Goal: Transaction & Acquisition: Download file/media

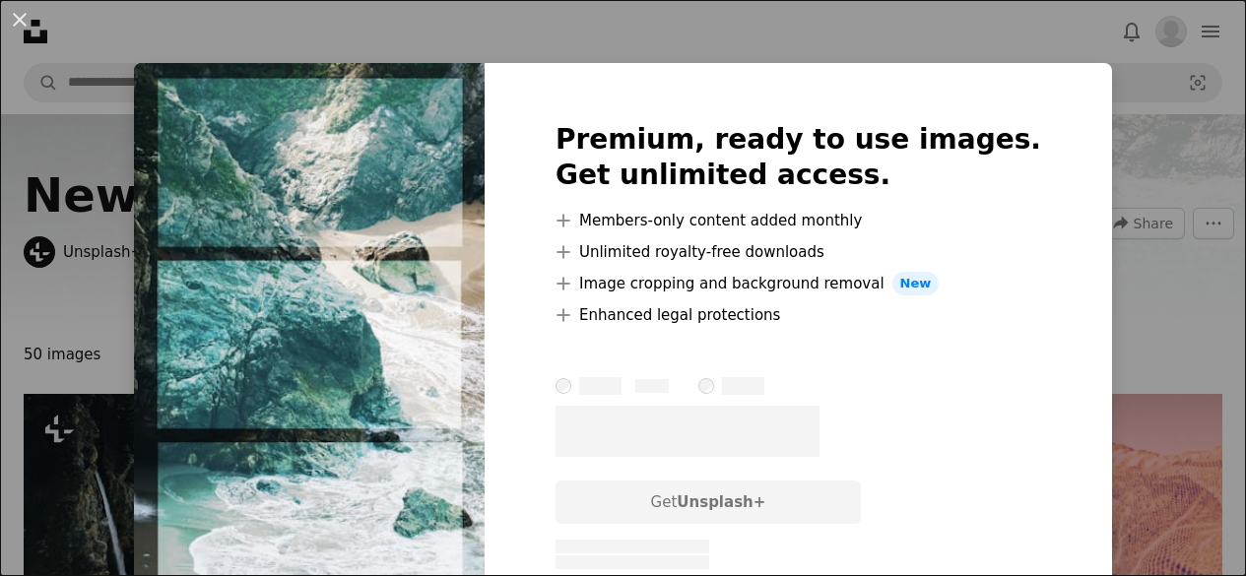
scroll to position [238, 0]
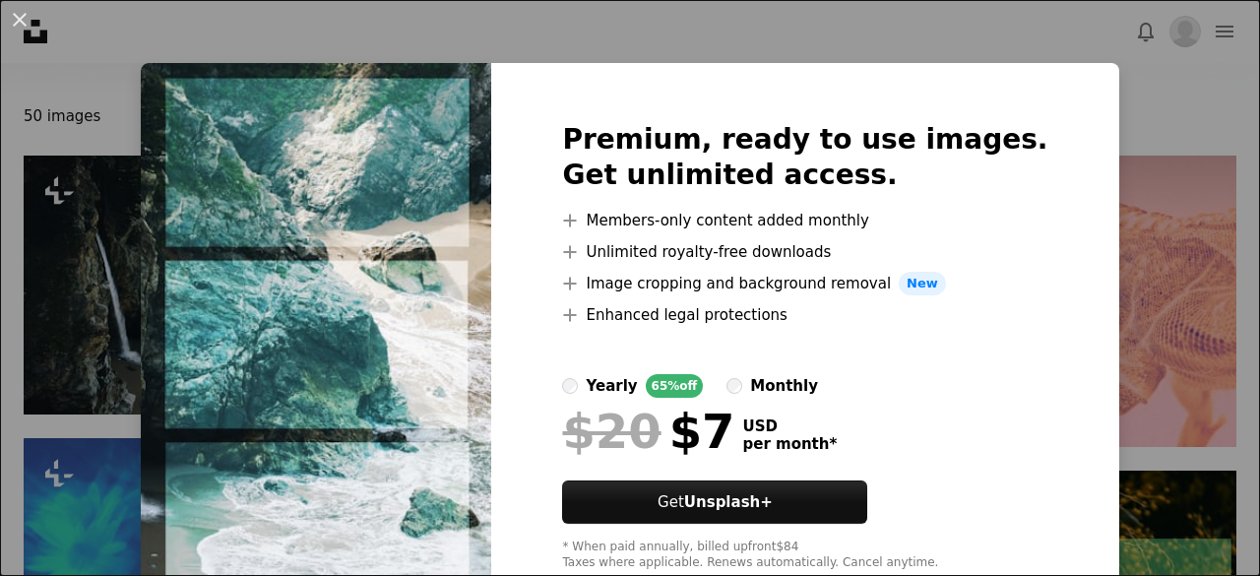
click at [1125, 98] on div "An X shape Premium, ready to use images. Get unlimited access. A plus sign Memb…" at bounding box center [630, 288] width 1260 height 576
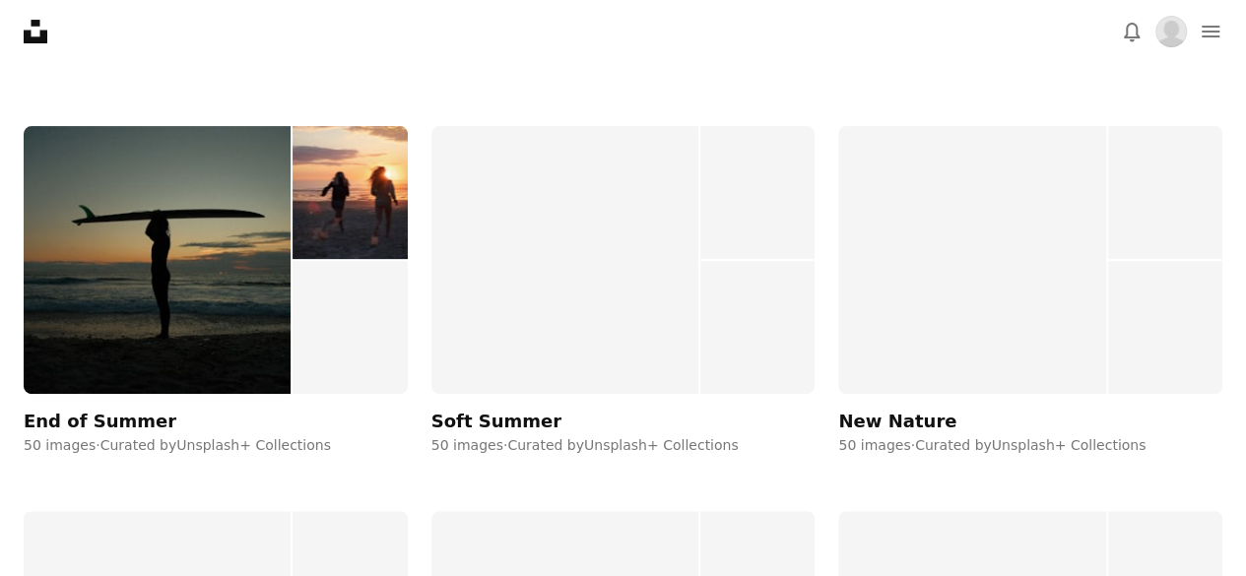
scroll to position [398, 0]
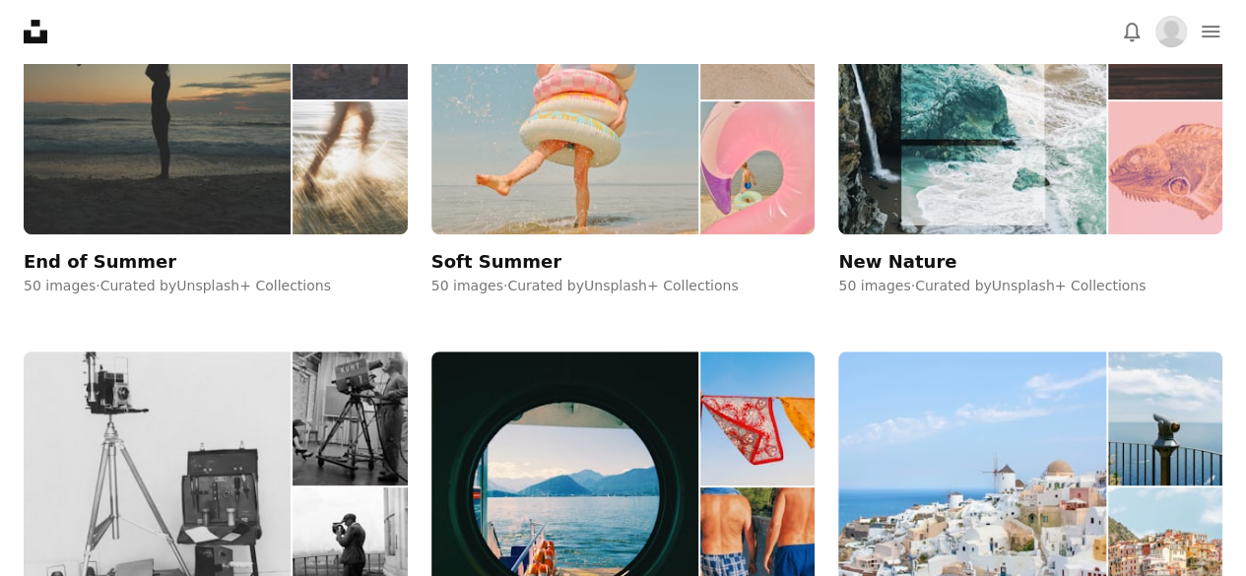
click at [246, 149] on img at bounding box center [157, 101] width 267 height 269
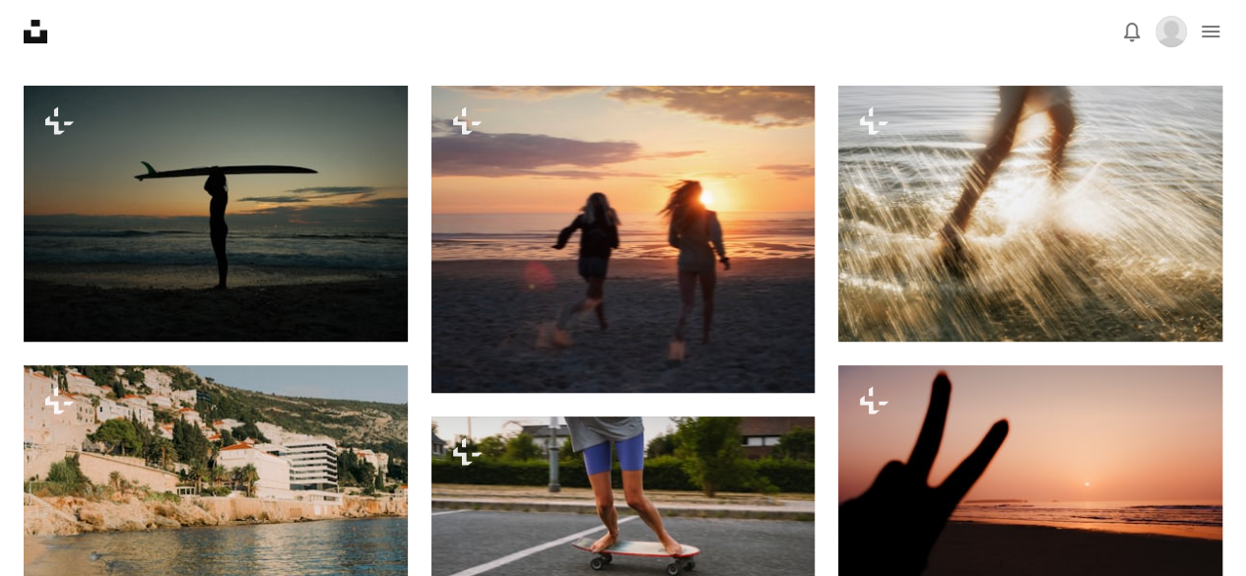
scroll to position [313, 0]
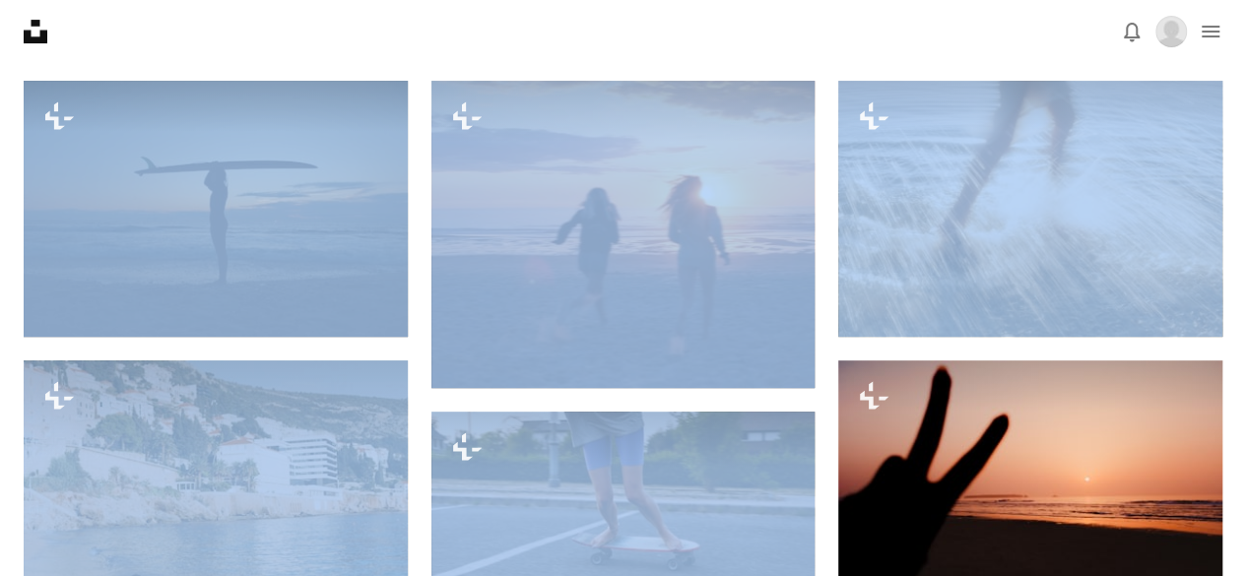
drag, startPoint x: 1245, startPoint y: 83, endPoint x: 1250, endPoint y: 38, distance: 44.6
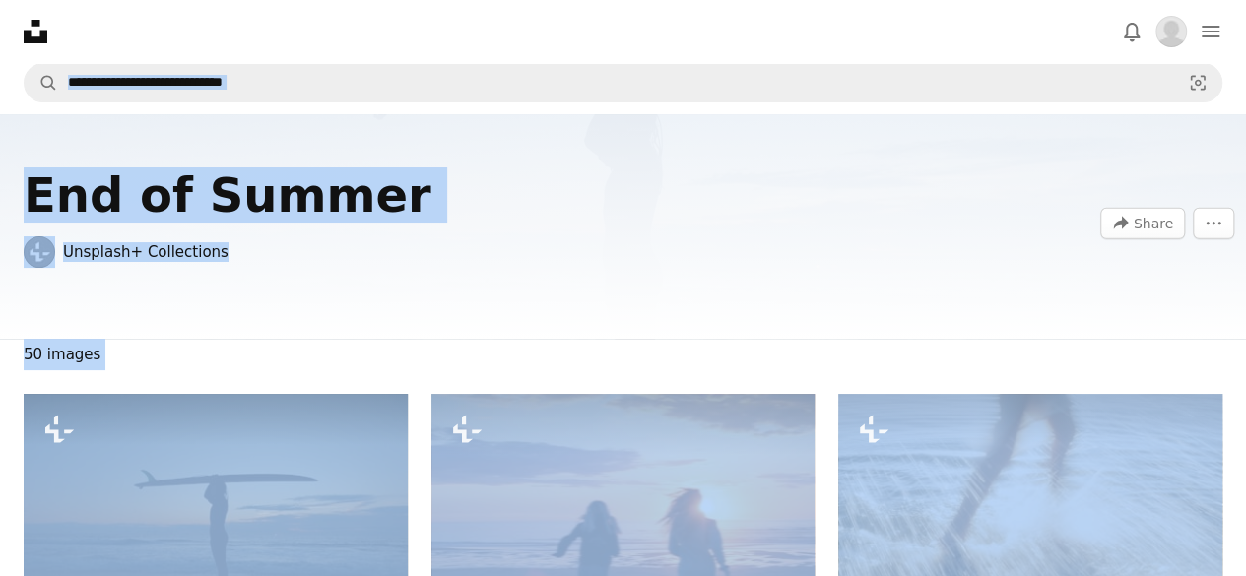
click at [801, 224] on div "End of Summer Unsplash+ Collections A forward-right arrow Share More Actions" at bounding box center [623, 226] width 1246 height 225
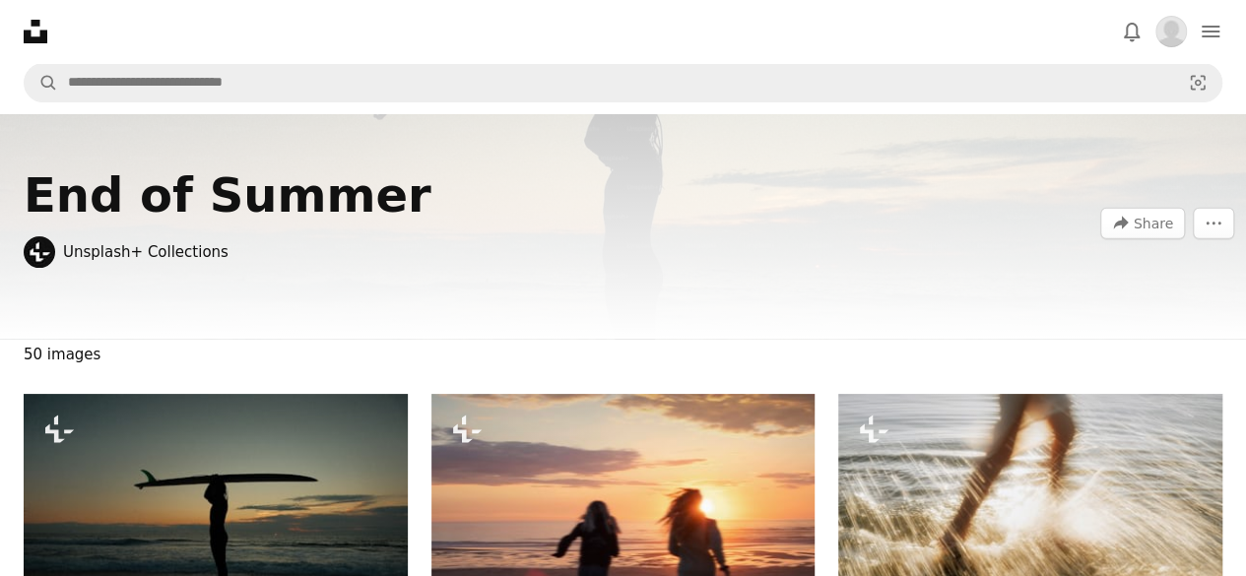
click at [37, 25] on icon at bounding box center [36, 32] width 24 height 24
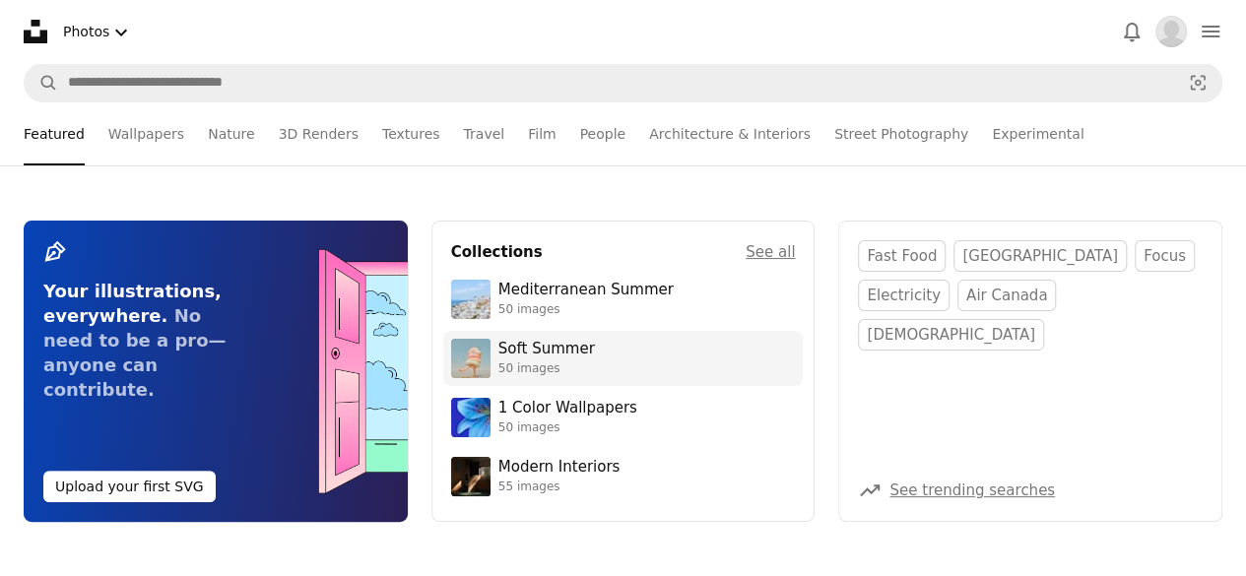
click at [609, 363] on link "Soft Summer 50 images" at bounding box center [623, 358] width 345 height 39
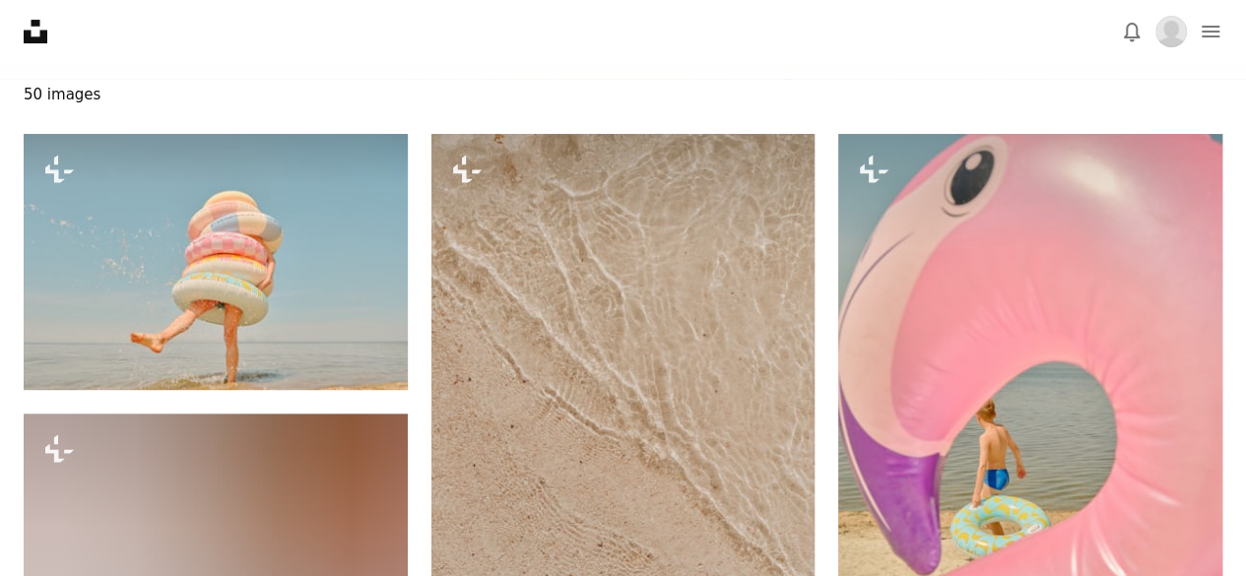
scroll to position [364, 0]
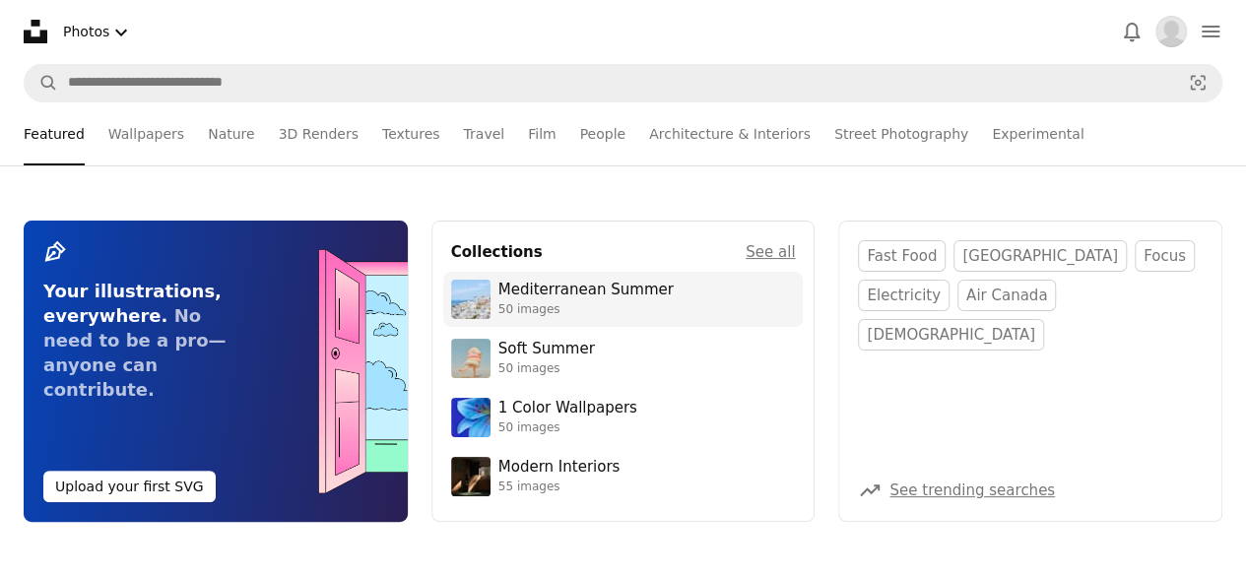
click at [620, 312] on div "50 images" at bounding box center [585, 310] width 175 height 16
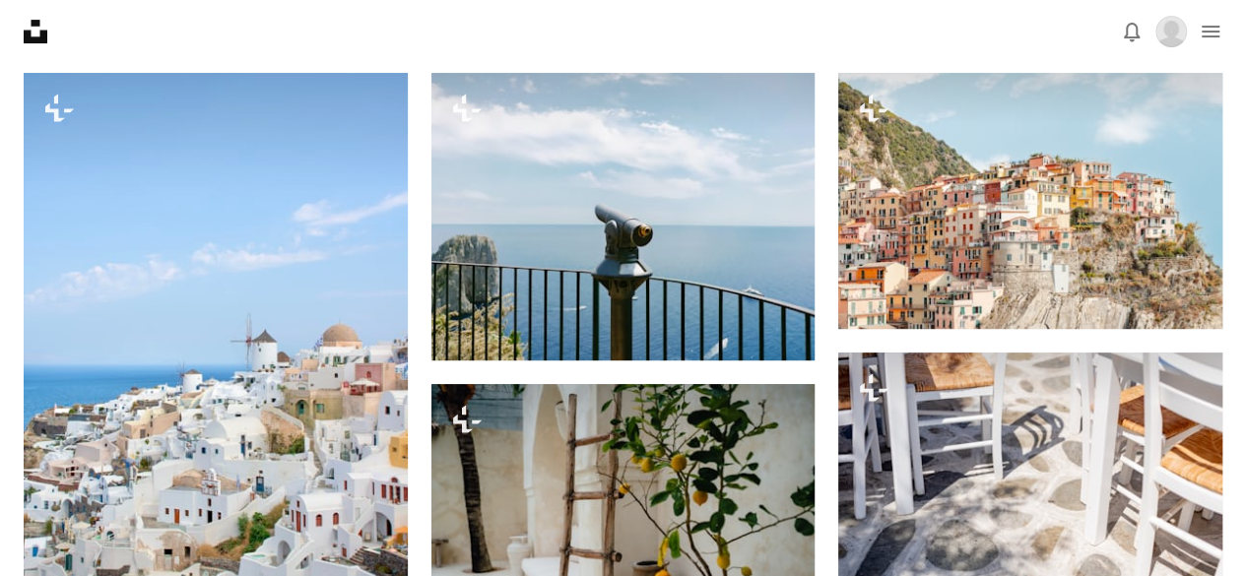
scroll to position [416, 0]
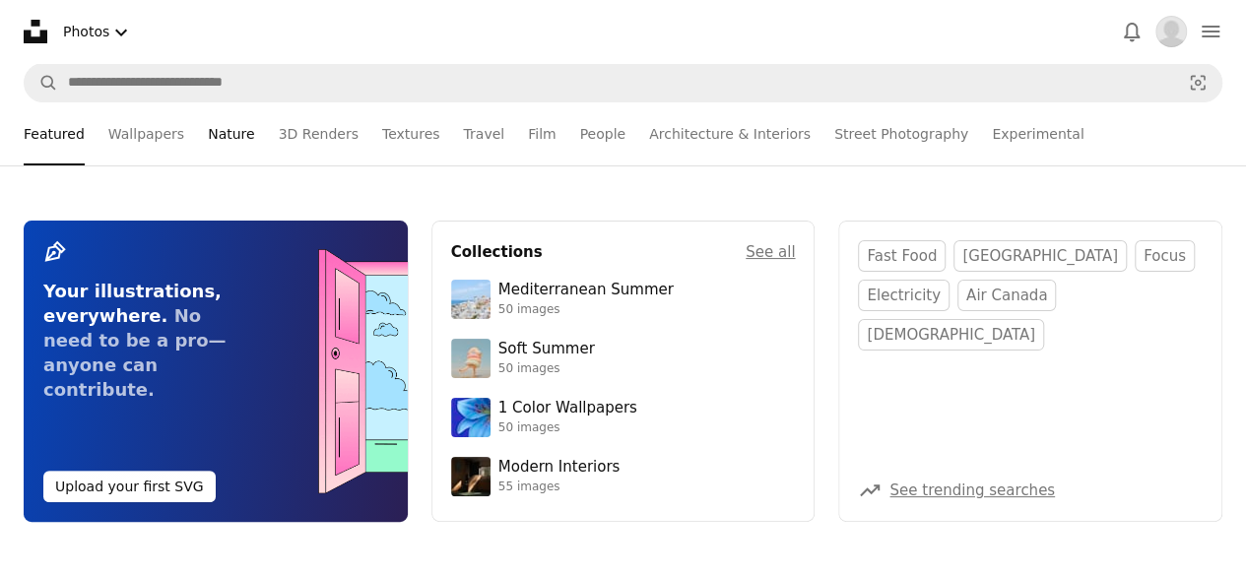
click at [217, 137] on link "Nature" at bounding box center [231, 133] width 46 height 63
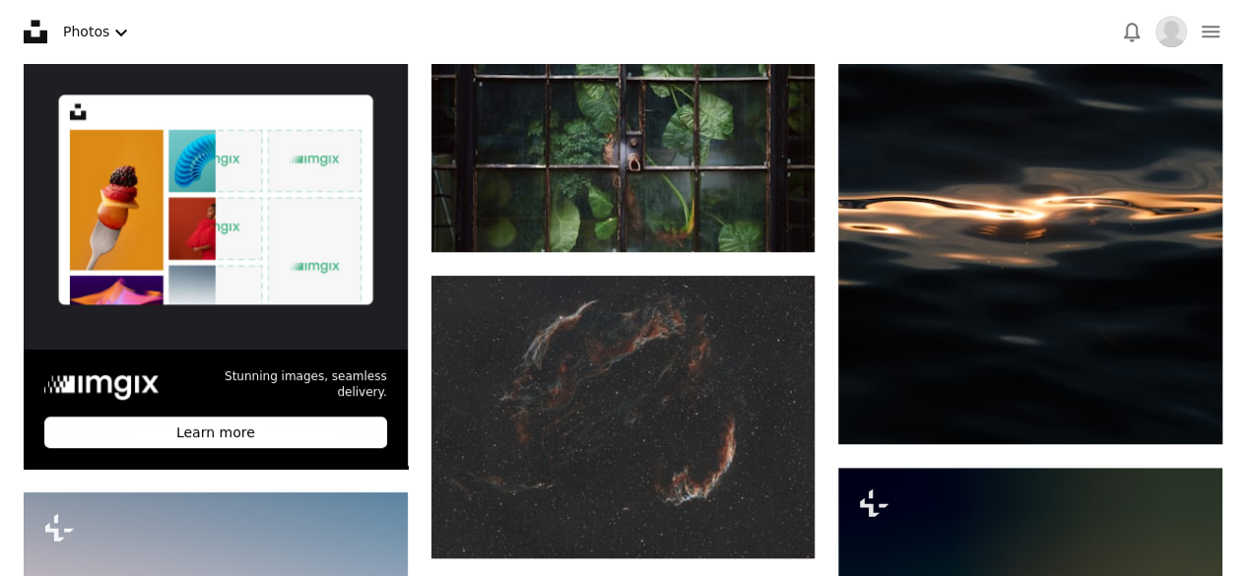
scroll to position [370, 0]
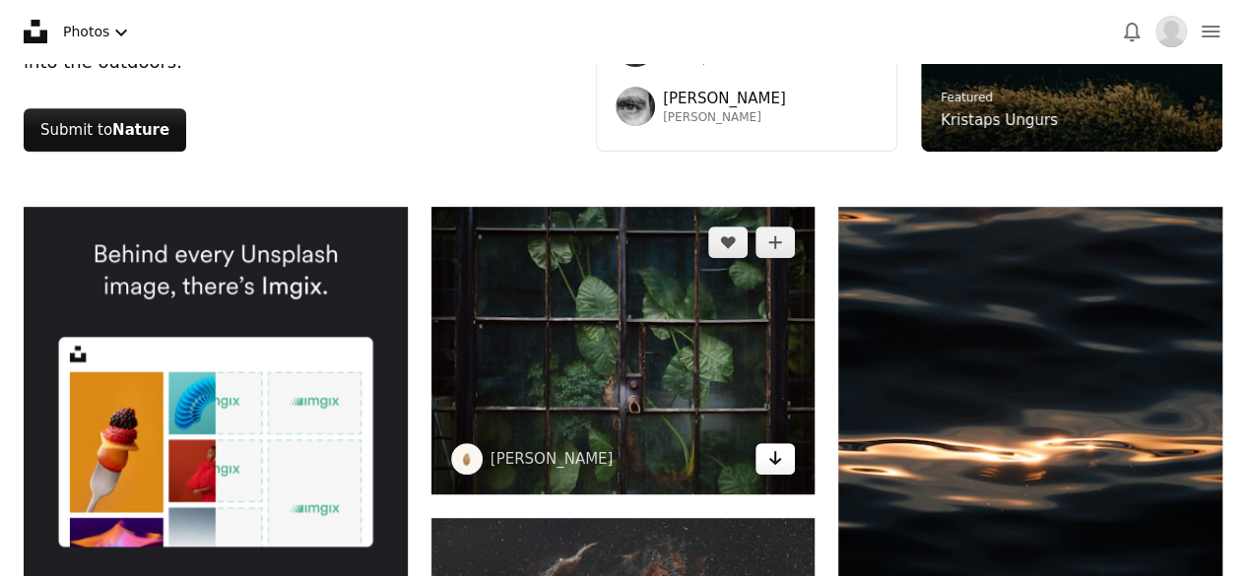
click at [781, 464] on icon "Arrow pointing down" at bounding box center [775, 458] width 16 height 24
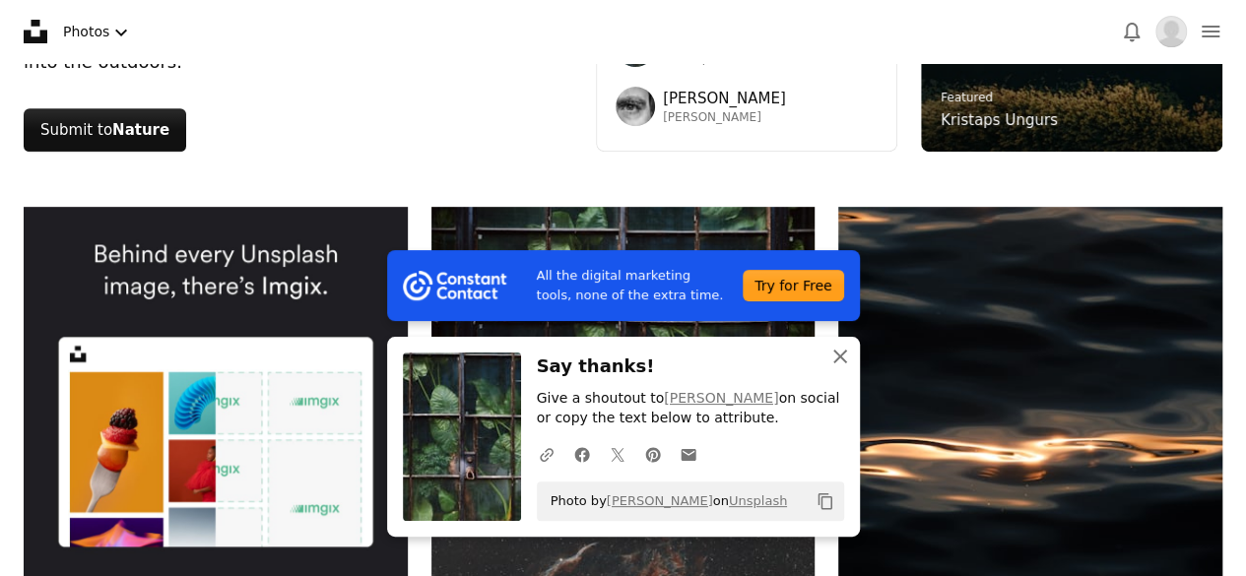
click at [855, 351] on button "An X shape Close" at bounding box center [839, 356] width 39 height 39
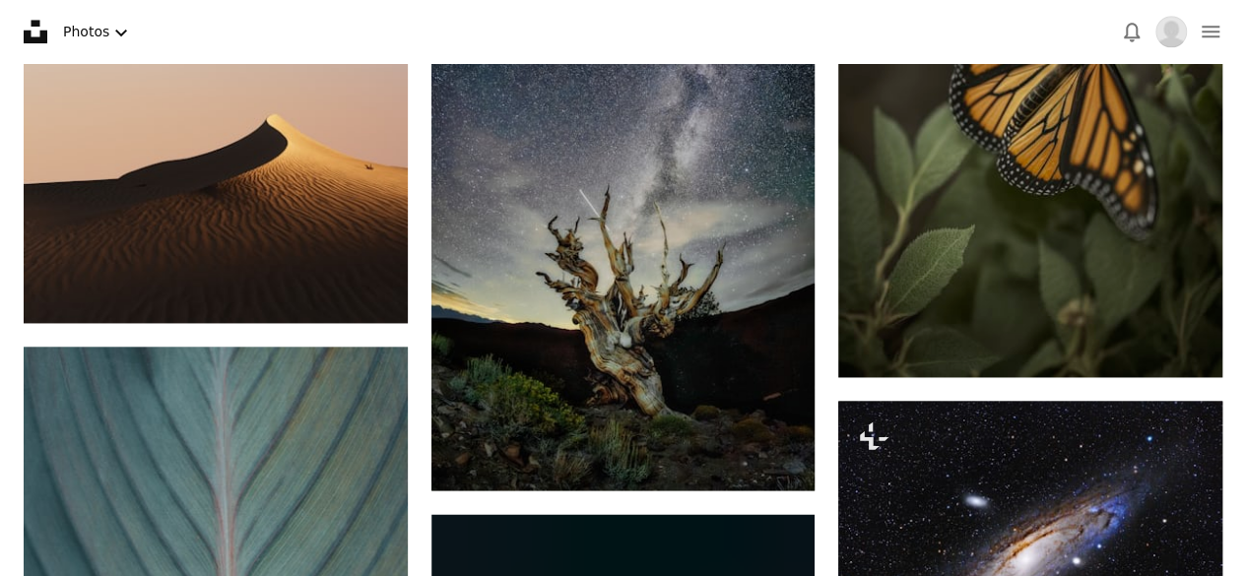
scroll to position [1302, 0]
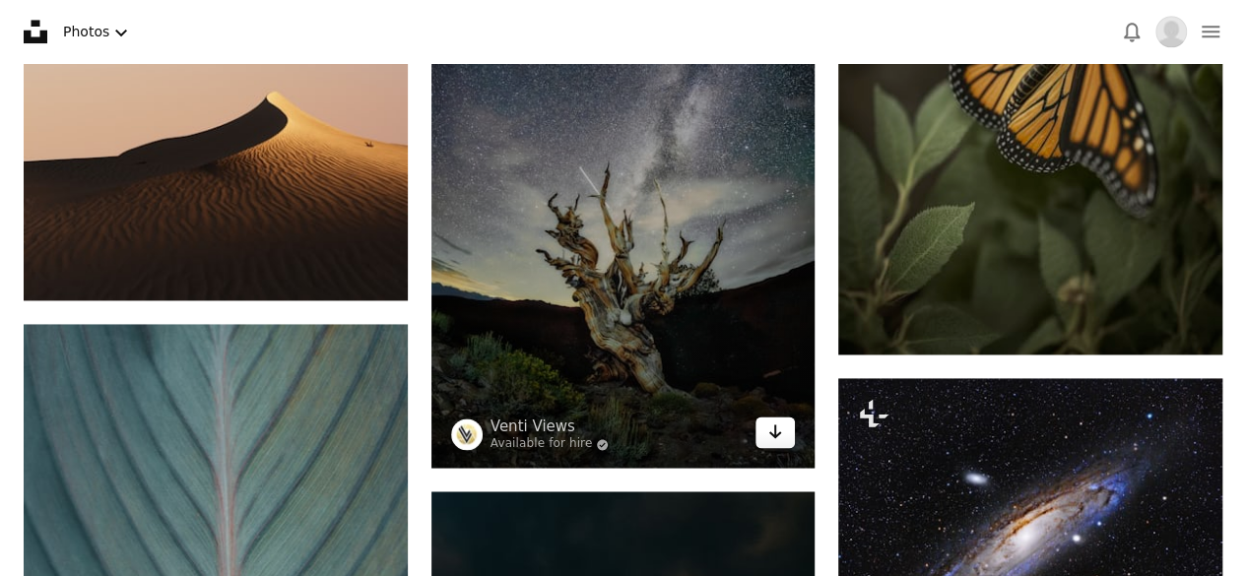
click at [770, 438] on icon "Arrow pointing down" at bounding box center [775, 431] width 16 height 24
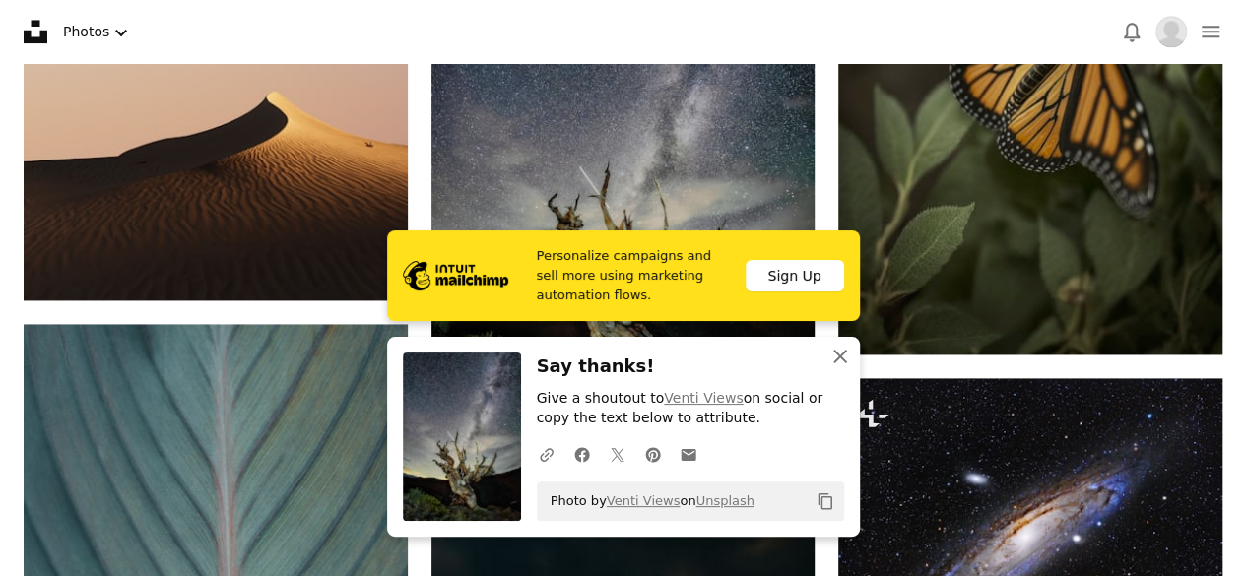
click at [839, 361] on icon "An X shape" at bounding box center [840, 357] width 24 height 24
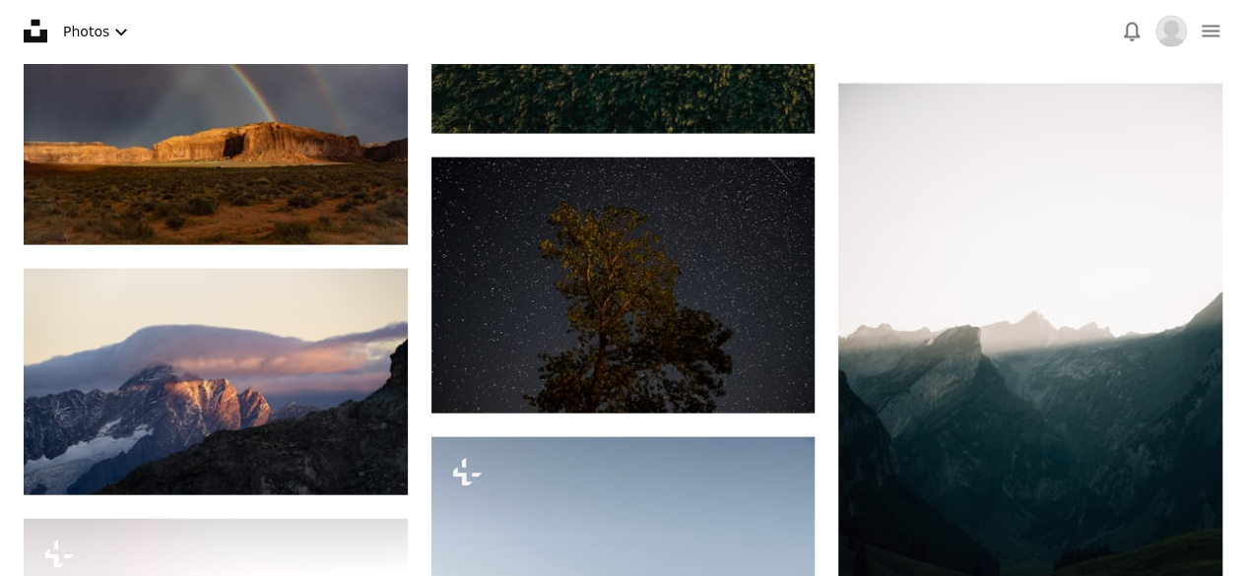
scroll to position [2214, 0]
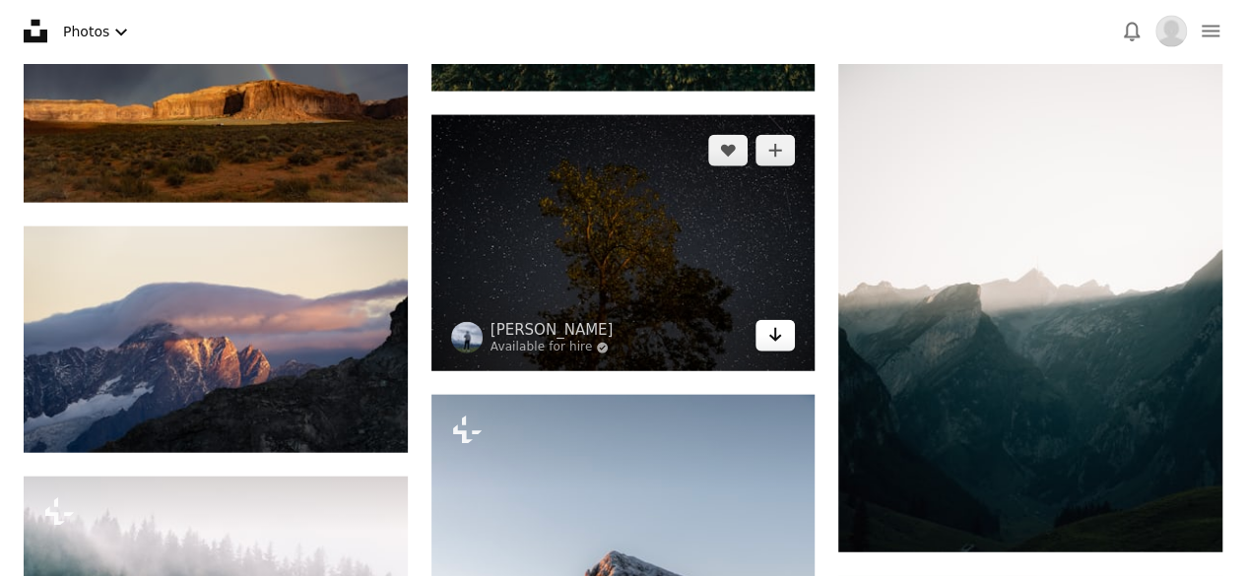
click at [772, 340] on icon "Arrow pointing down" at bounding box center [775, 335] width 16 height 24
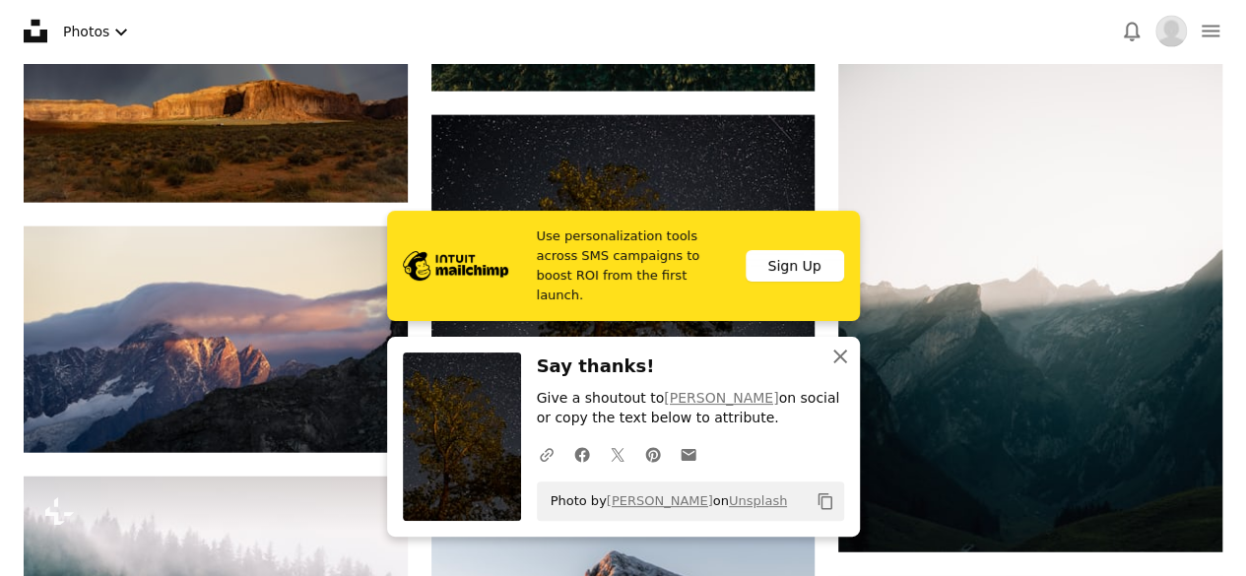
click at [841, 358] on icon "button" at bounding box center [840, 357] width 14 height 14
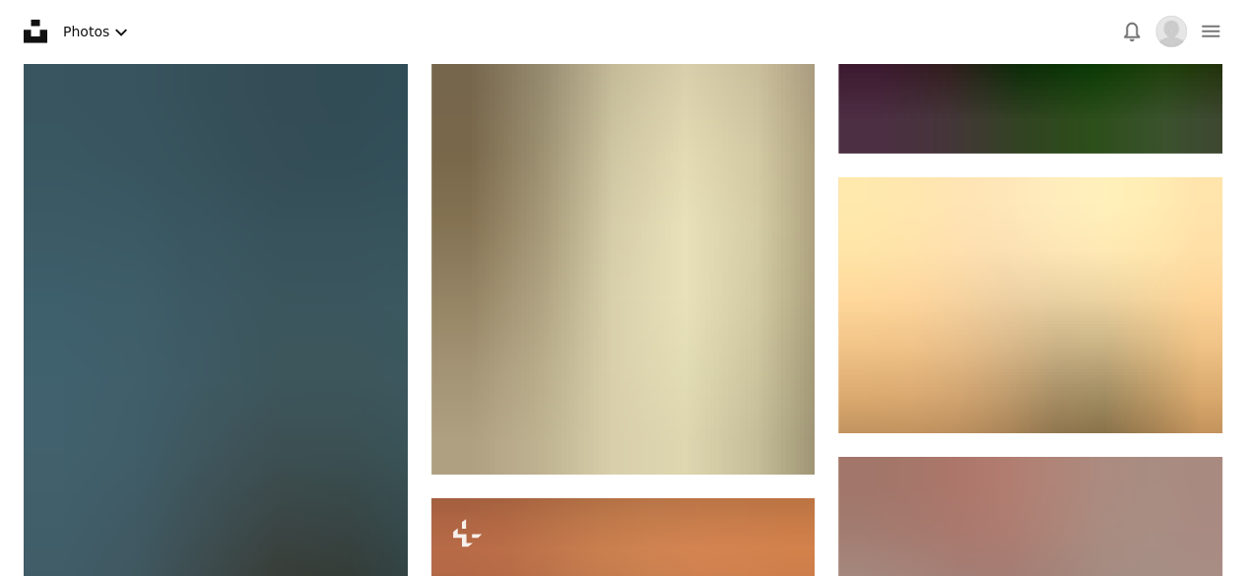
scroll to position [3270, 0]
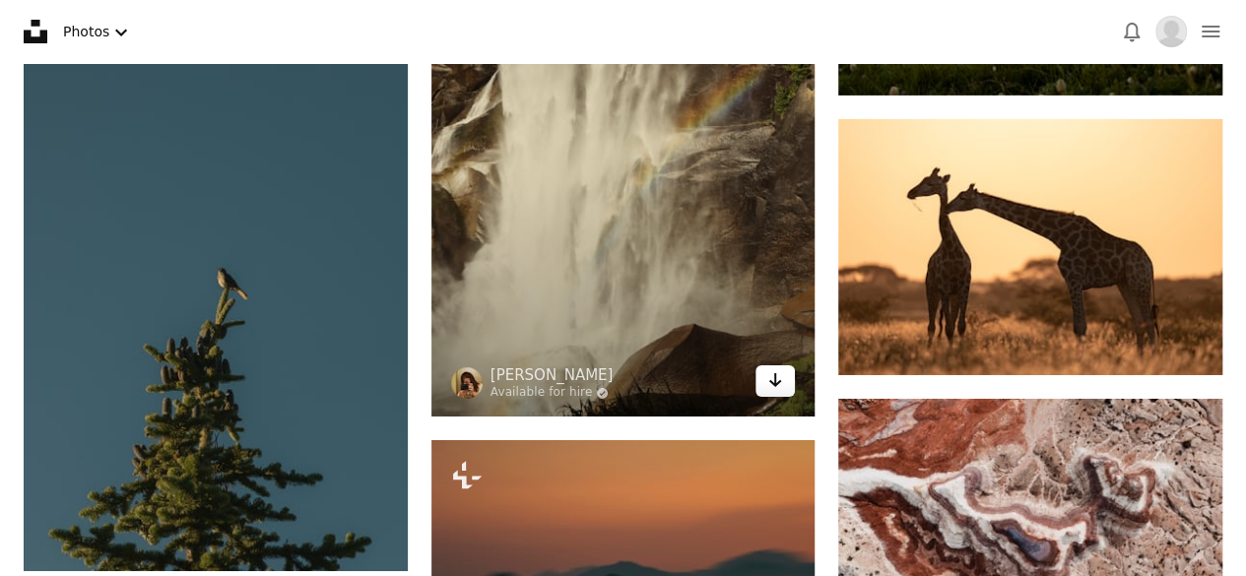
click at [782, 381] on icon "Arrow pointing down" at bounding box center [775, 380] width 16 height 24
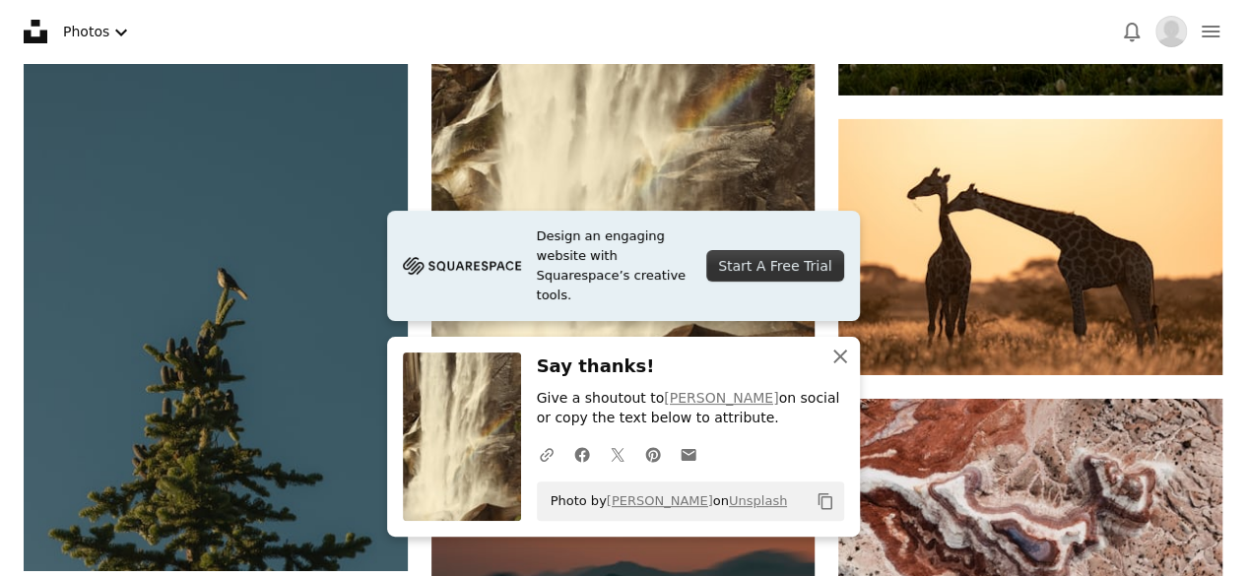
click at [844, 356] on icon "An X shape" at bounding box center [840, 357] width 24 height 24
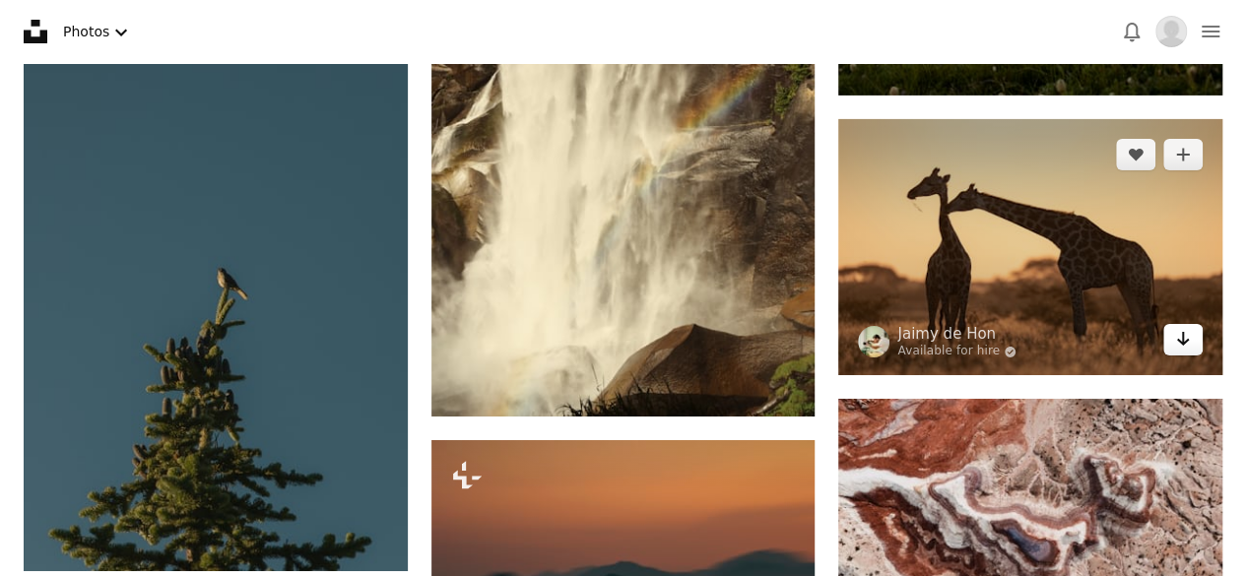
click at [1183, 334] on icon "Download" at bounding box center [1183, 339] width 13 height 14
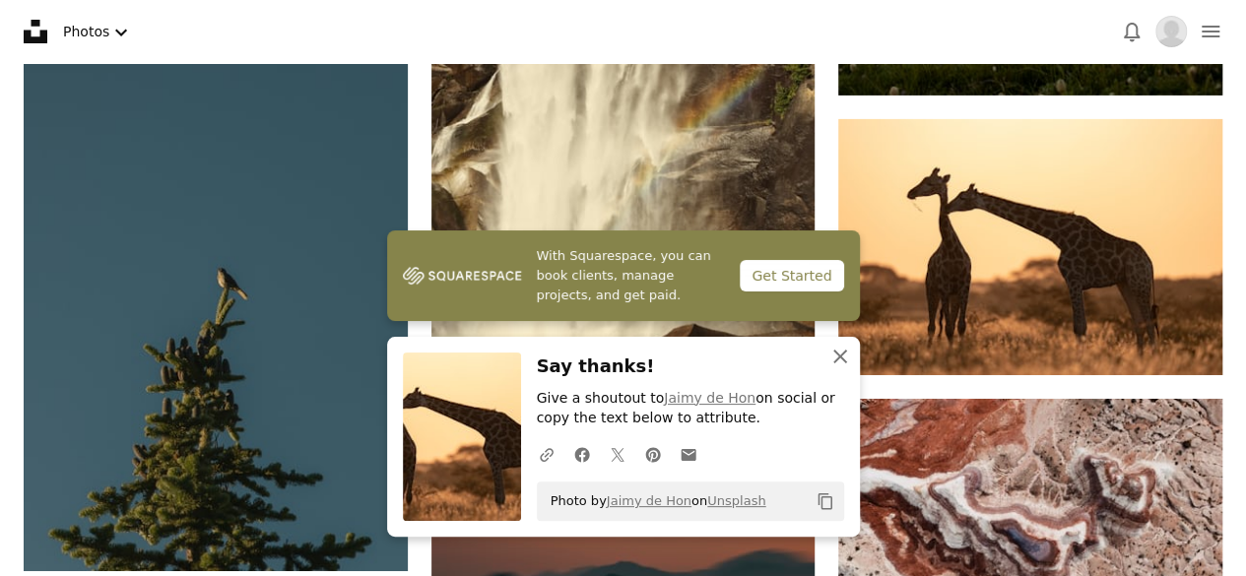
click at [845, 355] on icon "An X shape" at bounding box center [840, 357] width 24 height 24
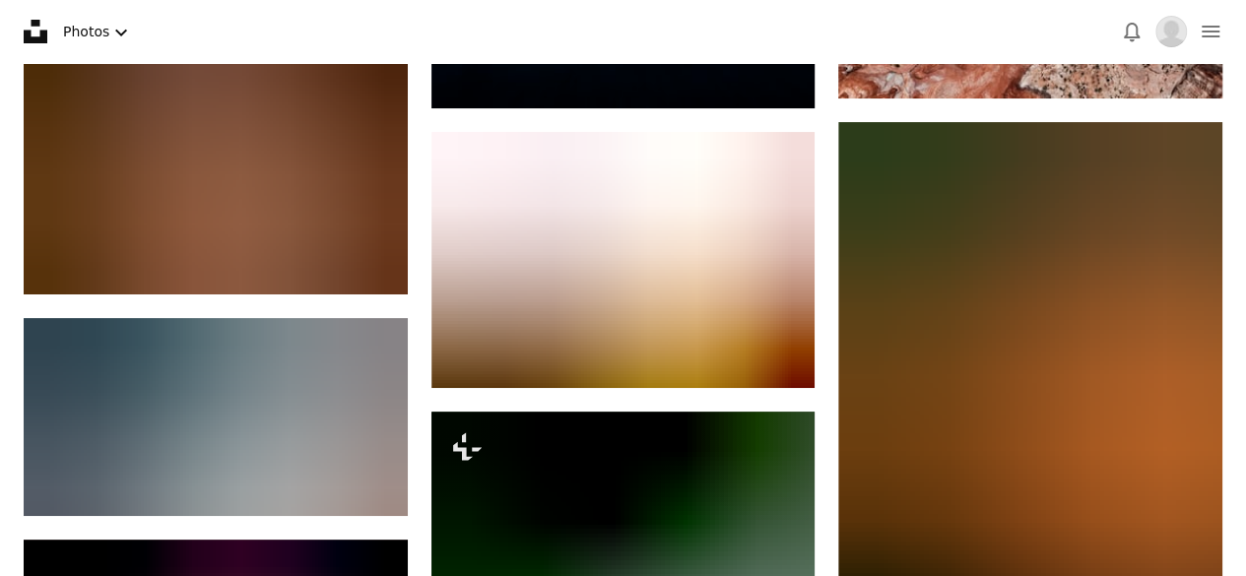
scroll to position [3867, 0]
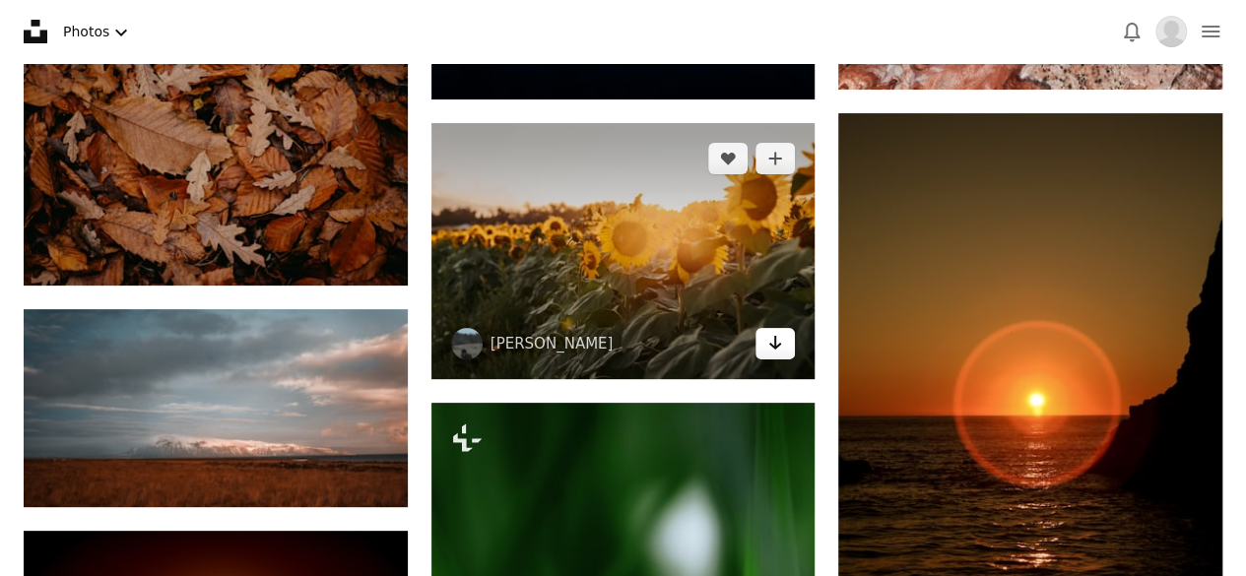
click at [785, 352] on link "Arrow pointing down" at bounding box center [774, 344] width 39 height 32
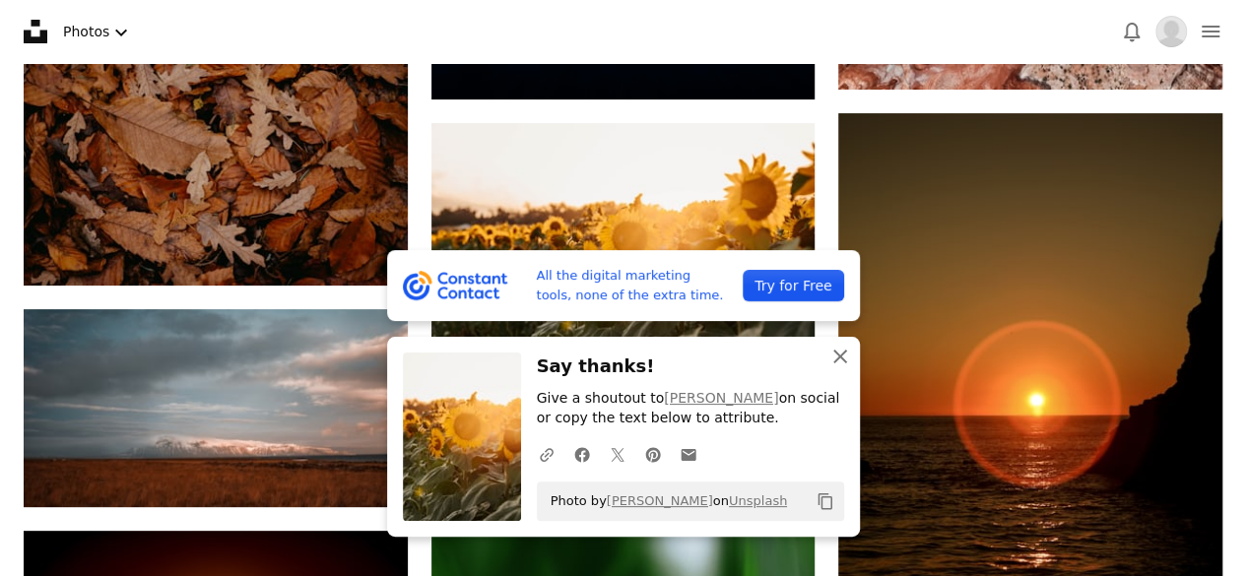
click at [843, 357] on icon "An X shape" at bounding box center [840, 357] width 24 height 24
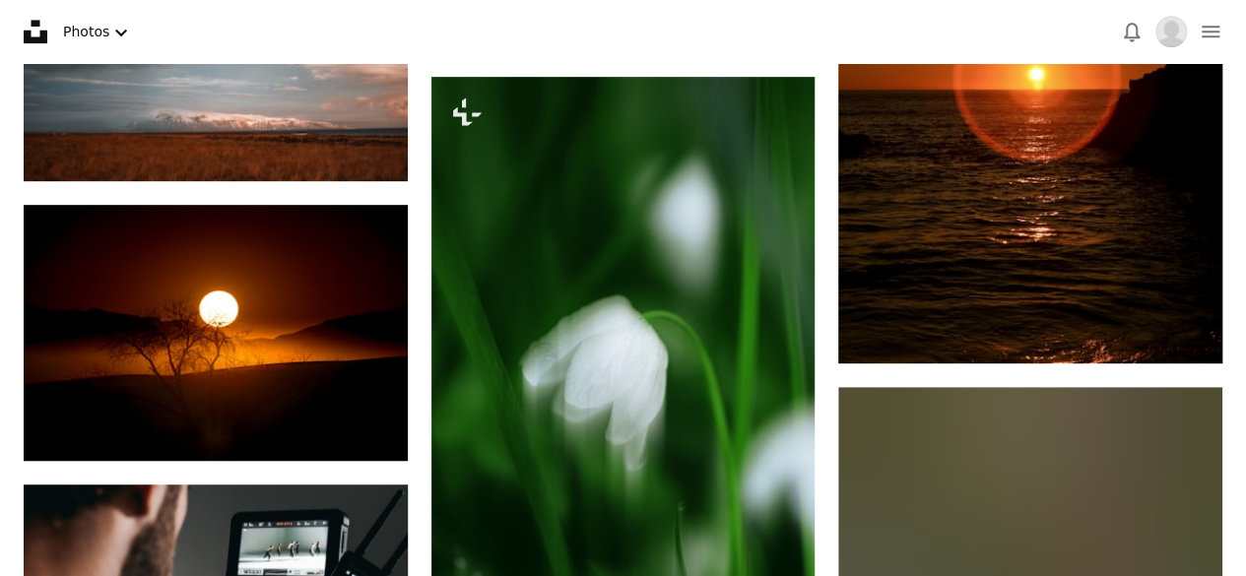
scroll to position [4297, 0]
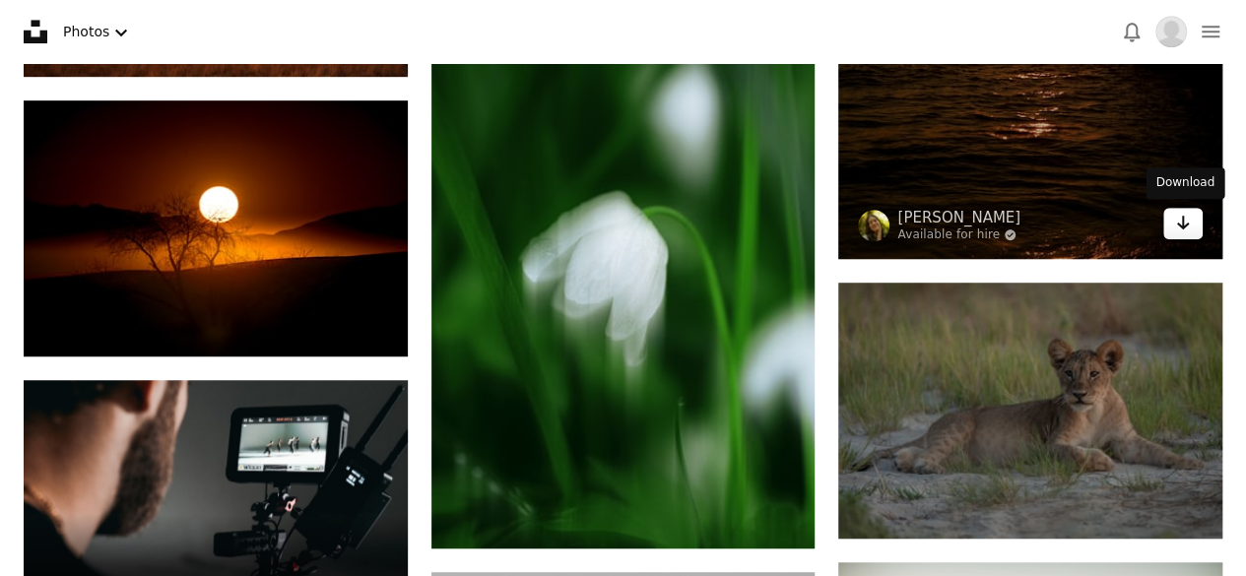
click at [1184, 227] on icon "Arrow pointing down" at bounding box center [1183, 223] width 16 height 24
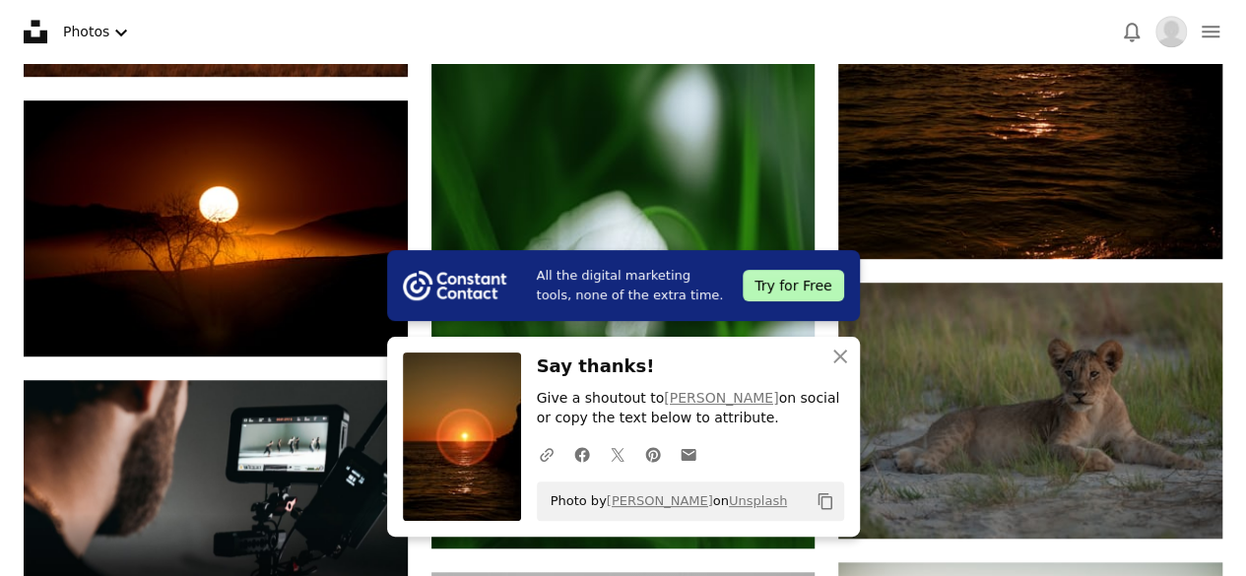
click at [797, 366] on h3 "Say thanks!" at bounding box center [690, 367] width 307 height 29
click at [842, 362] on icon "An X shape" at bounding box center [840, 357] width 24 height 24
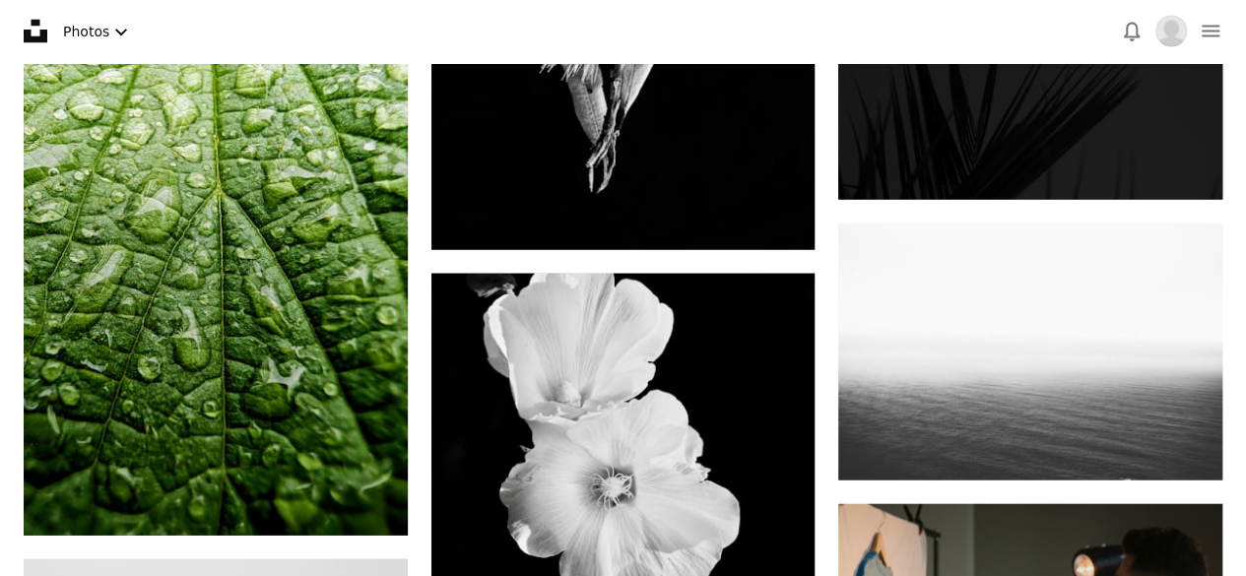
scroll to position [5845, 0]
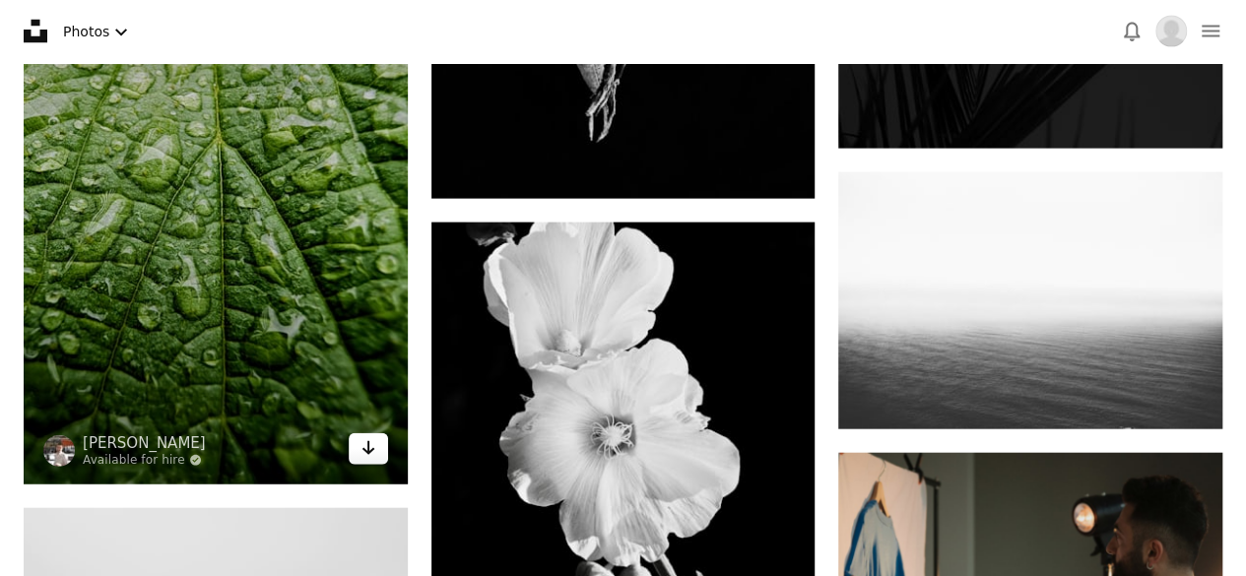
click at [370, 452] on icon "Arrow pointing down" at bounding box center [368, 448] width 16 height 24
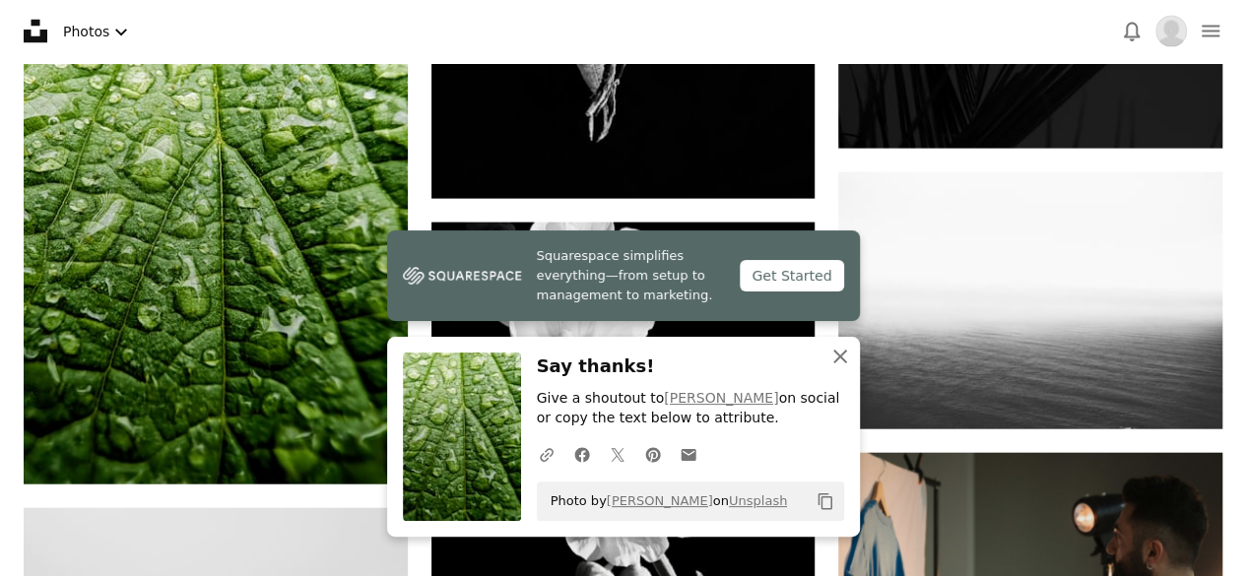
click at [831, 351] on icon "An X shape" at bounding box center [840, 357] width 24 height 24
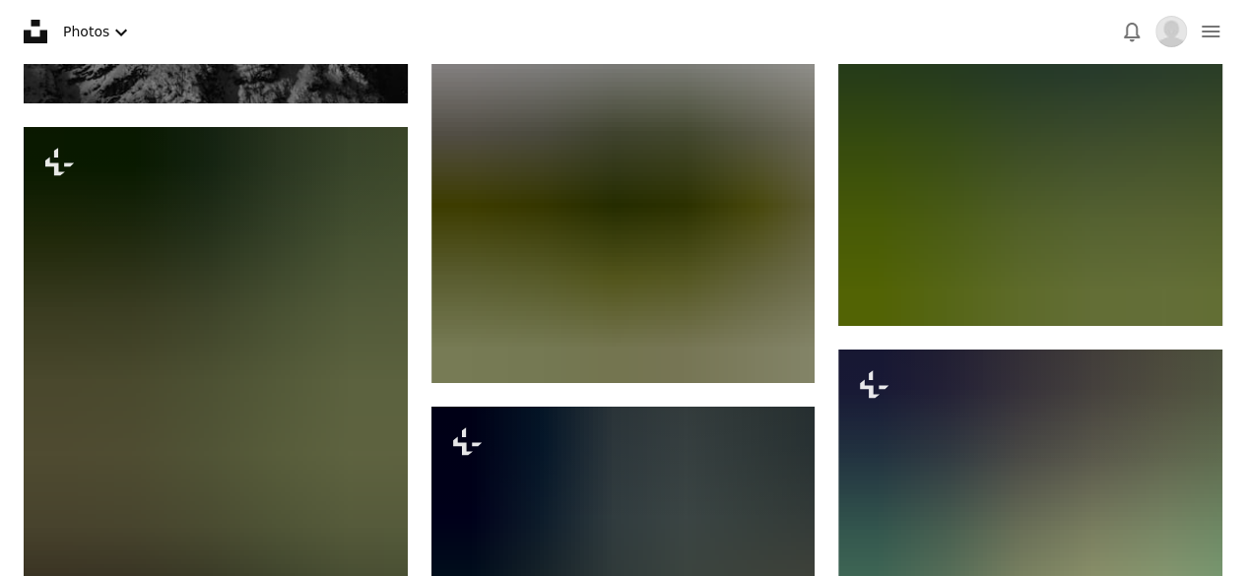
scroll to position [7101, 0]
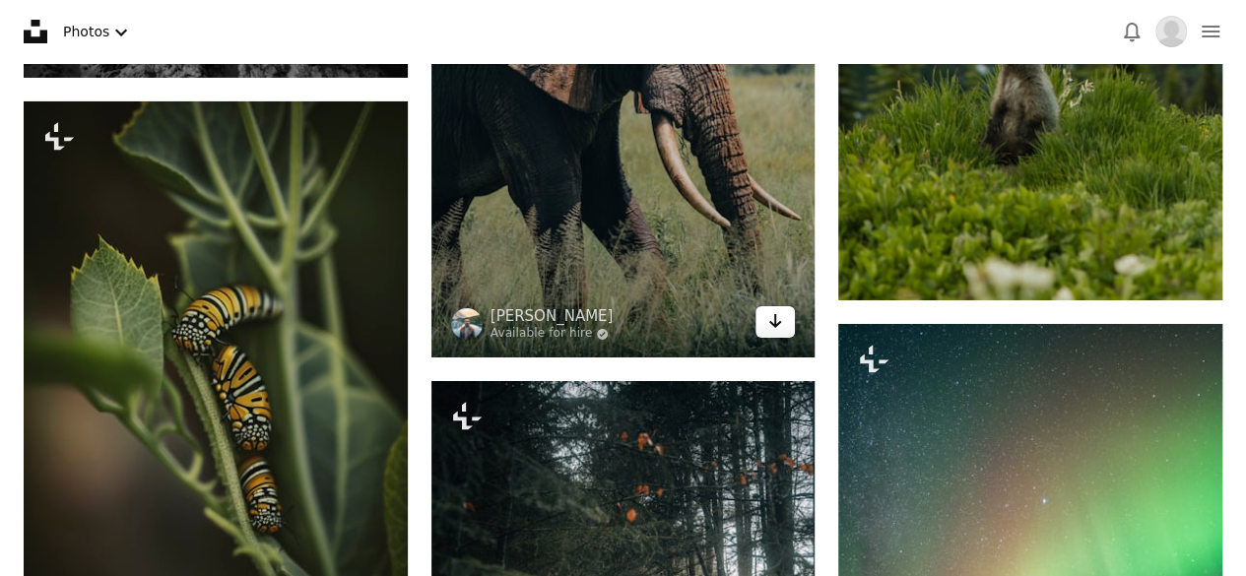
click at [778, 324] on icon "Arrow pointing down" at bounding box center [775, 321] width 16 height 24
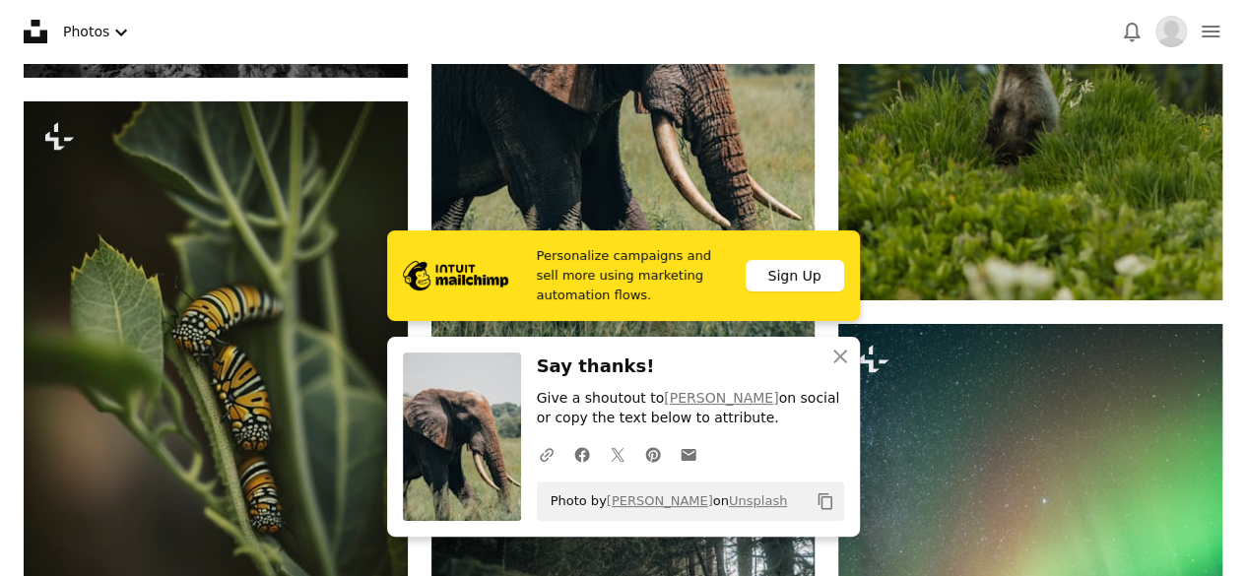
click at [784, 355] on h3 "Say thanks!" at bounding box center [690, 367] width 307 height 29
click at [848, 367] on icon "An X shape" at bounding box center [840, 357] width 24 height 24
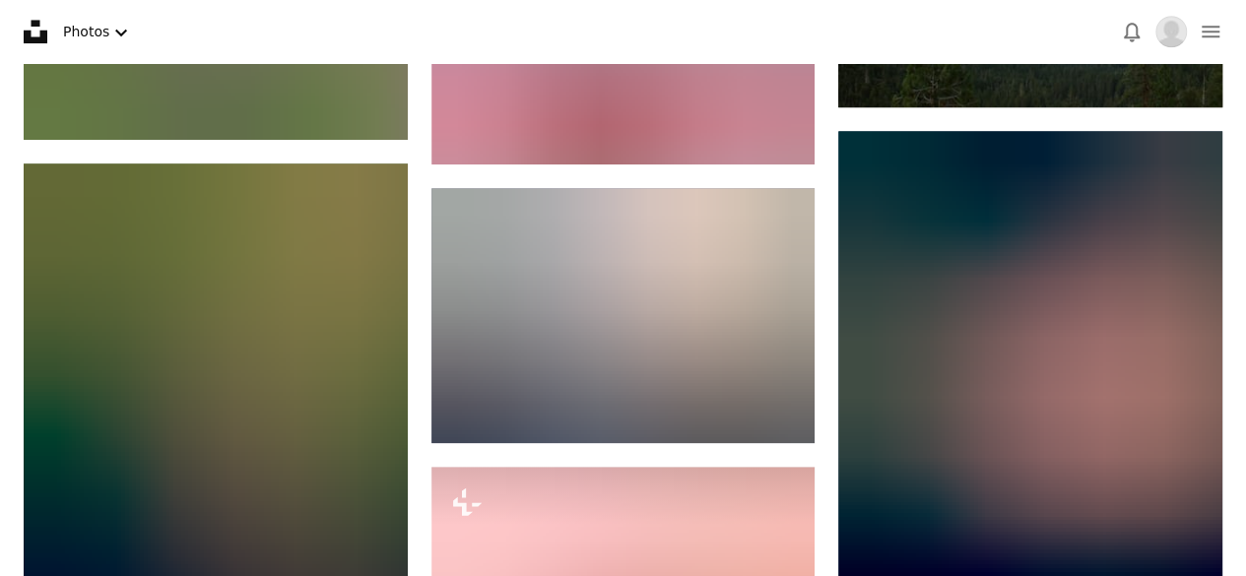
scroll to position [8187, 0]
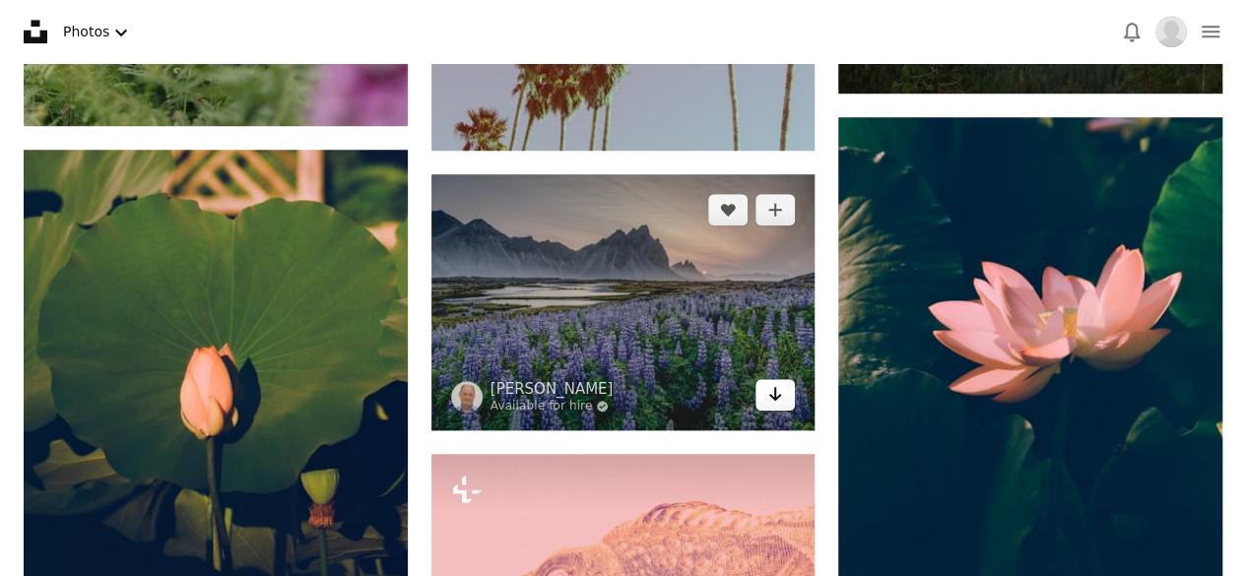
click at [766, 403] on link "Arrow pointing down" at bounding box center [774, 395] width 39 height 32
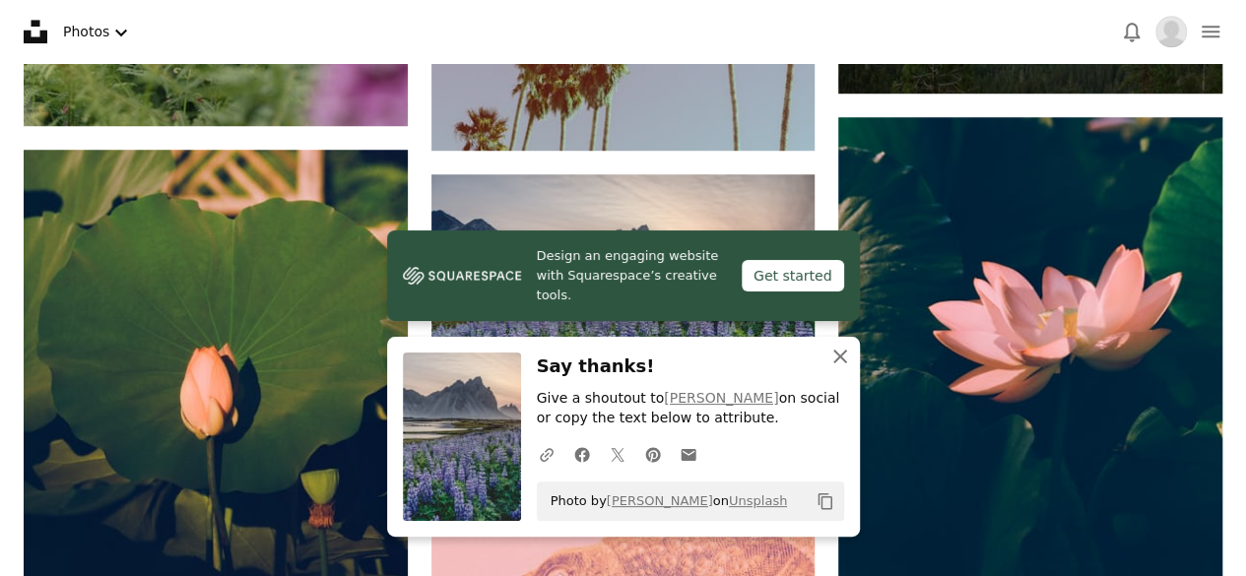
click at [841, 351] on icon "An X shape" at bounding box center [840, 357] width 24 height 24
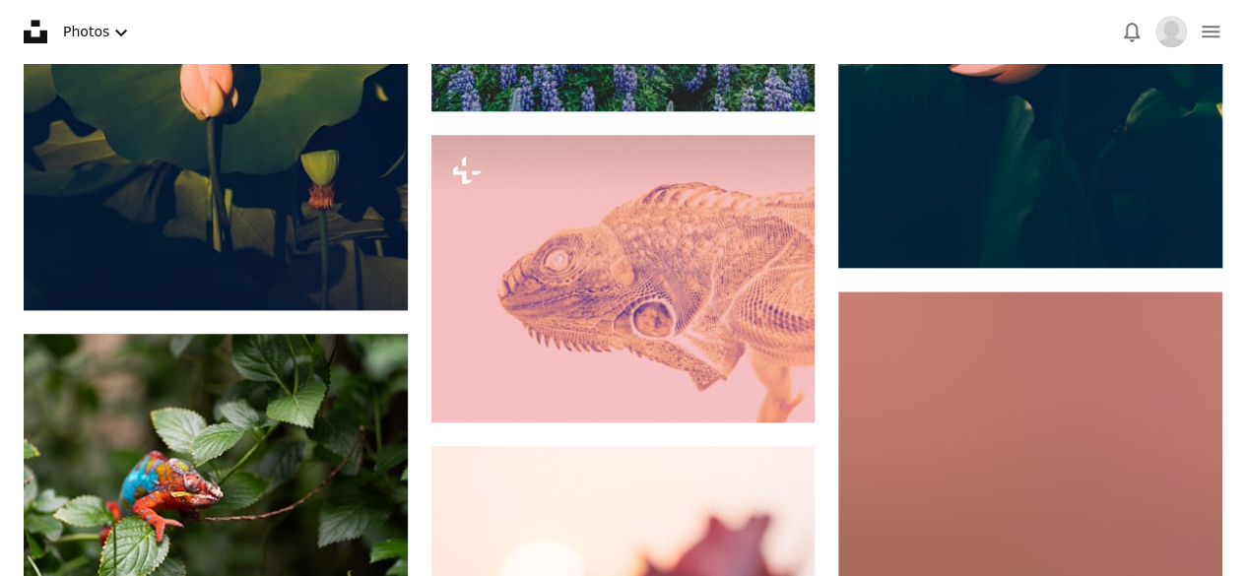
scroll to position [8548, 0]
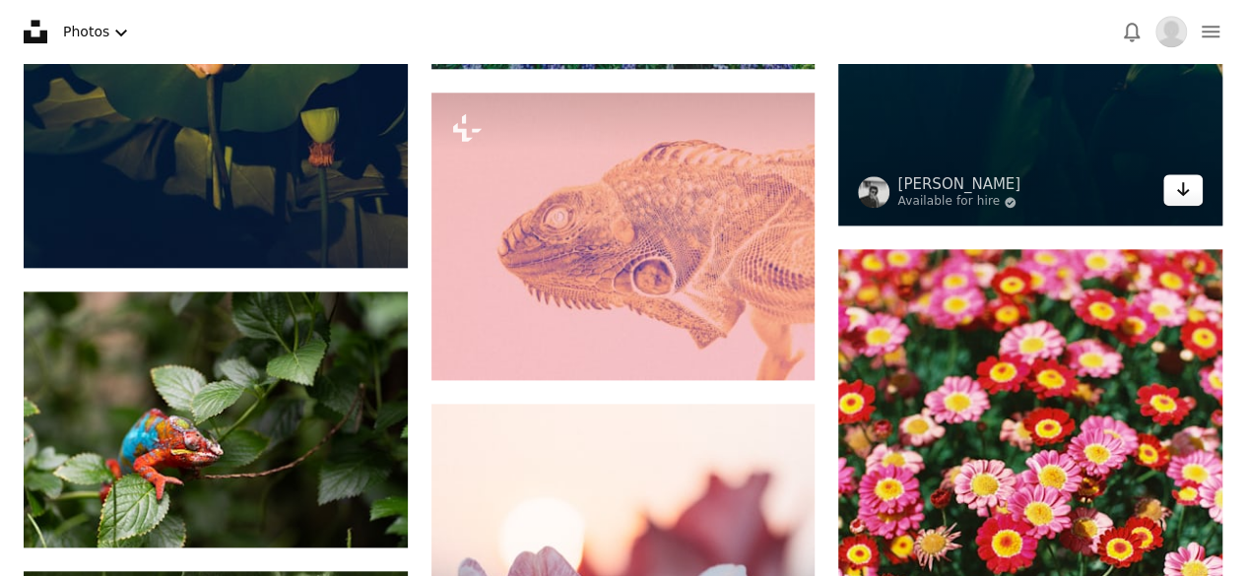
click at [1186, 197] on icon "Arrow pointing down" at bounding box center [1183, 189] width 16 height 24
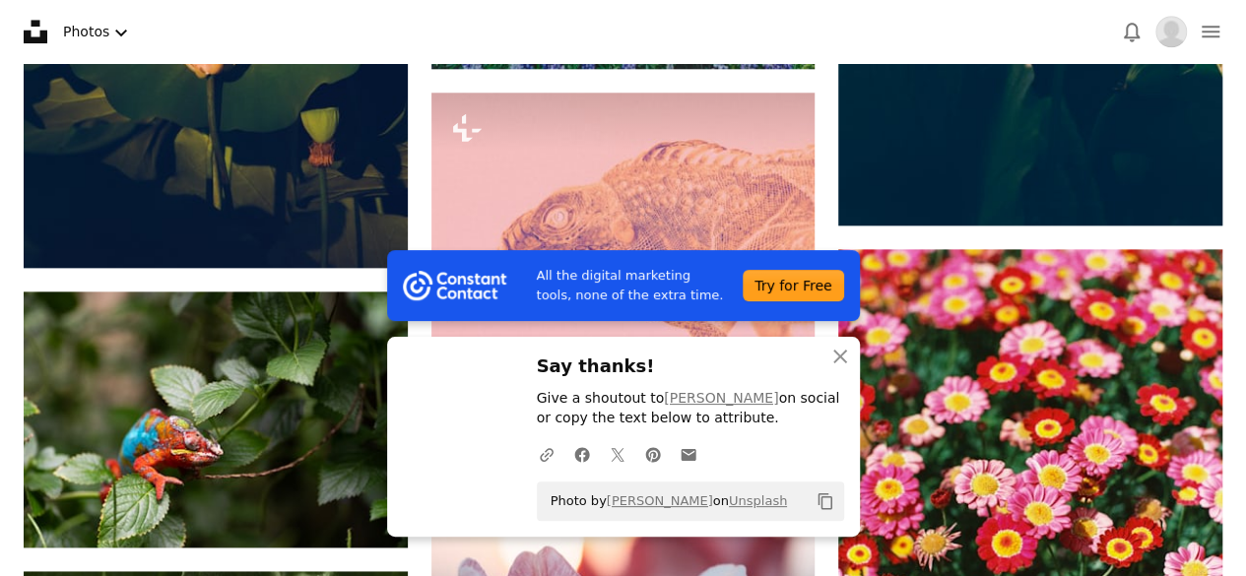
click at [764, 367] on h3 "Say thanks!" at bounding box center [690, 367] width 307 height 29
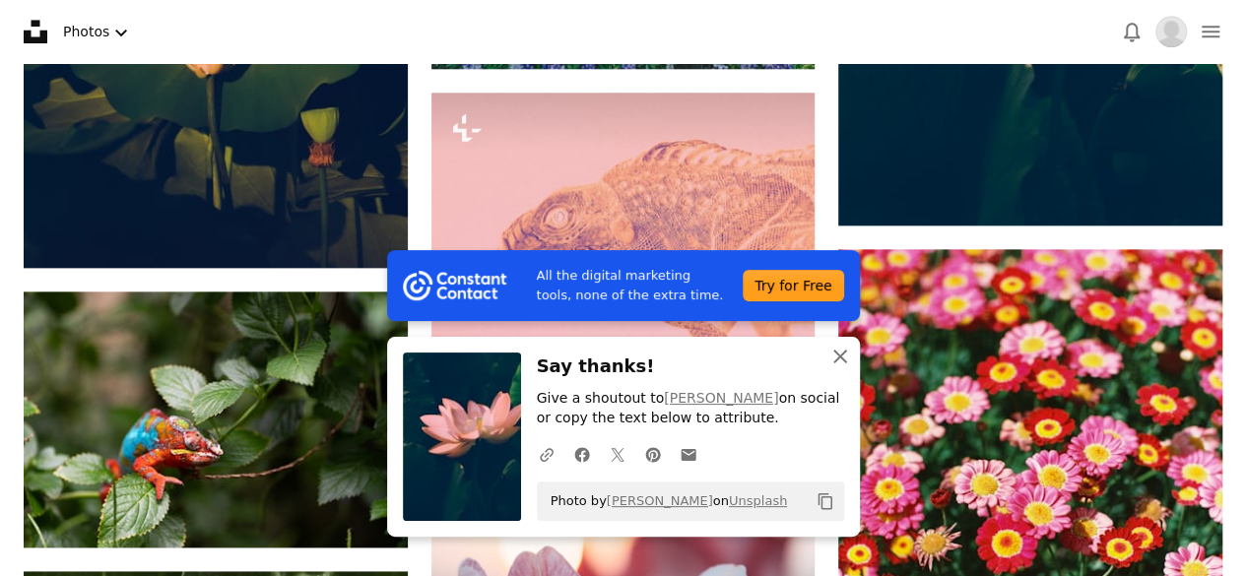
click at [844, 354] on icon "button" at bounding box center [840, 357] width 14 height 14
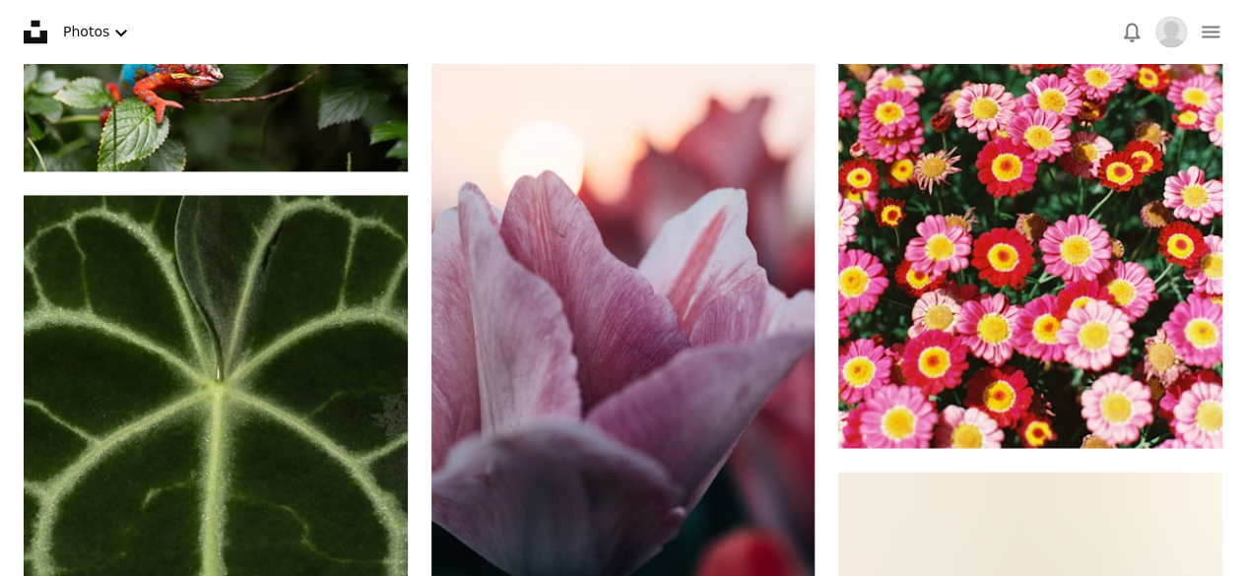
scroll to position [8938, 0]
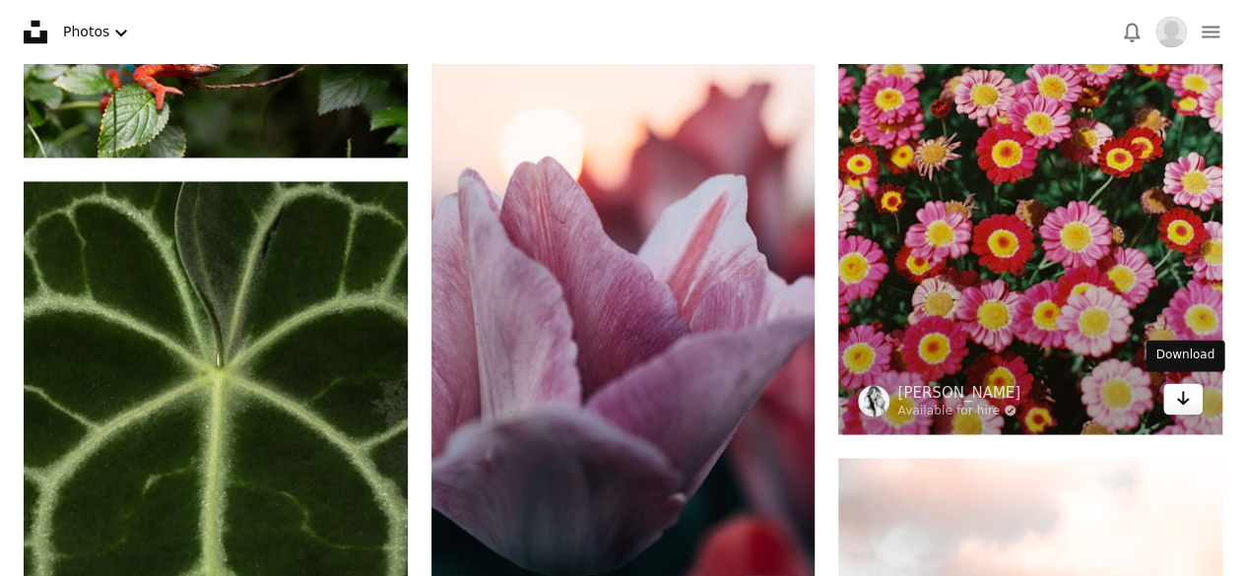
click at [1175, 407] on link "Arrow pointing down" at bounding box center [1182, 399] width 39 height 32
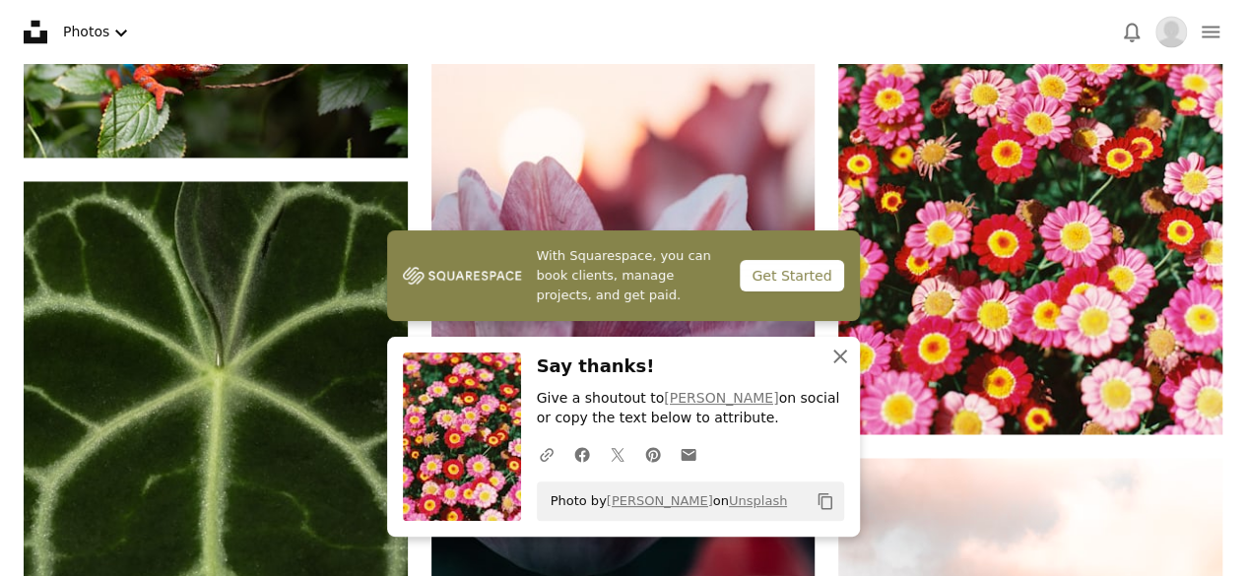
click at [831, 355] on icon "An X shape" at bounding box center [840, 357] width 24 height 24
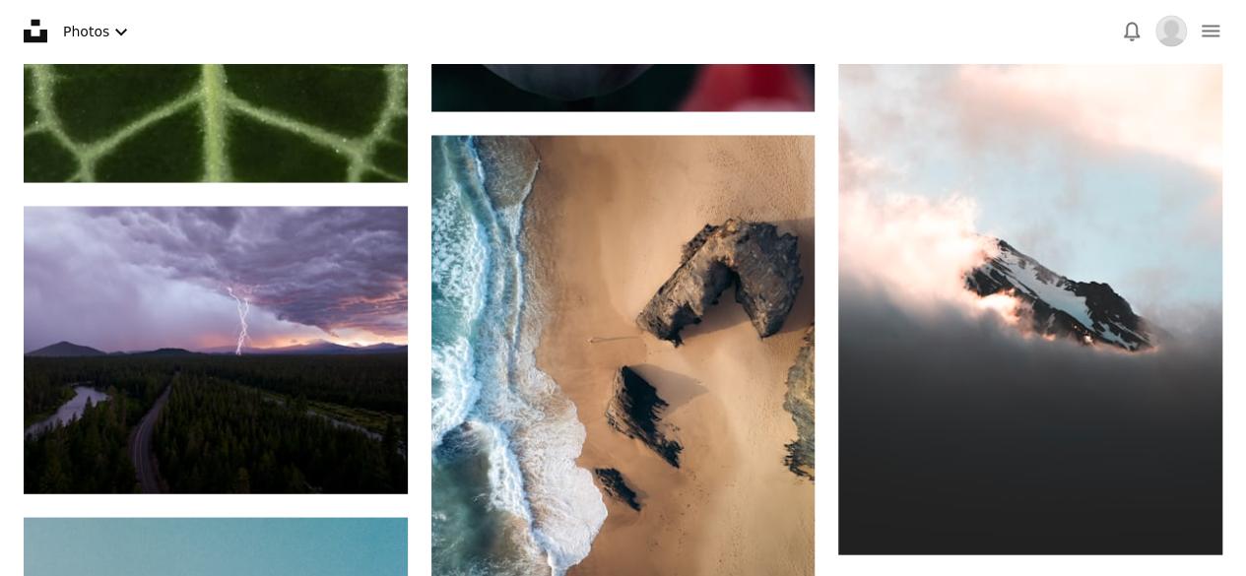
scroll to position [9564, 0]
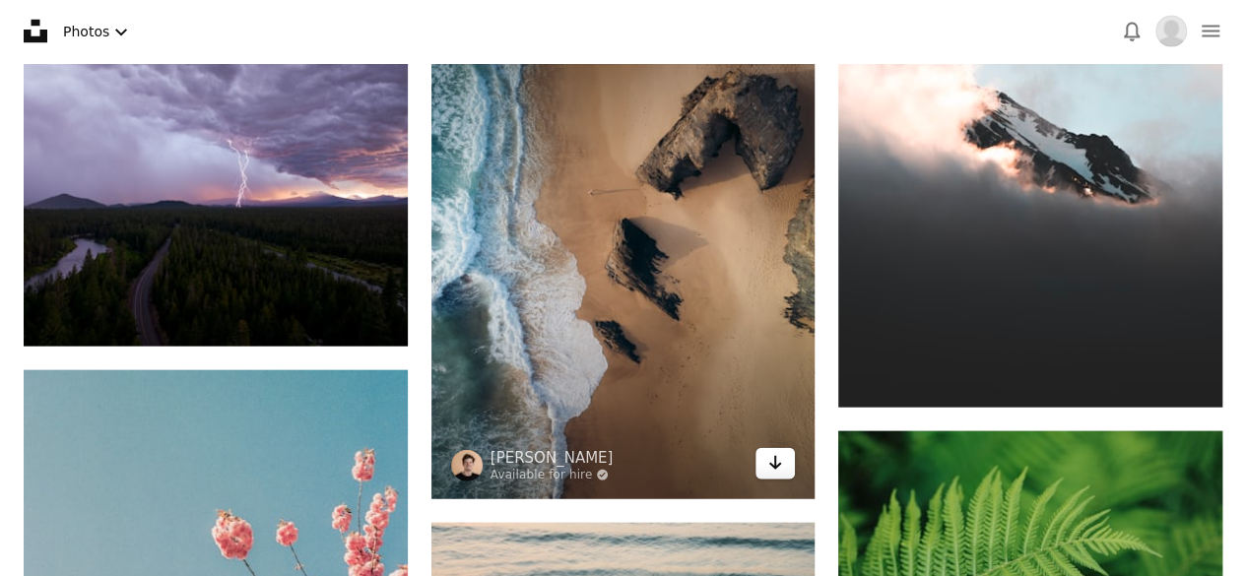
click at [776, 463] on icon "Download" at bounding box center [775, 463] width 13 height 14
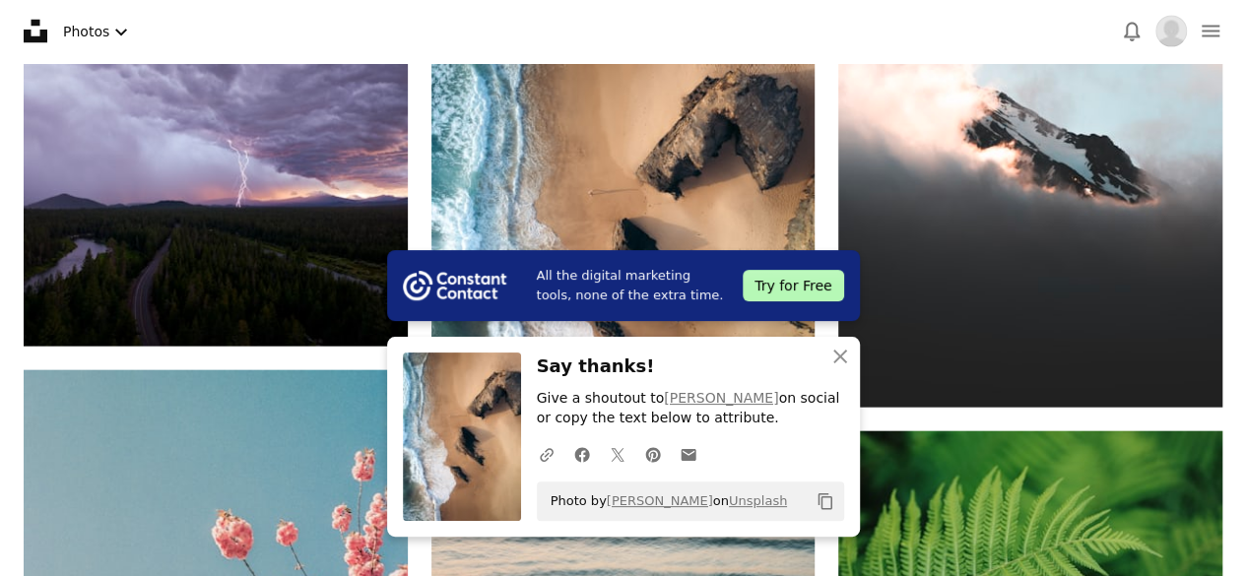
click at [766, 354] on h3 "Say thanks!" at bounding box center [690, 367] width 307 height 29
click at [831, 363] on icon "An X shape" at bounding box center [840, 357] width 24 height 24
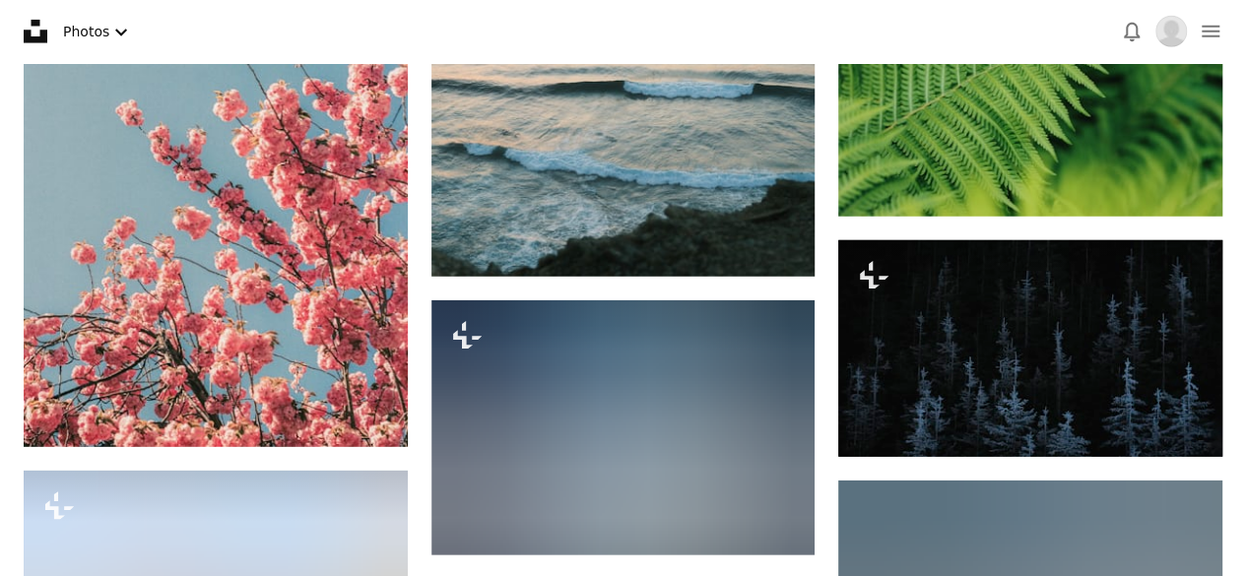
scroll to position [10099, 0]
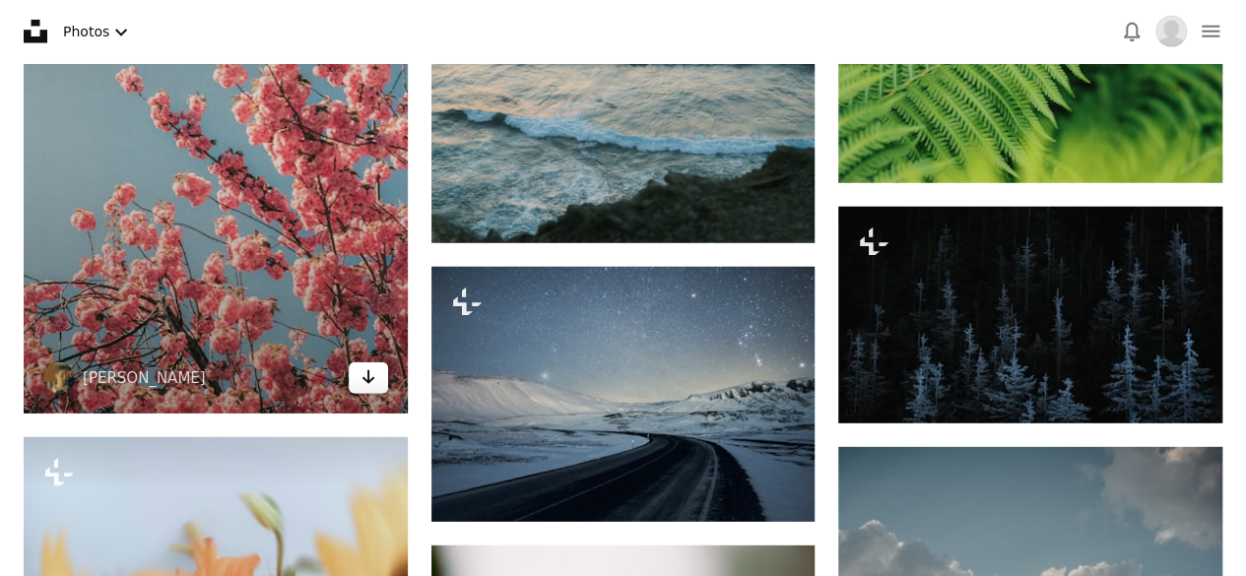
click at [376, 373] on link "Arrow pointing down" at bounding box center [368, 378] width 39 height 32
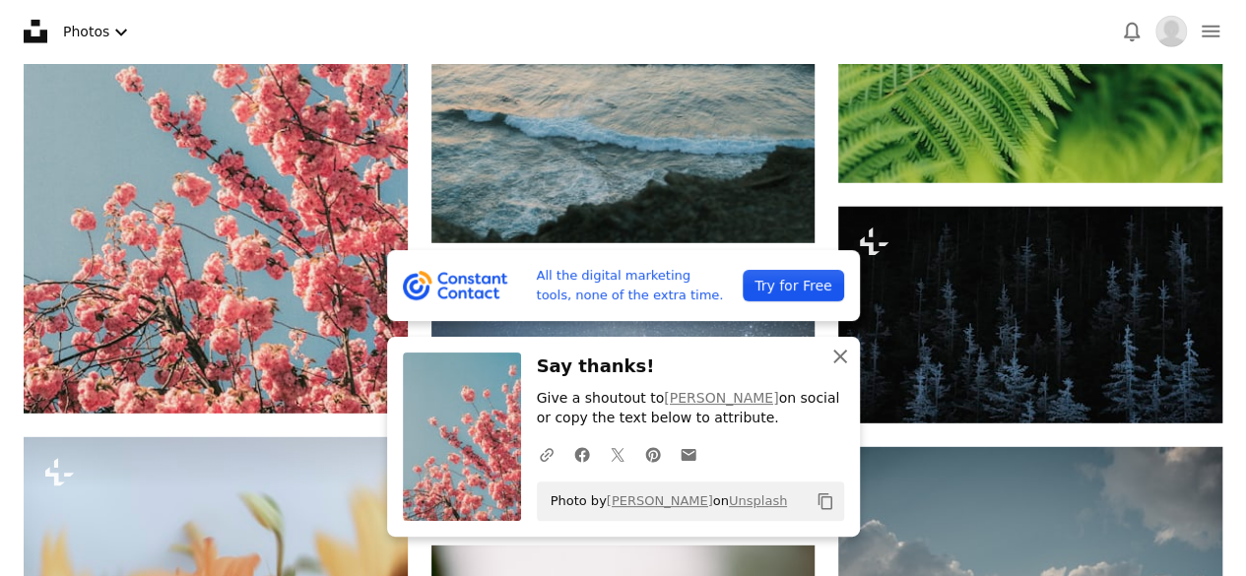
click at [838, 362] on icon "An X shape" at bounding box center [840, 357] width 24 height 24
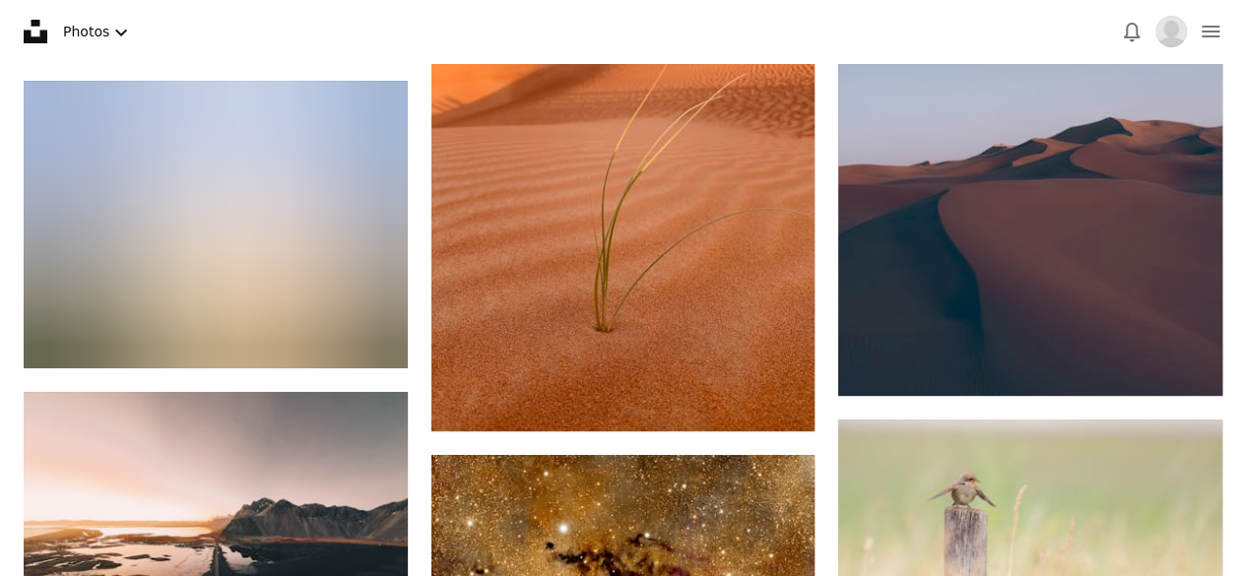
scroll to position [11289, 0]
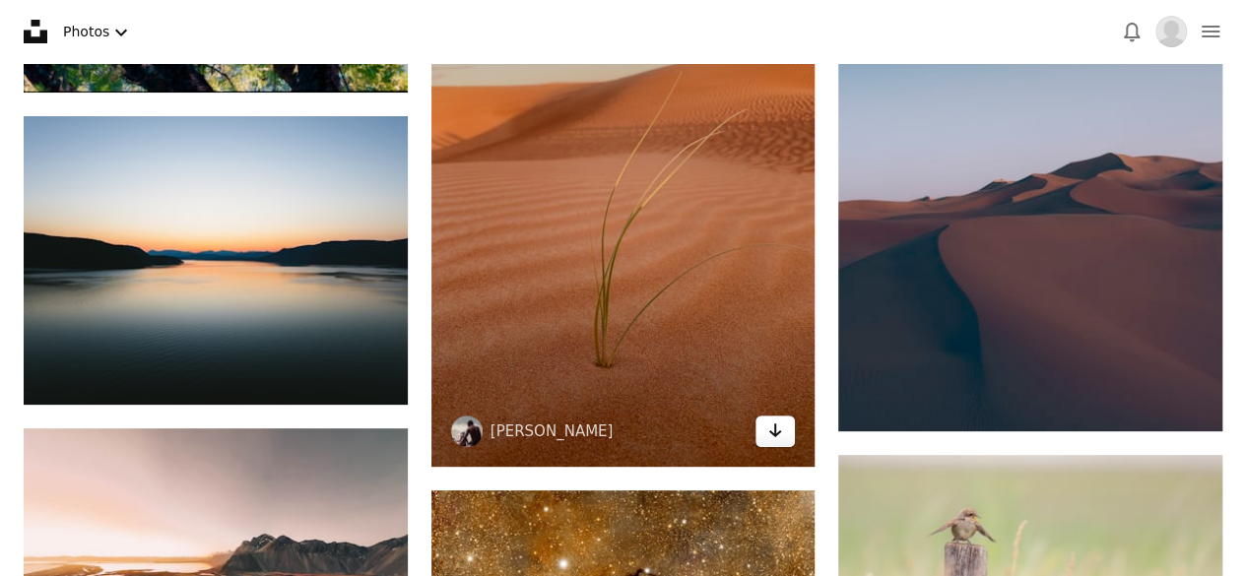
click at [771, 438] on link "Arrow pointing down" at bounding box center [774, 432] width 39 height 32
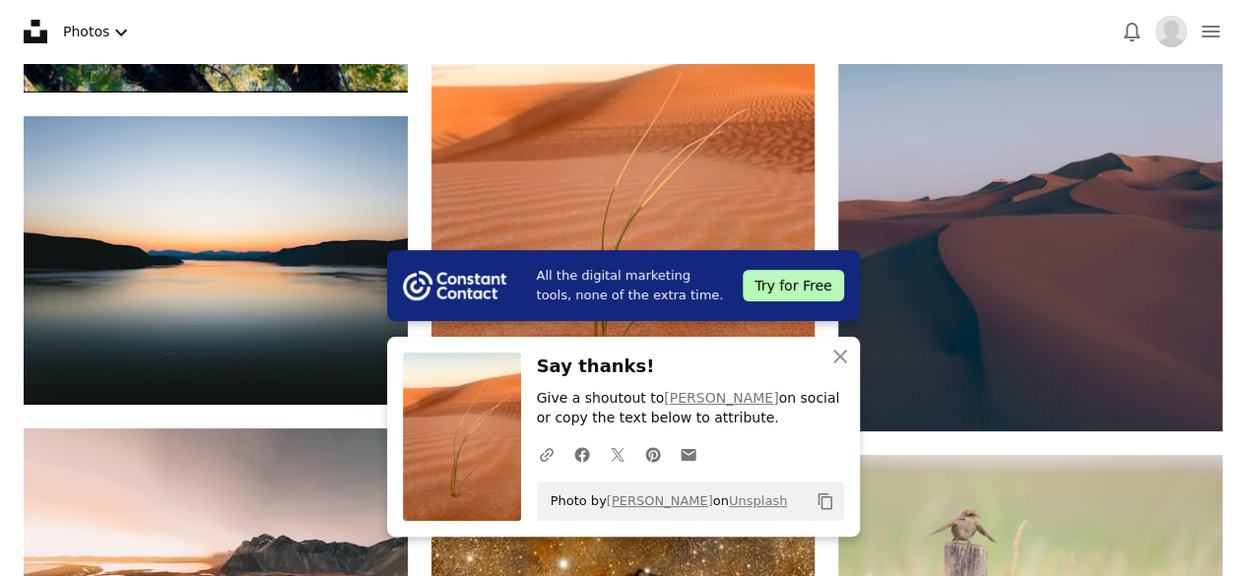
click at [735, 370] on h3 "Say thanks!" at bounding box center [690, 367] width 307 height 29
click at [853, 355] on button "An X shape Close" at bounding box center [839, 356] width 39 height 39
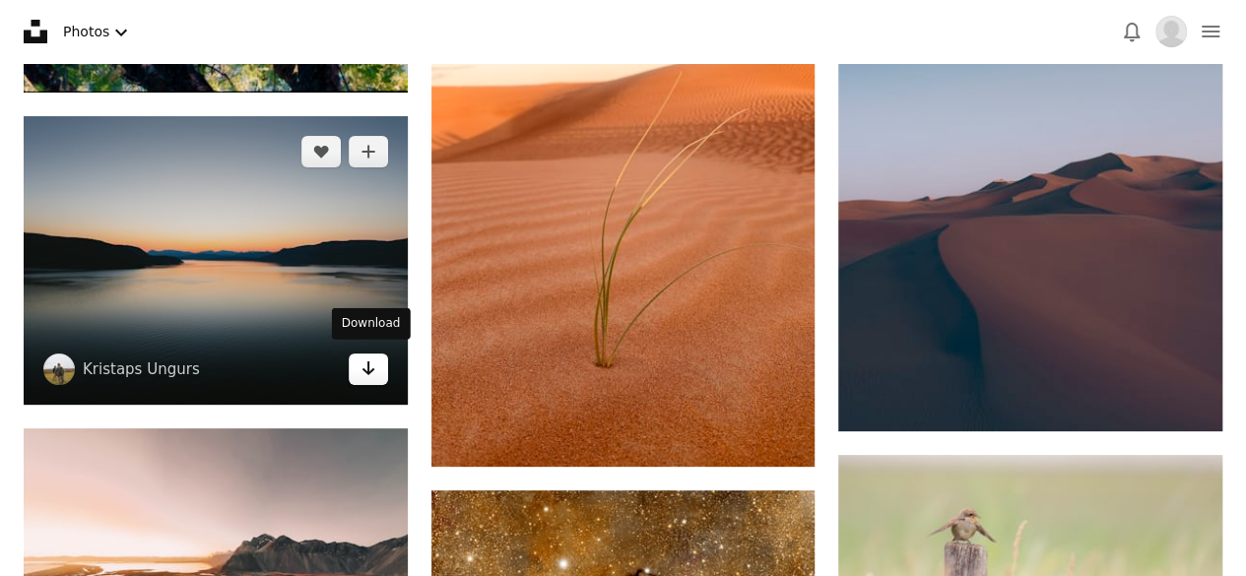
click at [360, 367] on icon "Arrow pointing down" at bounding box center [368, 368] width 16 height 24
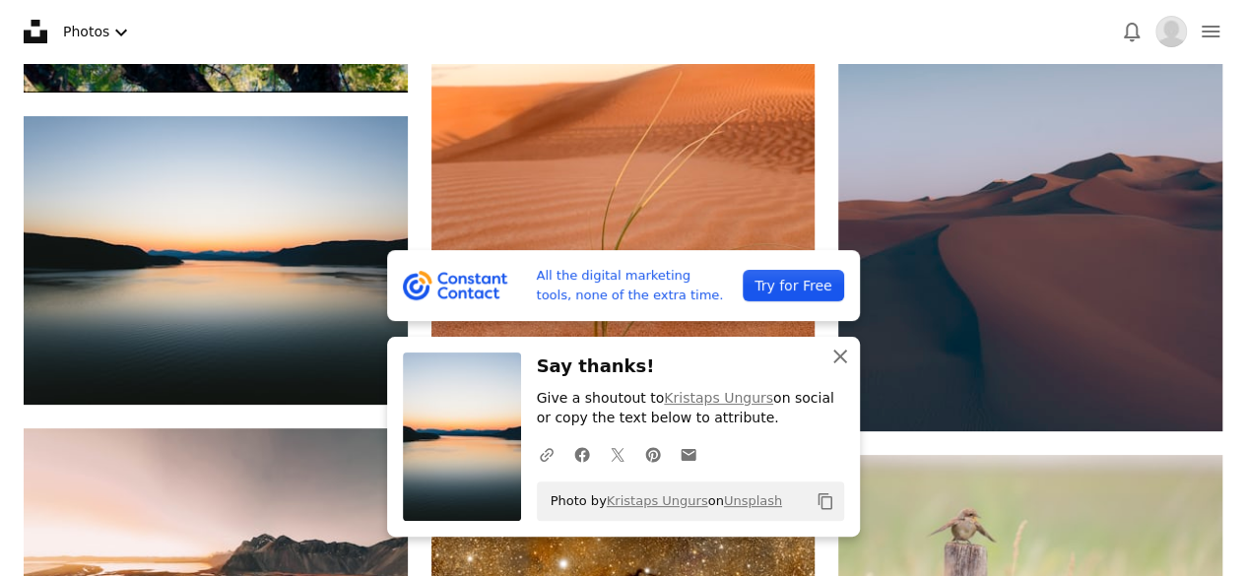
click at [843, 356] on icon "An X shape" at bounding box center [840, 357] width 24 height 24
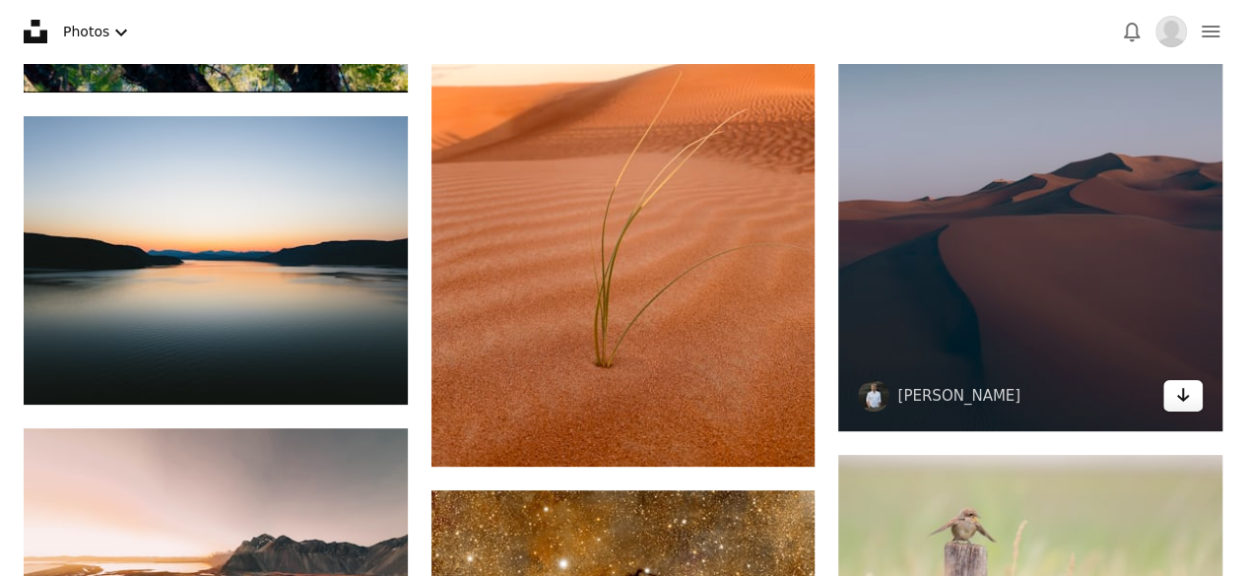
click at [1187, 397] on icon "Arrow pointing down" at bounding box center [1183, 395] width 16 height 24
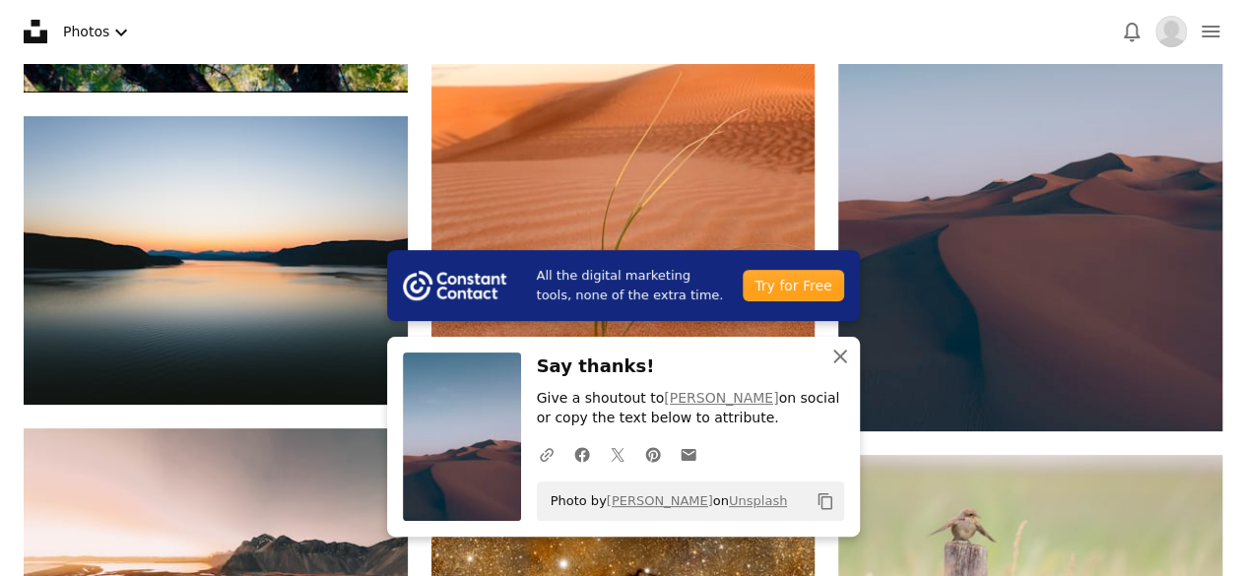
click at [839, 360] on icon "An X shape" at bounding box center [840, 357] width 24 height 24
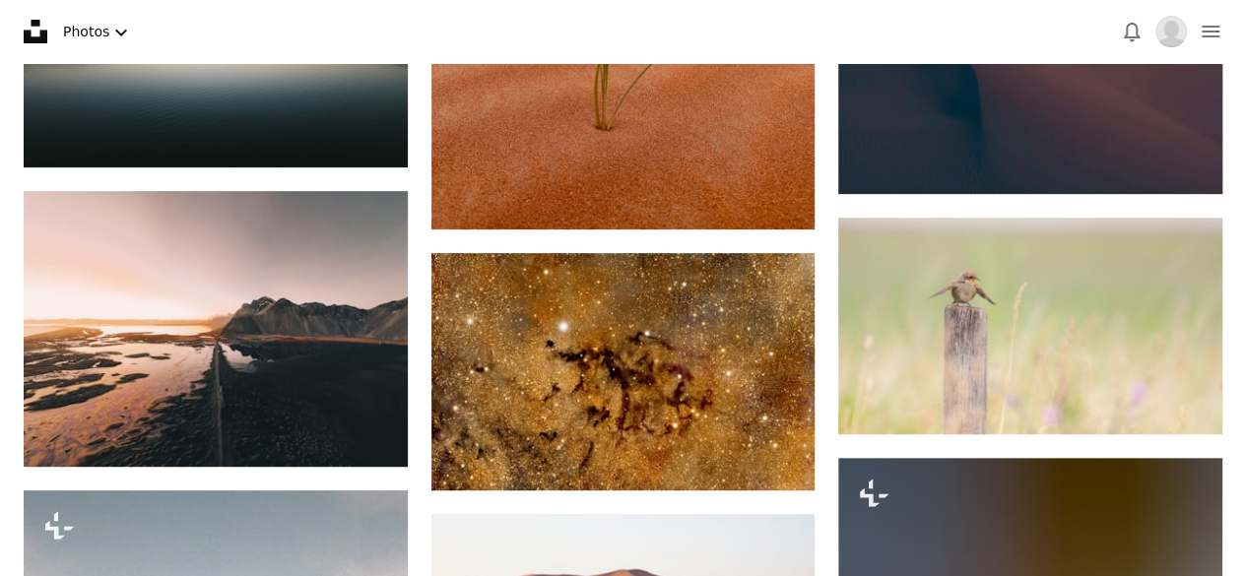
scroll to position [11578, 0]
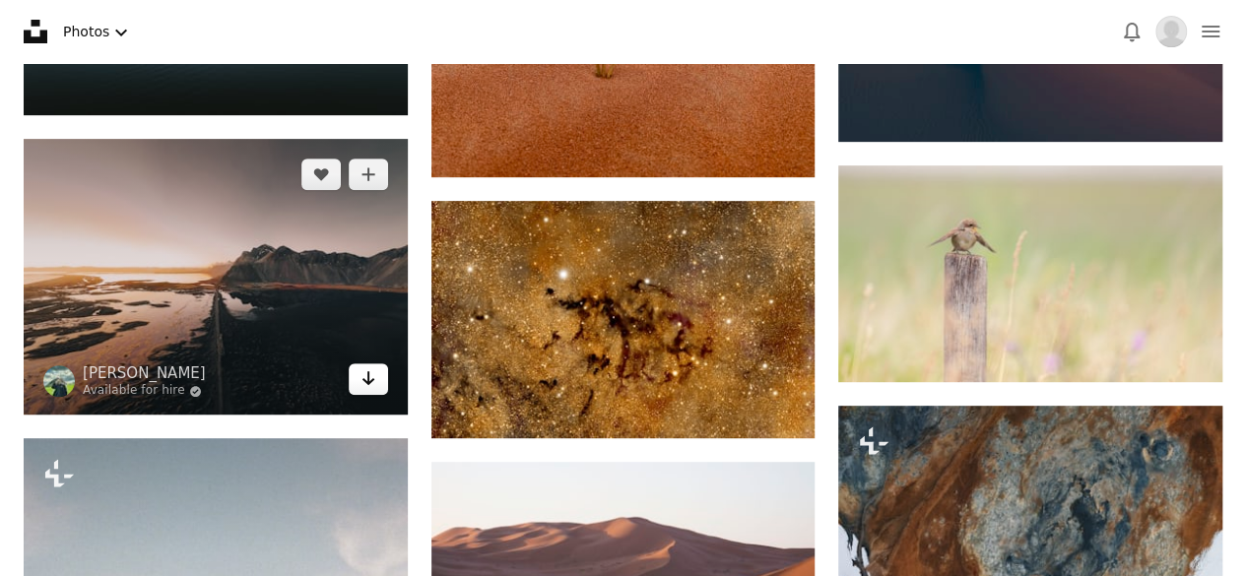
click at [358, 375] on link "Arrow pointing down" at bounding box center [368, 379] width 39 height 32
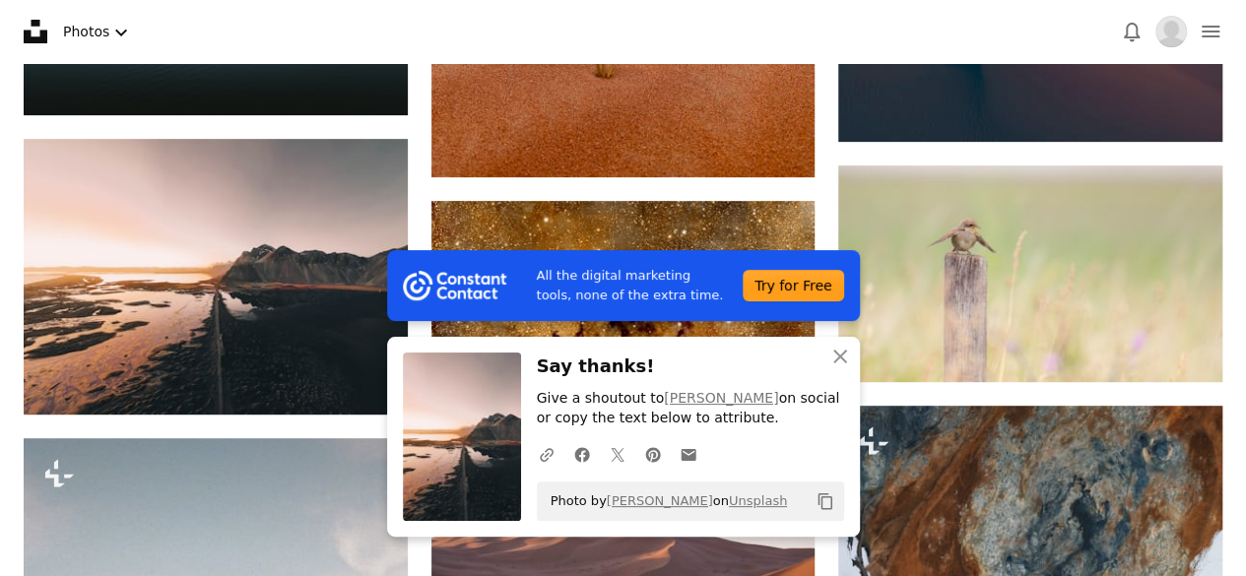
click at [696, 366] on h3 "Say thanks!" at bounding box center [690, 367] width 307 height 29
click at [846, 359] on icon "An X shape" at bounding box center [840, 357] width 24 height 24
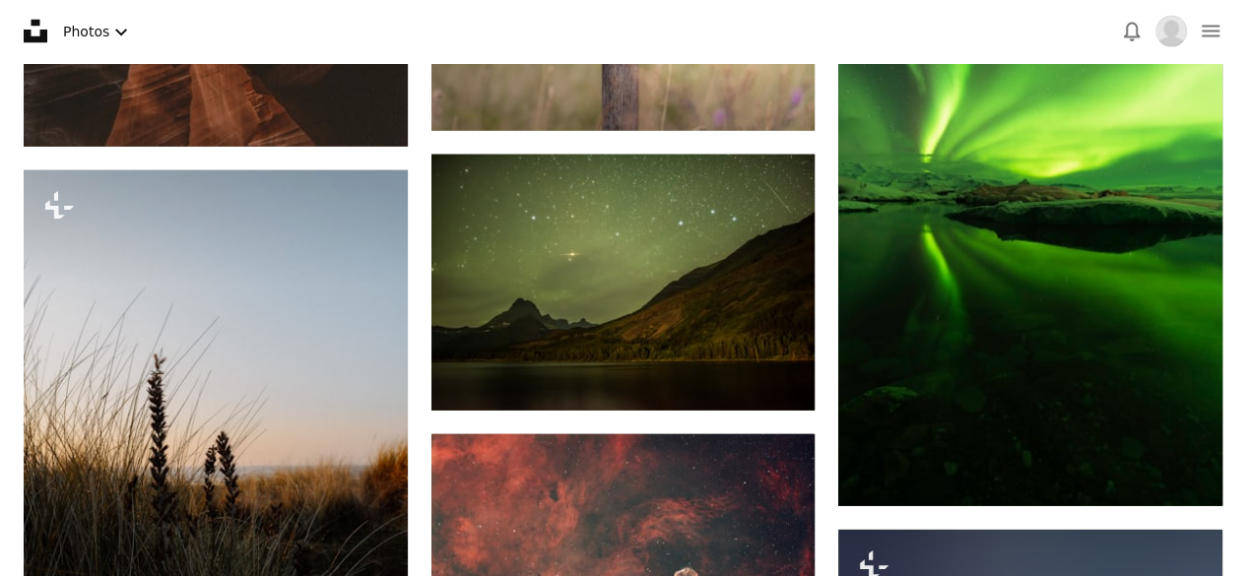
scroll to position [13455, 0]
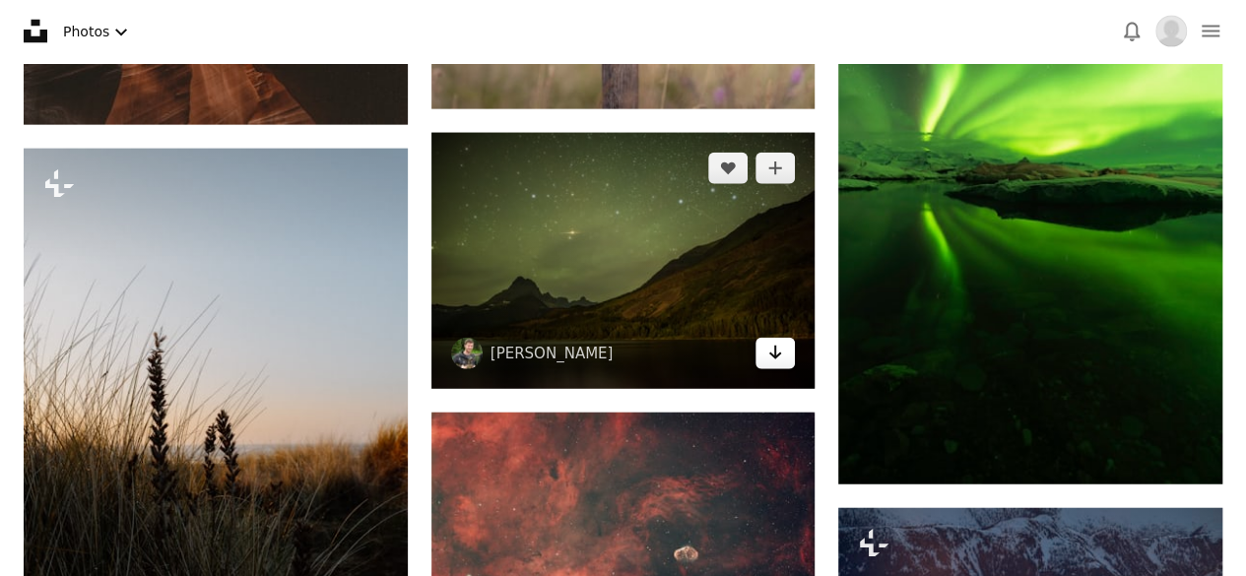
click at [769, 352] on icon "Arrow pointing down" at bounding box center [775, 353] width 16 height 24
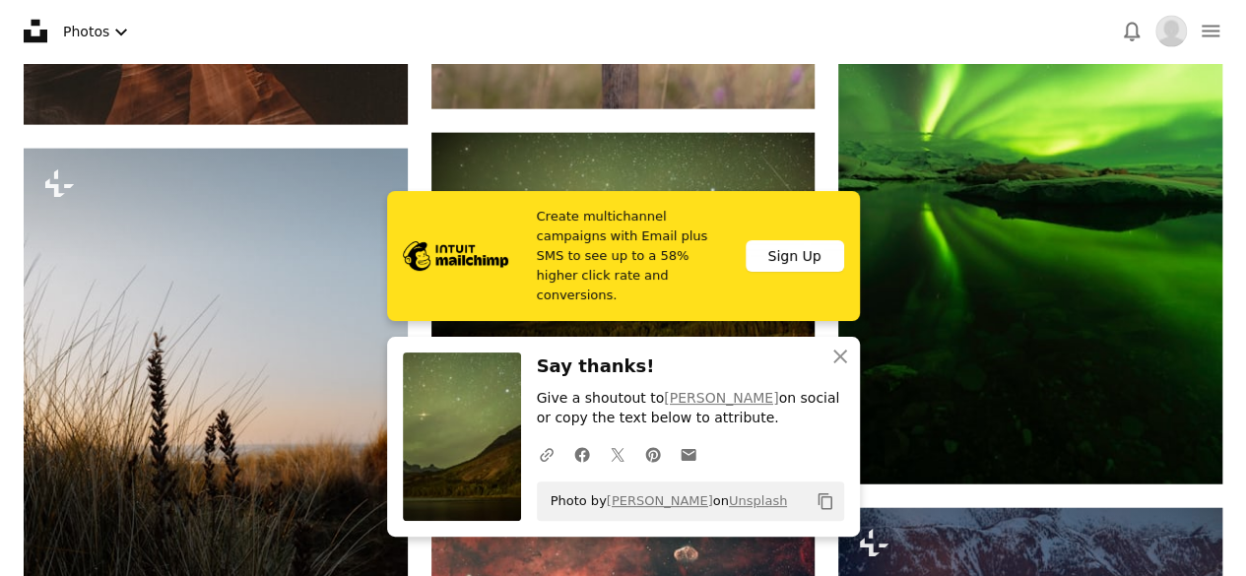
click at [709, 352] on div "An X shape Close Say thanks! Give a shoutout to [PERSON_NAME] on social or copy…" at bounding box center [623, 437] width 473 height 200
click at [845, 361] on icon "An X shape" at bounding box center [840, 357] width 24 height 24
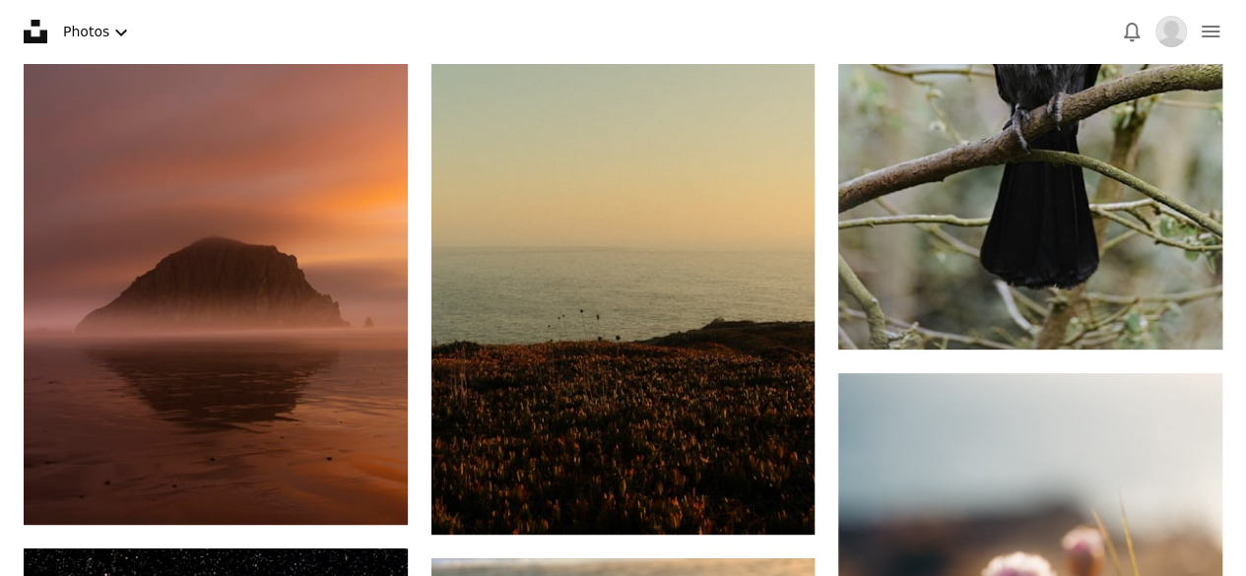
scroll to position [15108, 0]
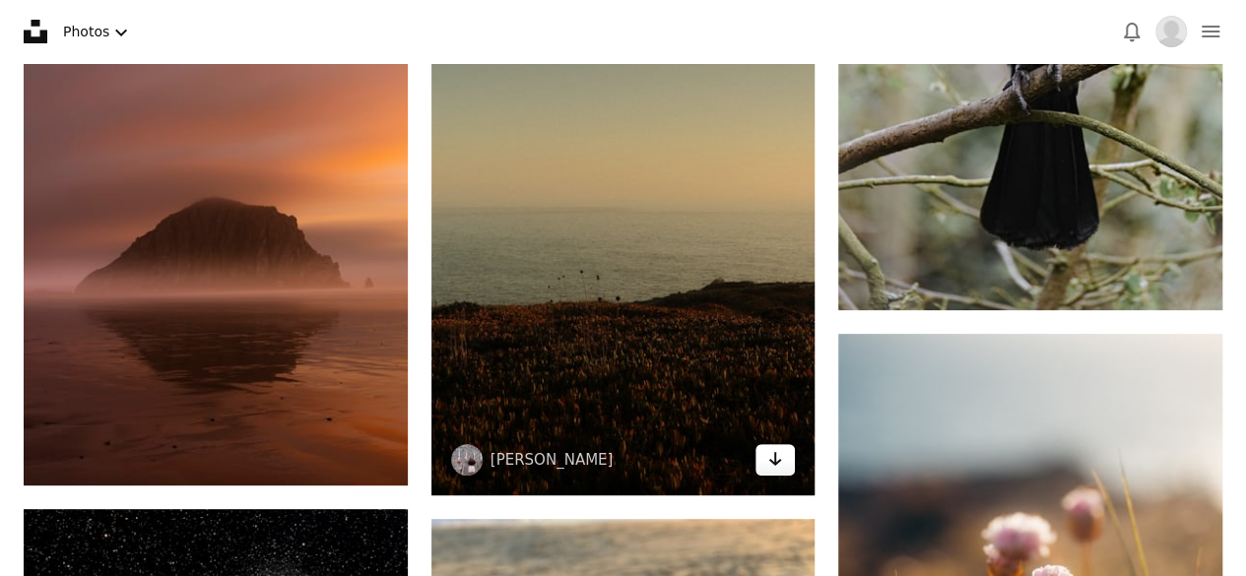
click at [778, 456] on icon "Download" at bounding box center [775, 459] width 13 height 14
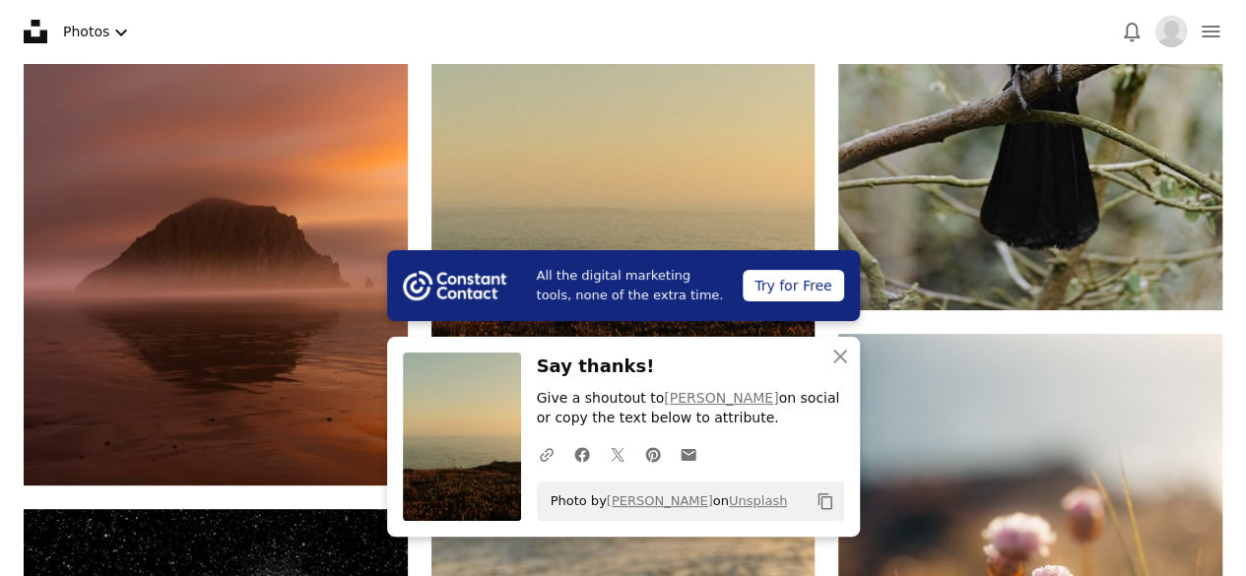
click at [775, 357] on h3 "Say thanks!" at bounding box center [690, 367] width 307 height 29
click at [828, 362] on icon "An X shape" at bounding box center [840, 357] width 24 height 24
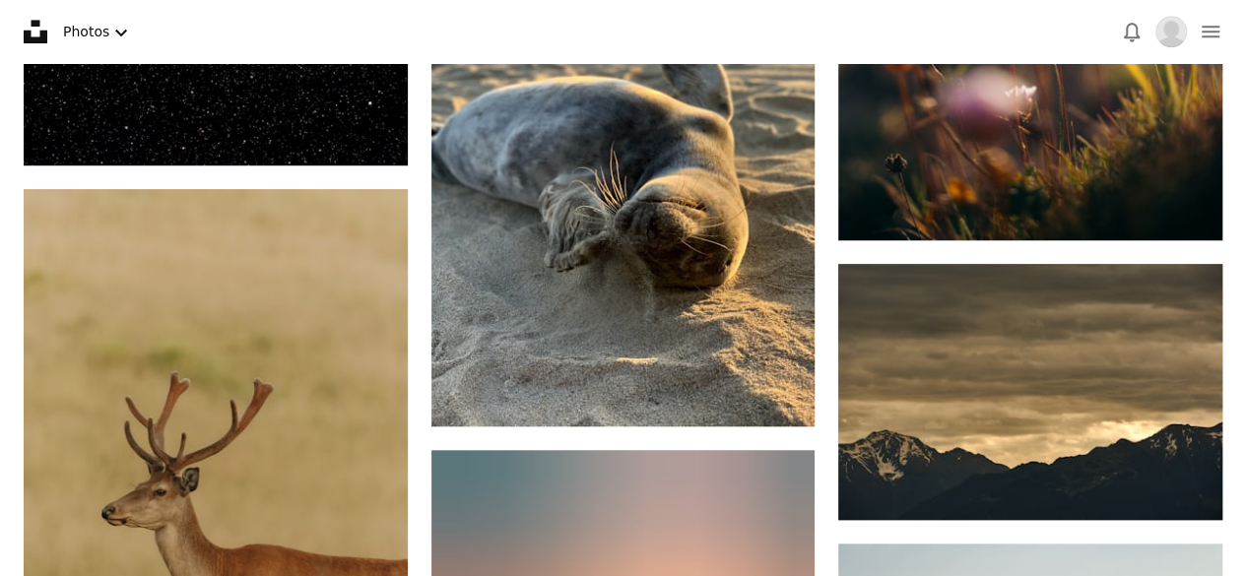
scroll to position [15738, 0]
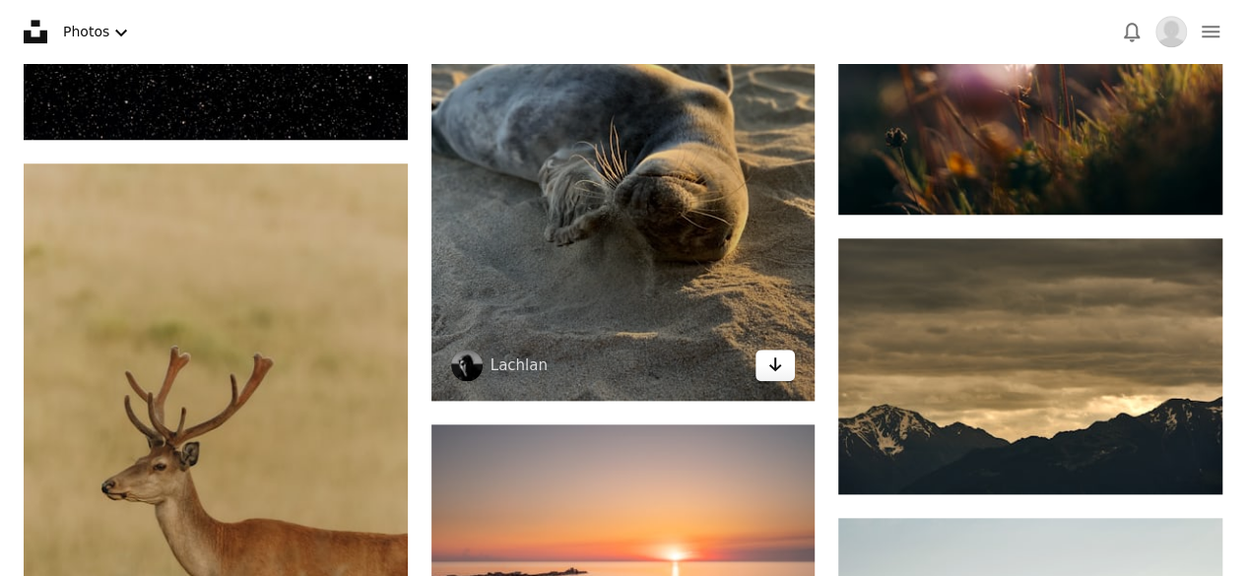
click at [783, 369] on link "Arrow pointing down" at bounding box center [774, 366] width 39 height 32
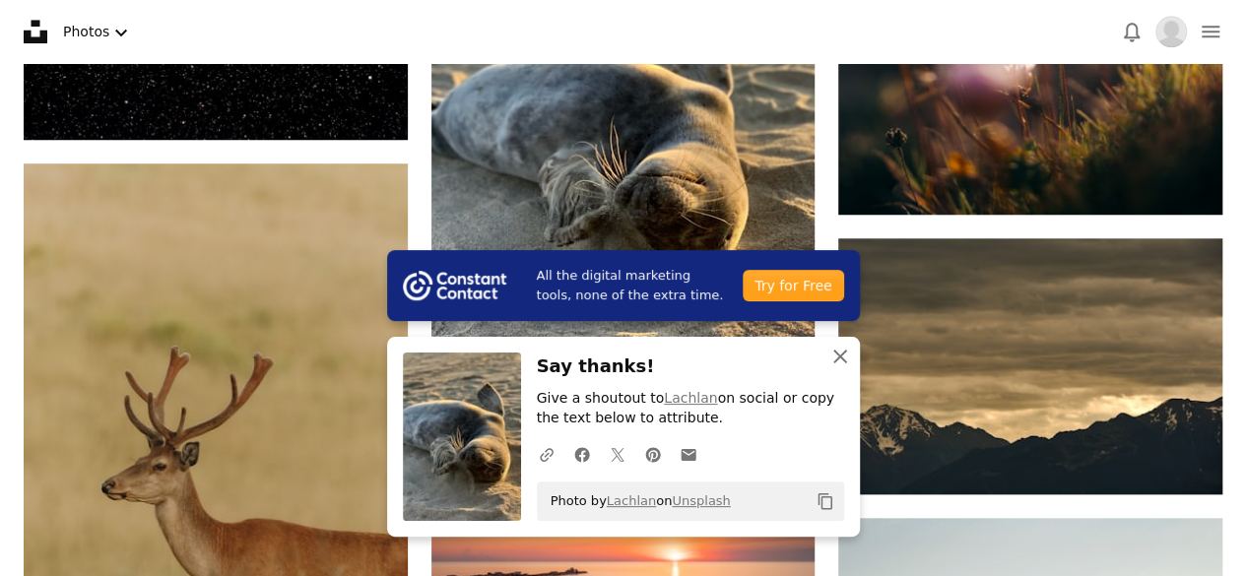
click at [846, 354] on icon "An X shape" at bounding box center [840, 357] width 24 height 24
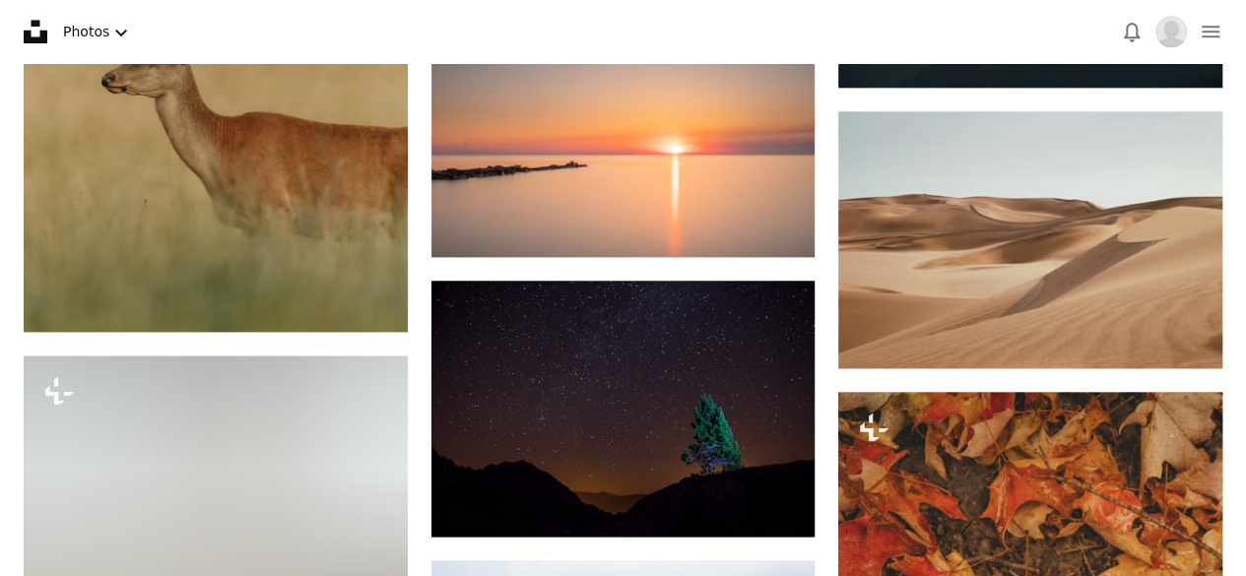
scroll to position [16171, 0]
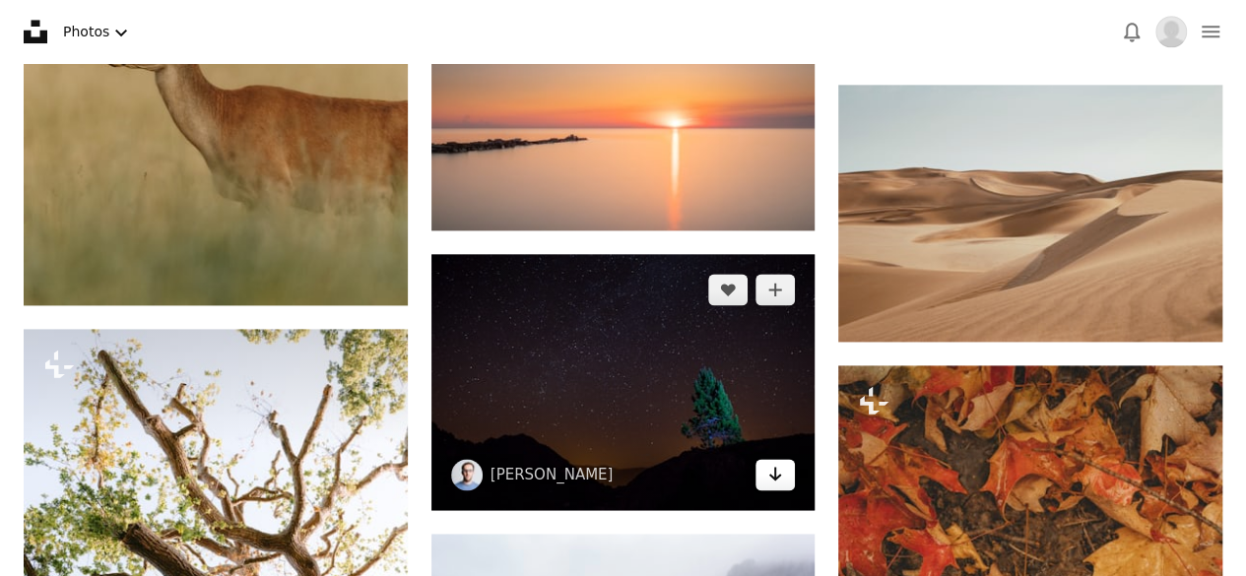
click at [768, 474] on icon "Arrow pointing down" at bounding box center [775, 474] width 16 height 24
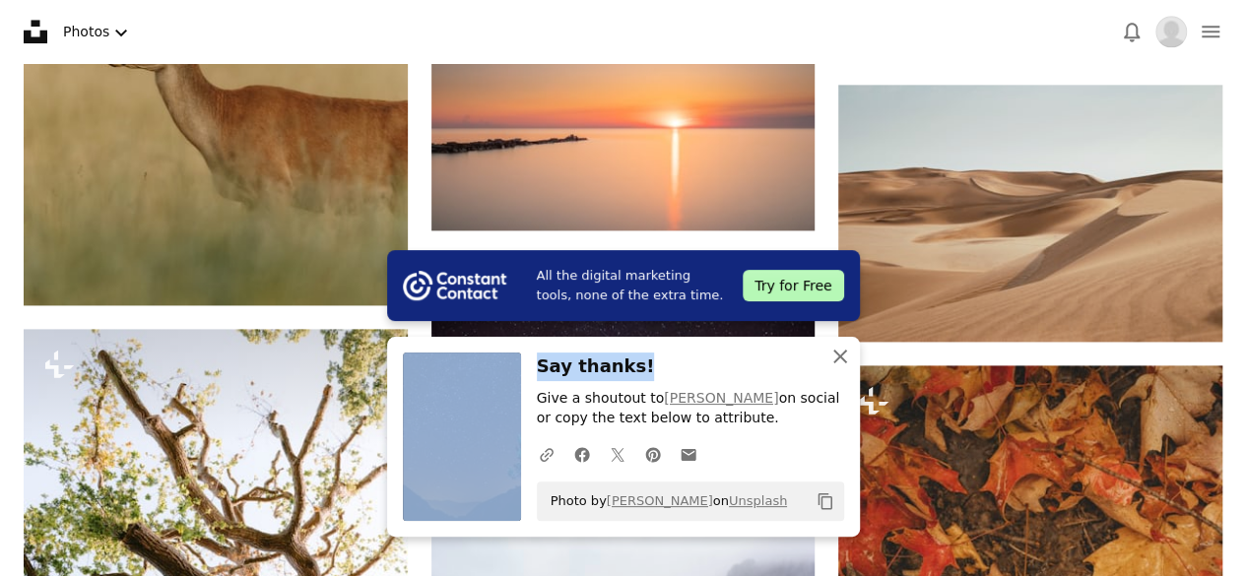
drag, startPoint x: 771, startPoint y: 352, endPoint x: 835, endPoint y: 357, distance: 64.3
click at [835, 357] on div "An X shape Close Say thanks! Give a shoutout to [PERSON_NAME] on social or copy…" at bounding box center [623, 437] width 473 height 200
click at [835, 357] on icon "An X shape" at bounding box center [840, 357] width 24 height 24
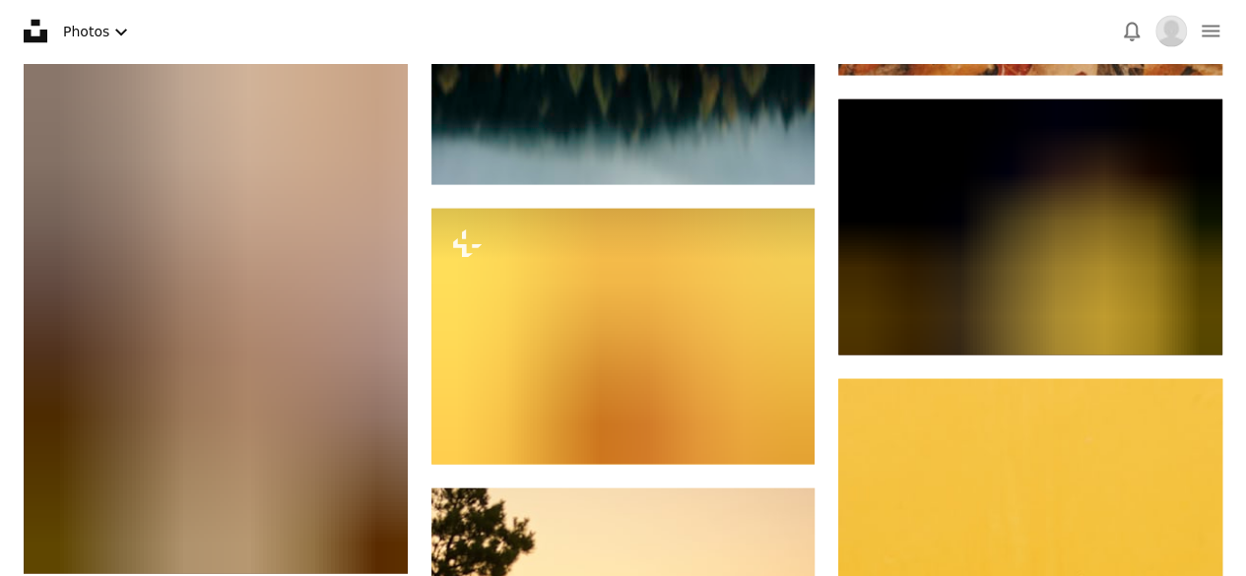
scroll to position [17128, 0]
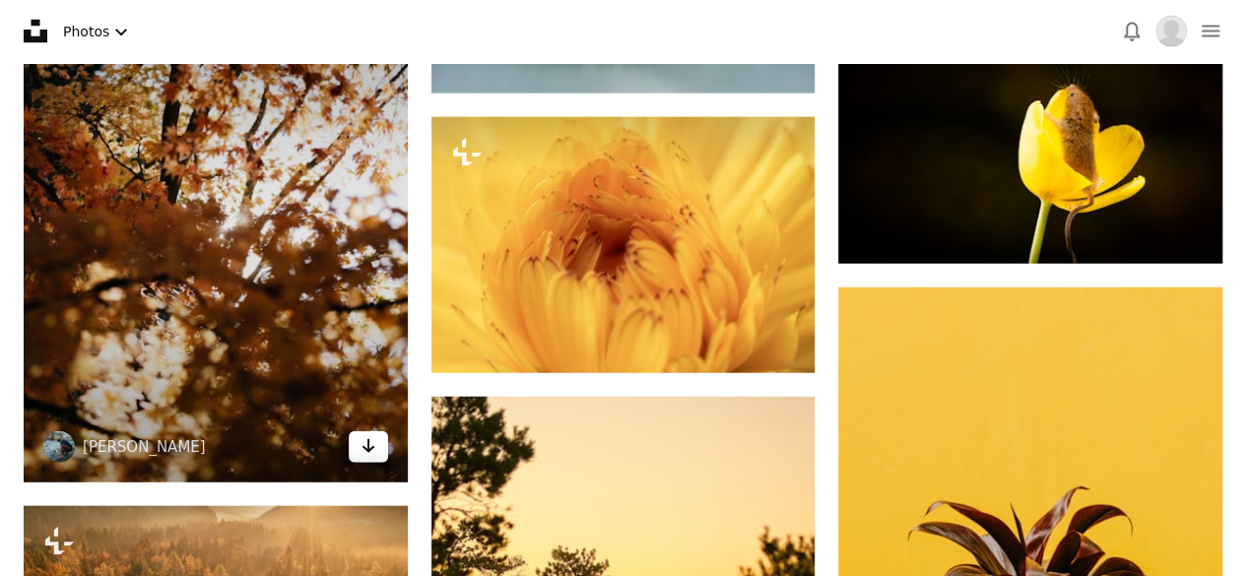
click at [365, 442] on icon "Arrow pointing down" at bounding box center [368, 446] width 16 height 24
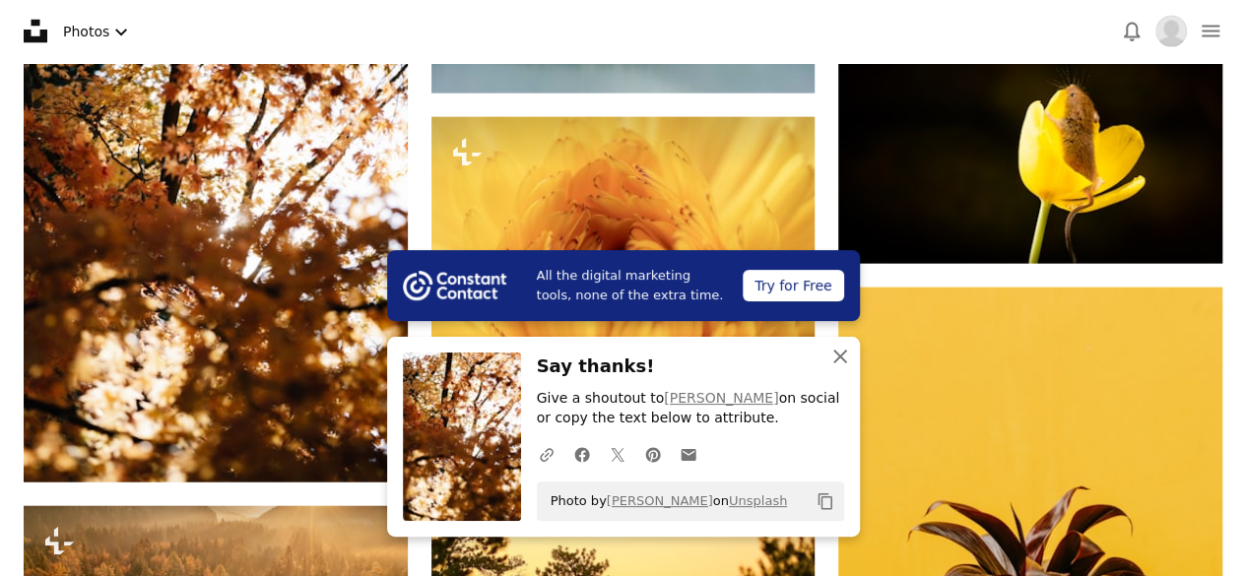
click at [842, 355] on icon "An X shape" at bounding box center [840, 357] width 24 height 24
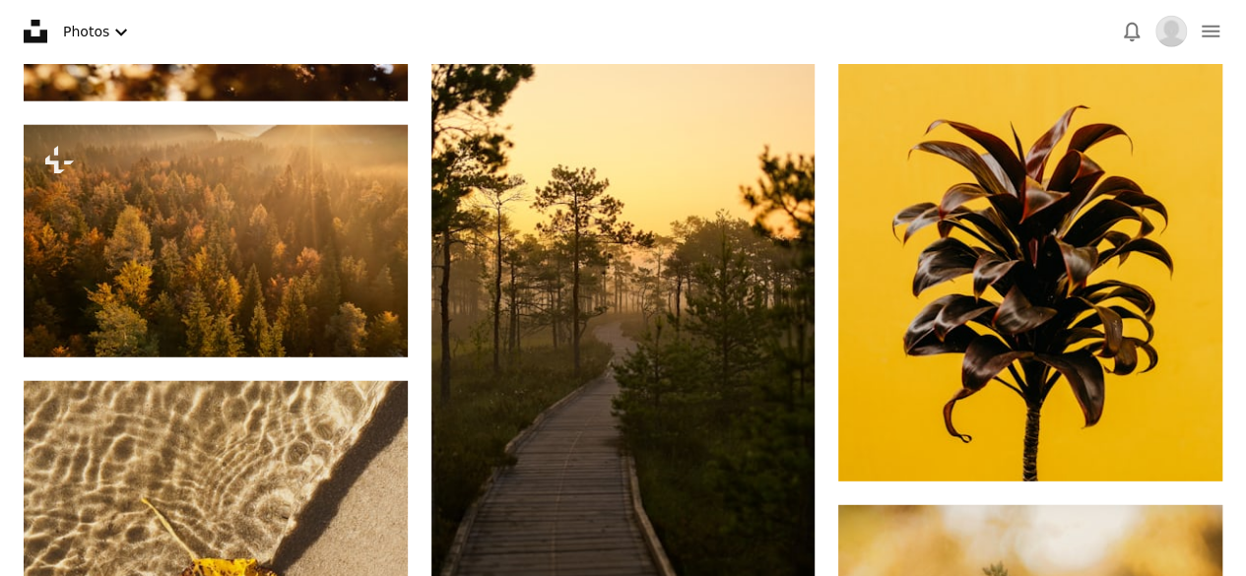
scroll to position [17549, 0]
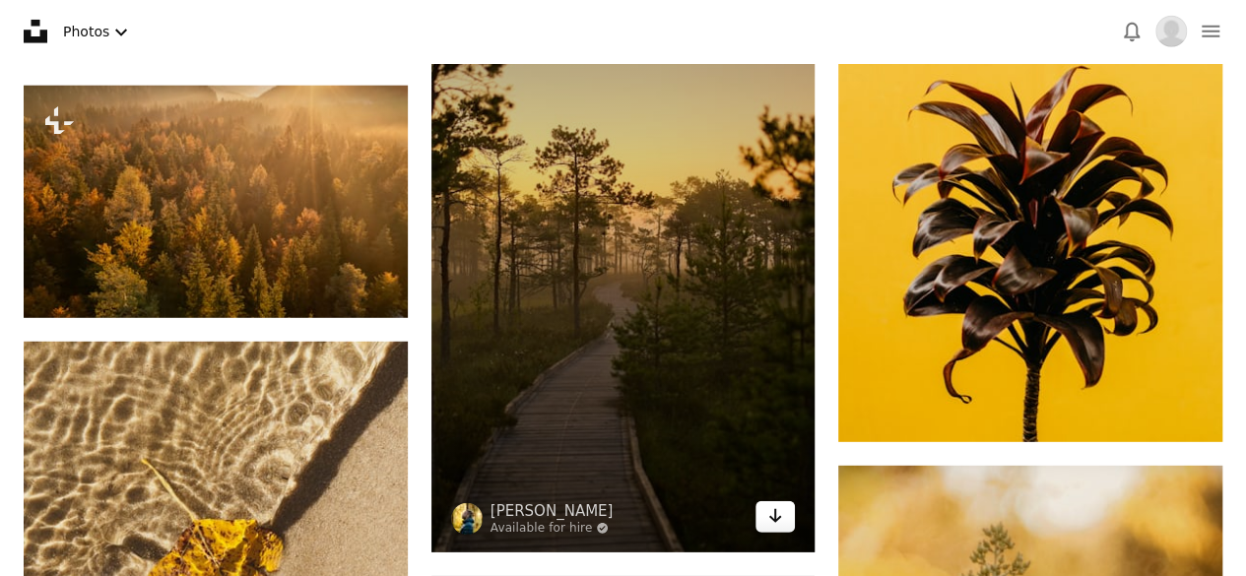
click at [764, 507] on link "Arrow pointing down" at bounding box center [774, 517] width 39 height 32
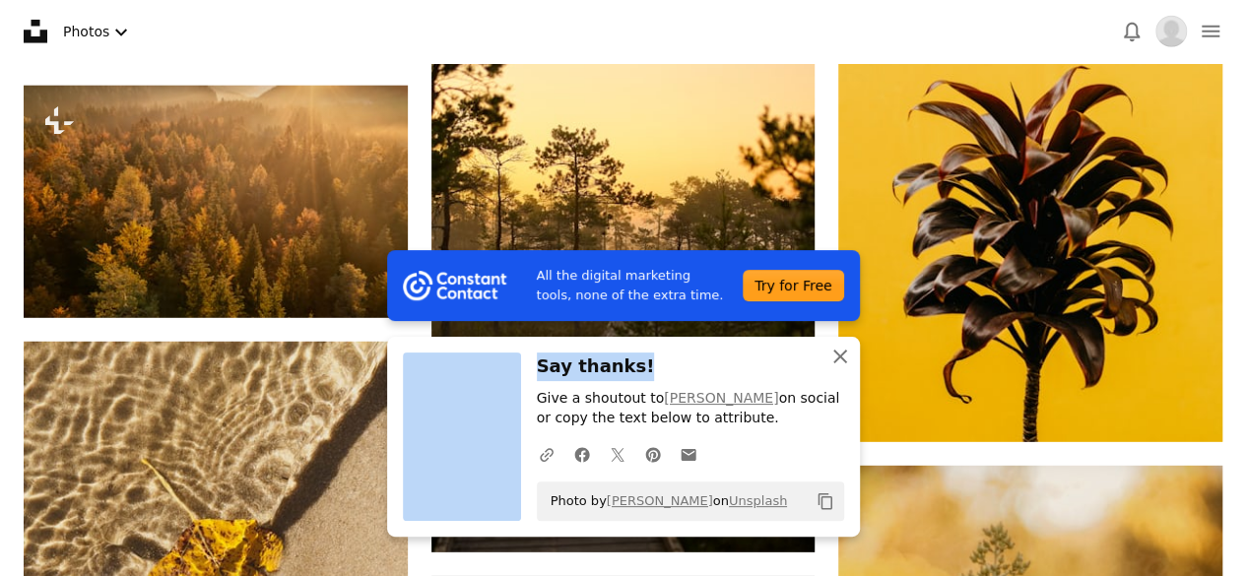
drag, startPoint x: 723, startPoint y: 360, endPoint x: 843, endPoint y: 360, distance: 120.1
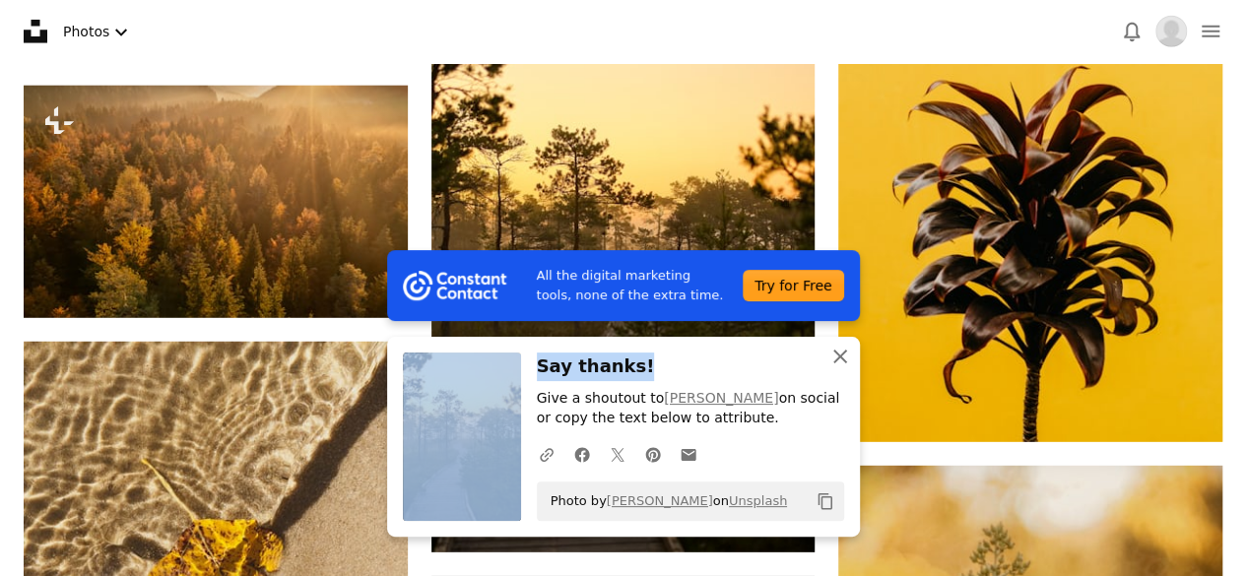
click at [843, 360] on div "An X shape Close Say thanks! Give a shoutout to [PERSON_NAME] on social or copy…" at bounding box center [623, 437] width 473 height 200
click at [843, 360] on icon "button" at bounding box center [840, 357] width 14 height 14
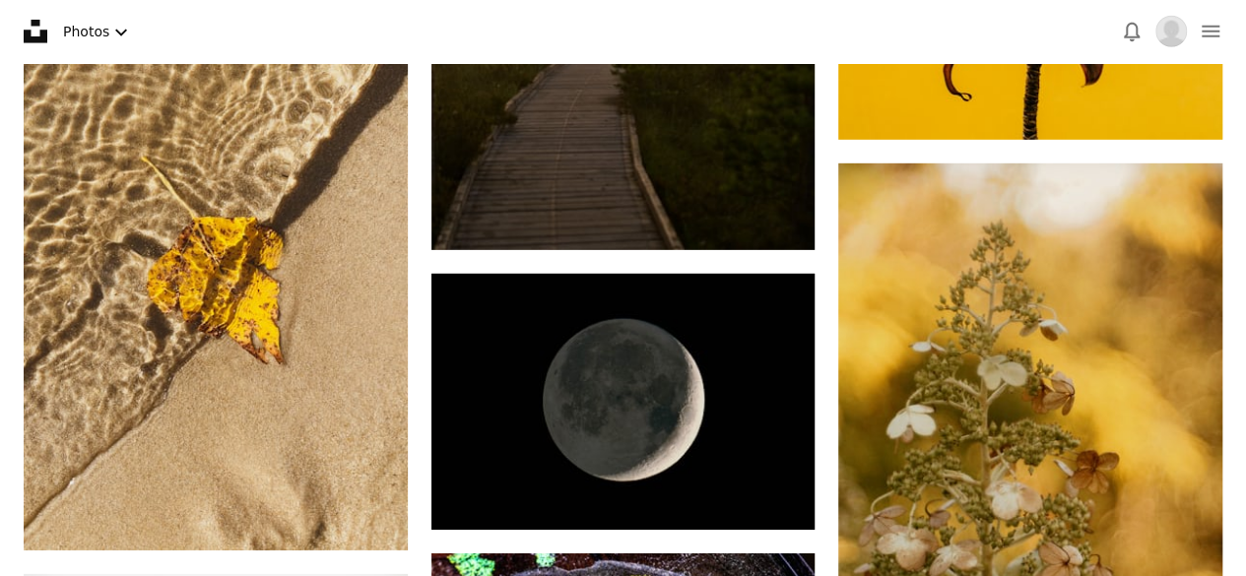
scroll to position [17890, 0]
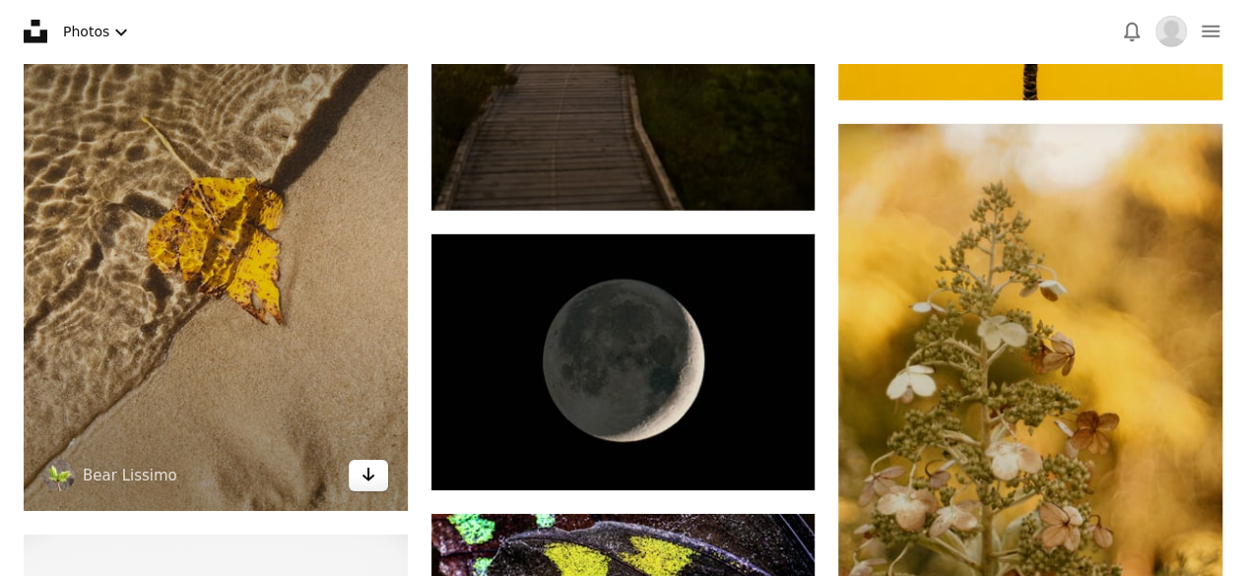
click at [372, 472] on icon "Arrow pointing down" at bounding box center [368, 475] width 16 height 24
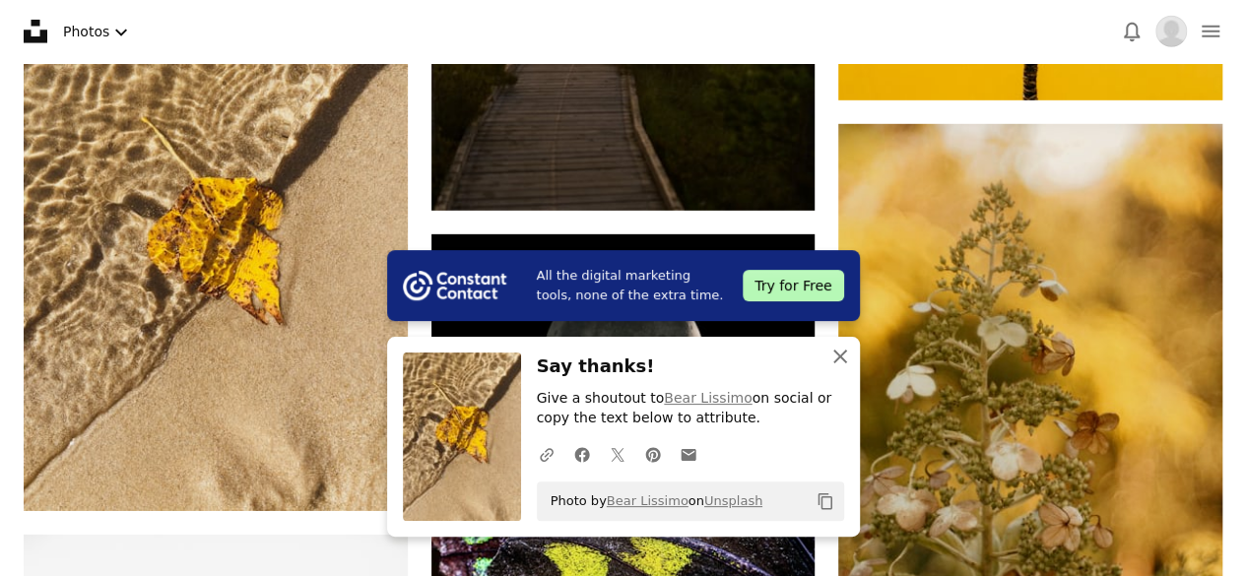
click at [834, 365] on icon "An X shape" at bounding box center [840, 357] width 24 height 24
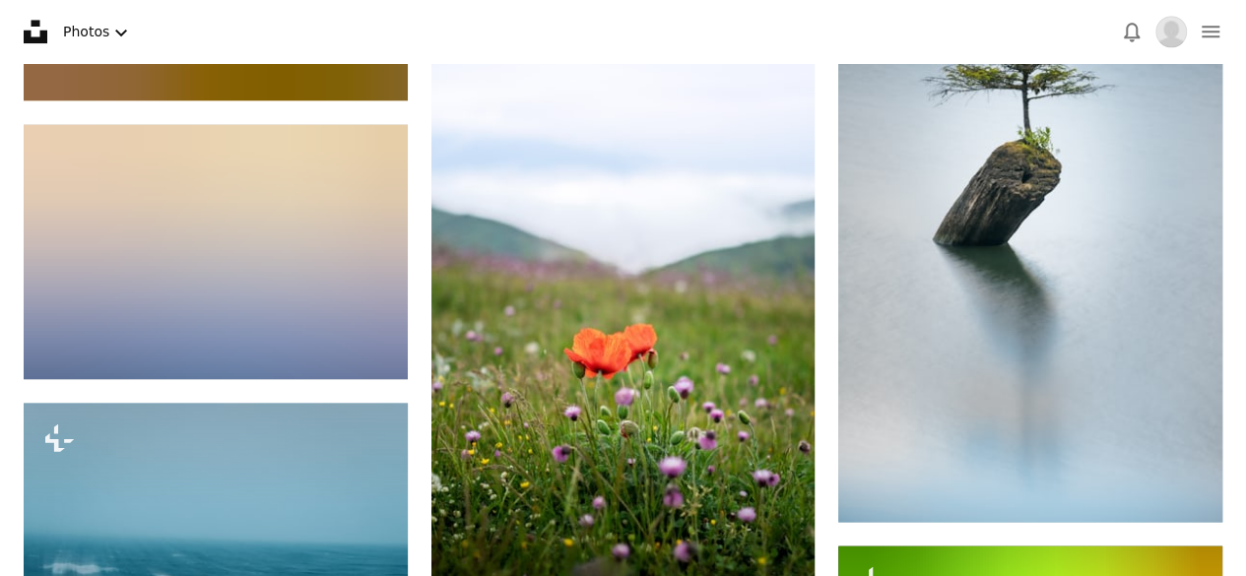
scroll to position [20094, 0]
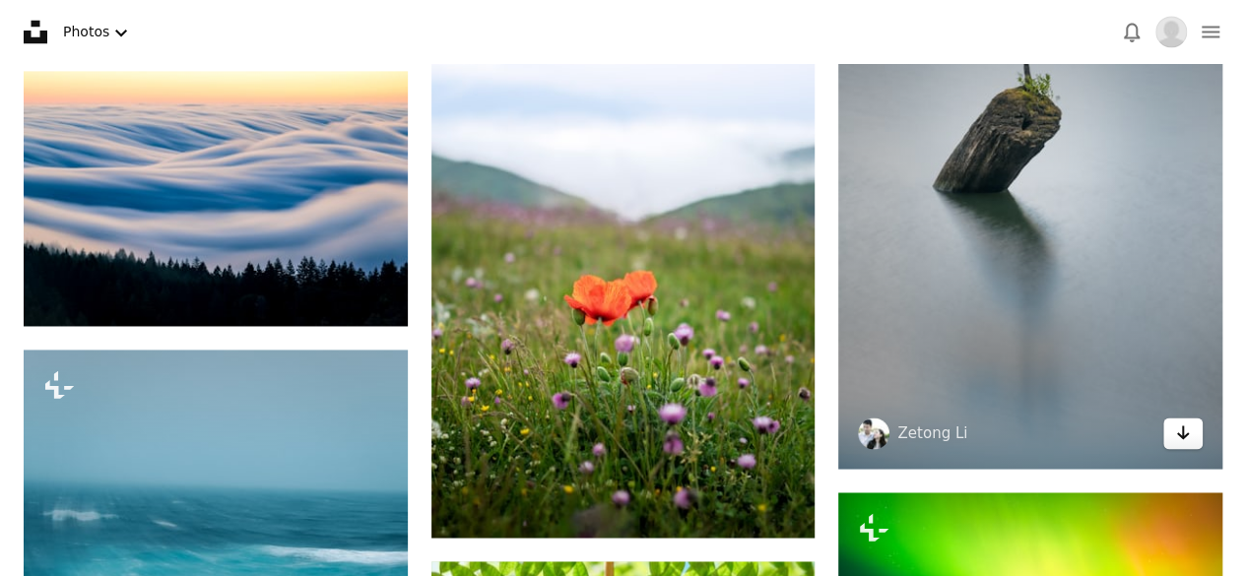
click at [1178, 427] on icon "Download" at bounding box center [1183, 432] width 13 height 14
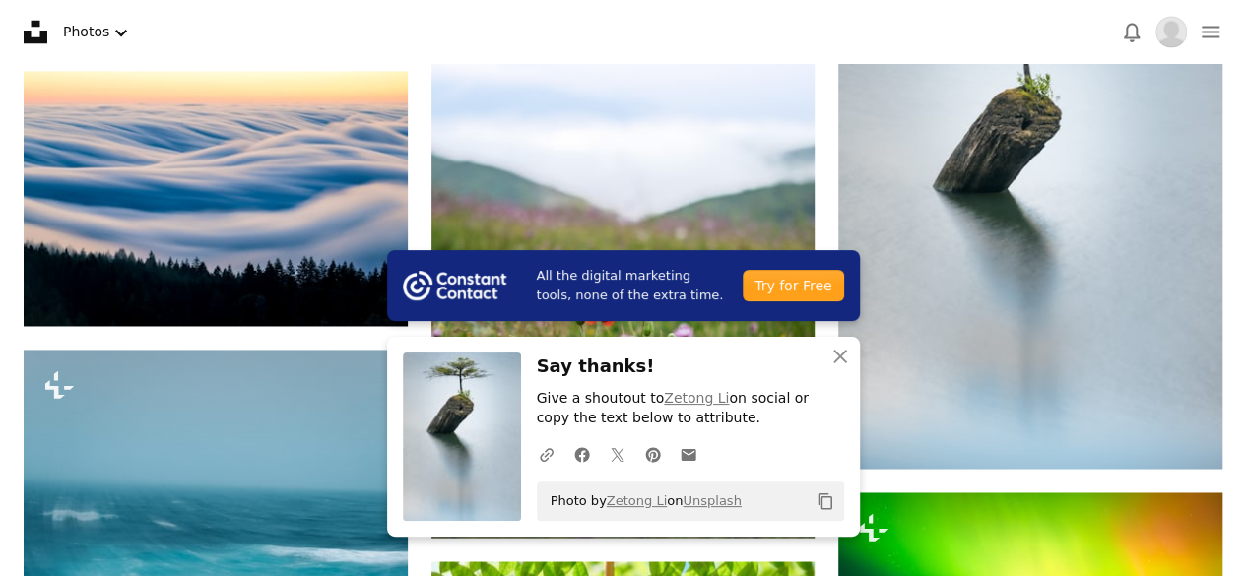
click at [739, 344] on div "An X shape Close Say thanks! Give a shoutout to Zetong Li on social or copy the…" at bounding box center [623, 437] width 473 height 200
click at [843, 355] on icon "button" at bounding box center [840, 357] width 14 height 14
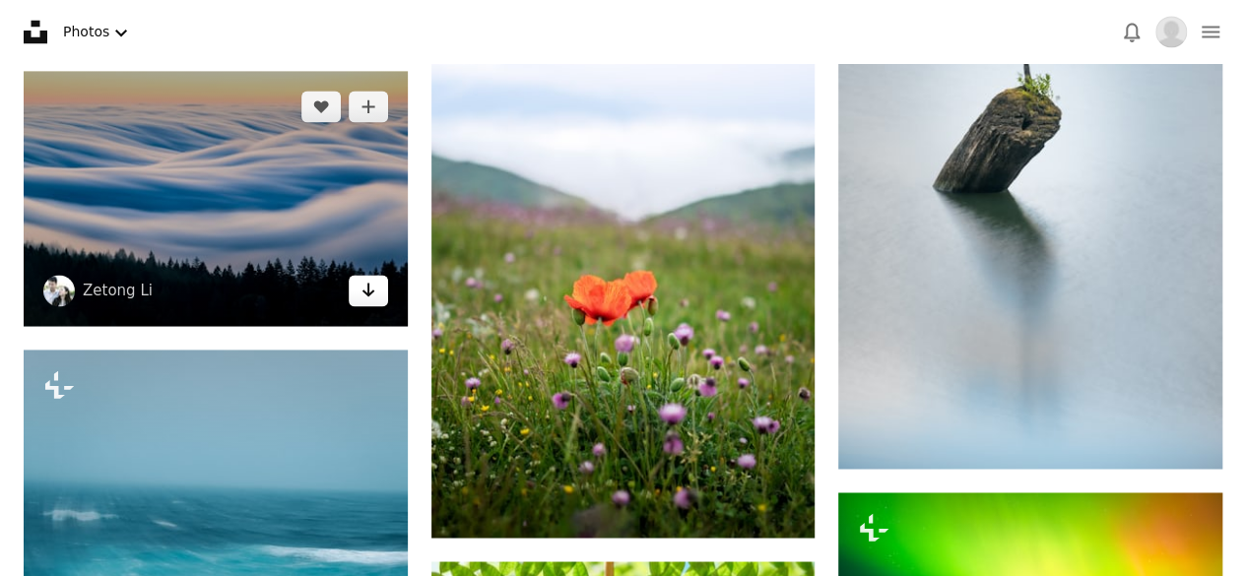
click at [355, 290] on link "Arrow pointing down" at bounding box center [368, 291] width 39 height 32
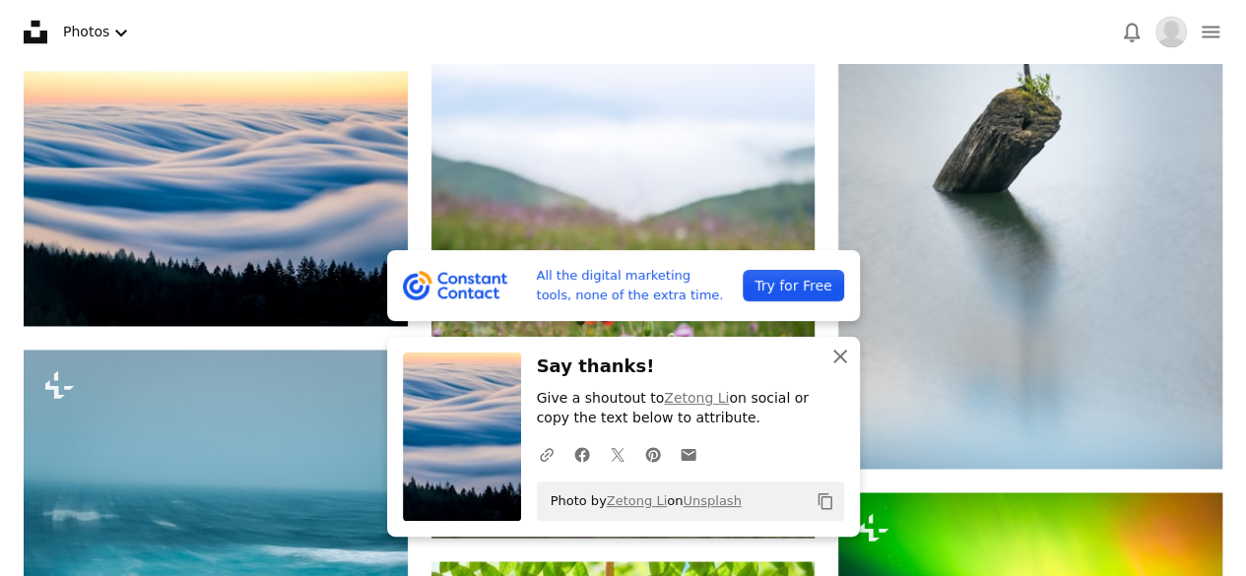
click at [830, 364] on icon "An X shape" at bounding box center [840, 357] width 24 height 24
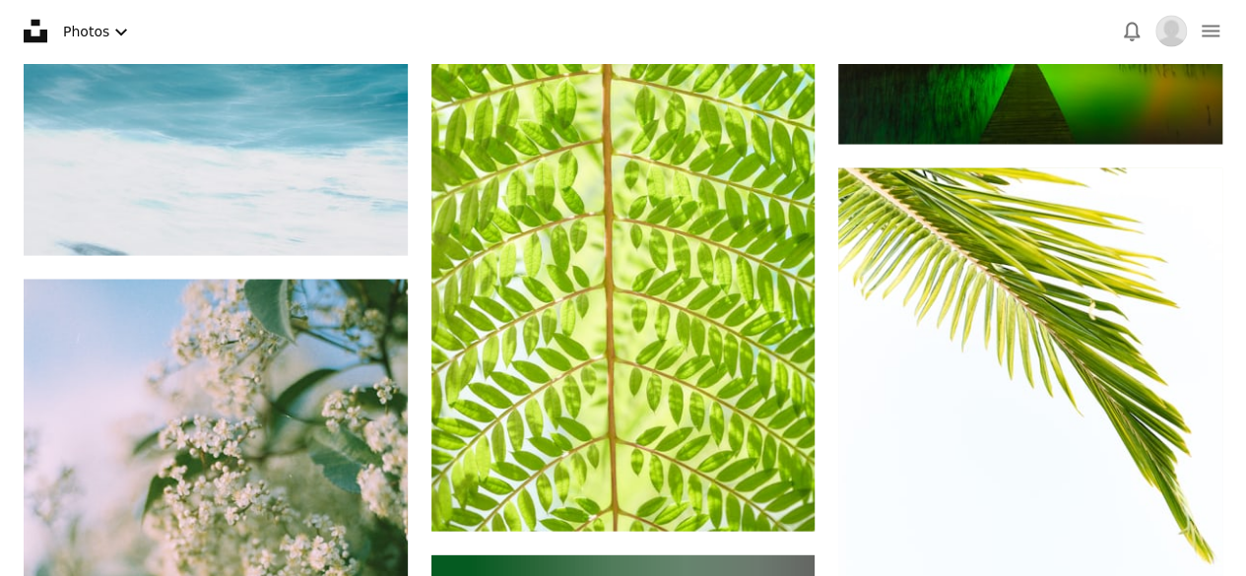
scroll to position [20751, 0]
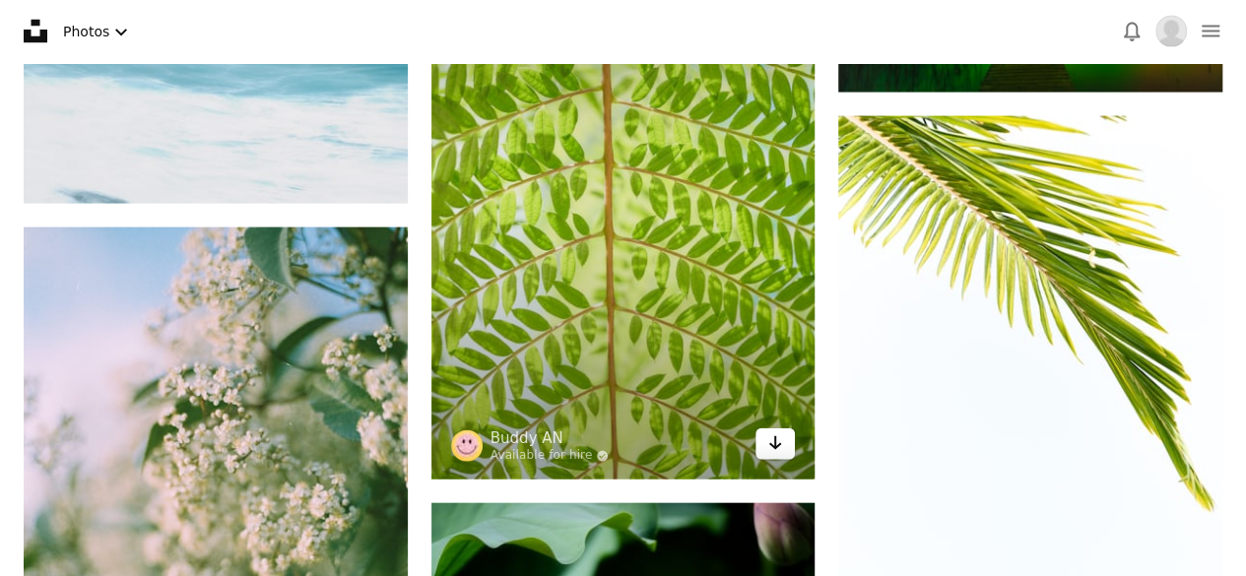
click at [774, 450] on link "Arrow pointing down" at bounding box center [774, 444] width 39 height 32
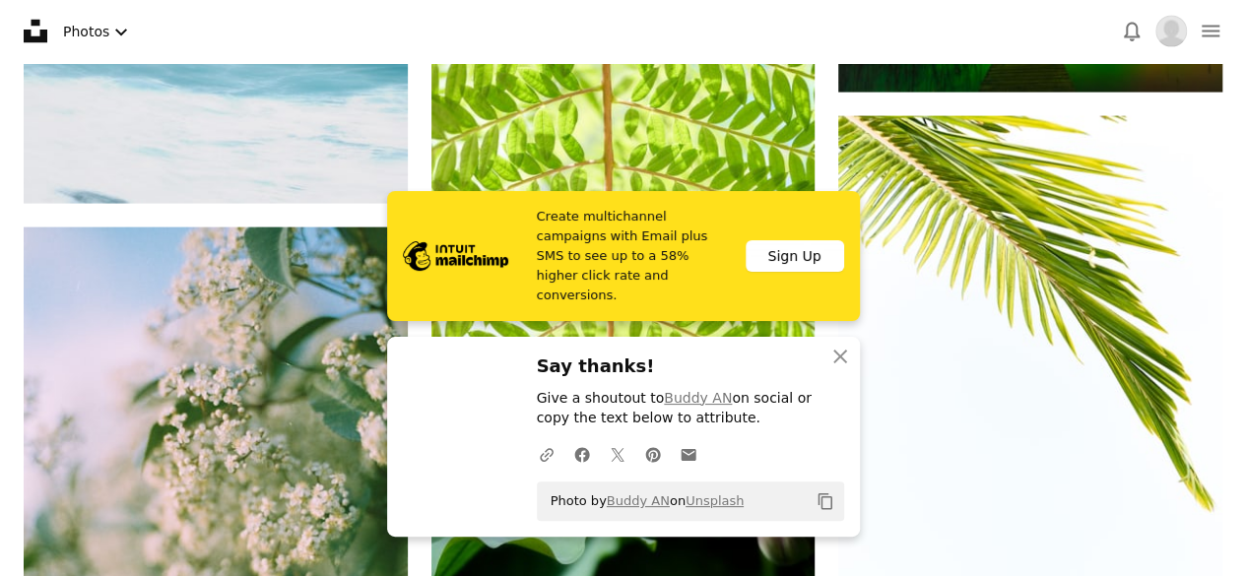
click at [721, 351] on div "An X shape Close Say thanks! Give a shoutout to [PERSON_NAME] AN on social or c…" at bounding box center [623, 437] width 473 height 200
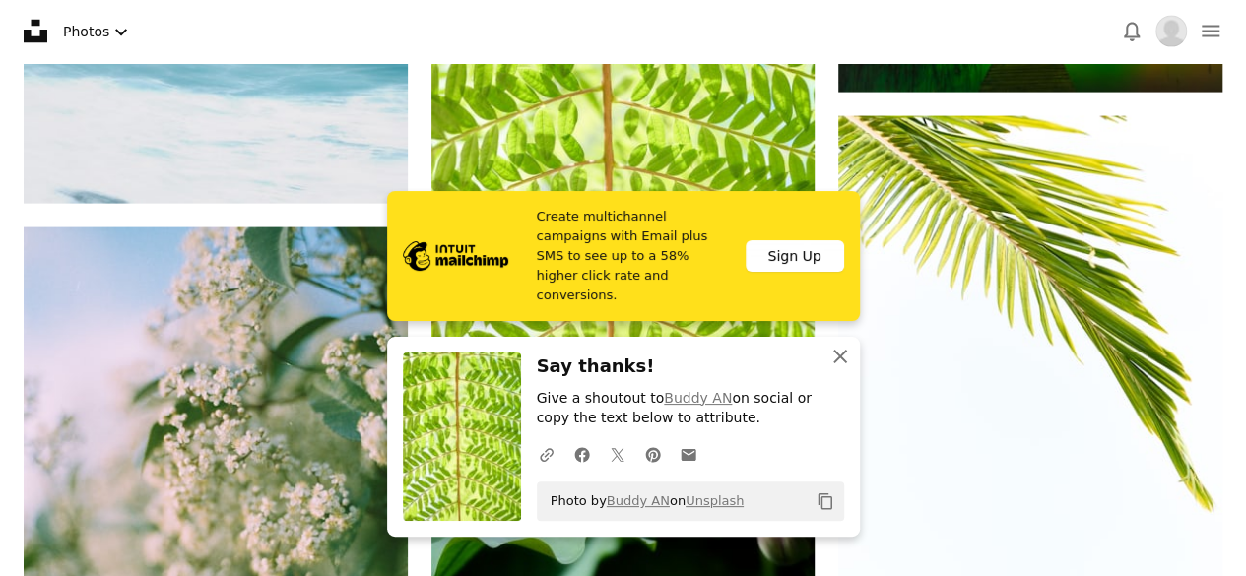
click at [841, 361] on icon "An X shape" at bounding box center [840, 357] width 24 height 24
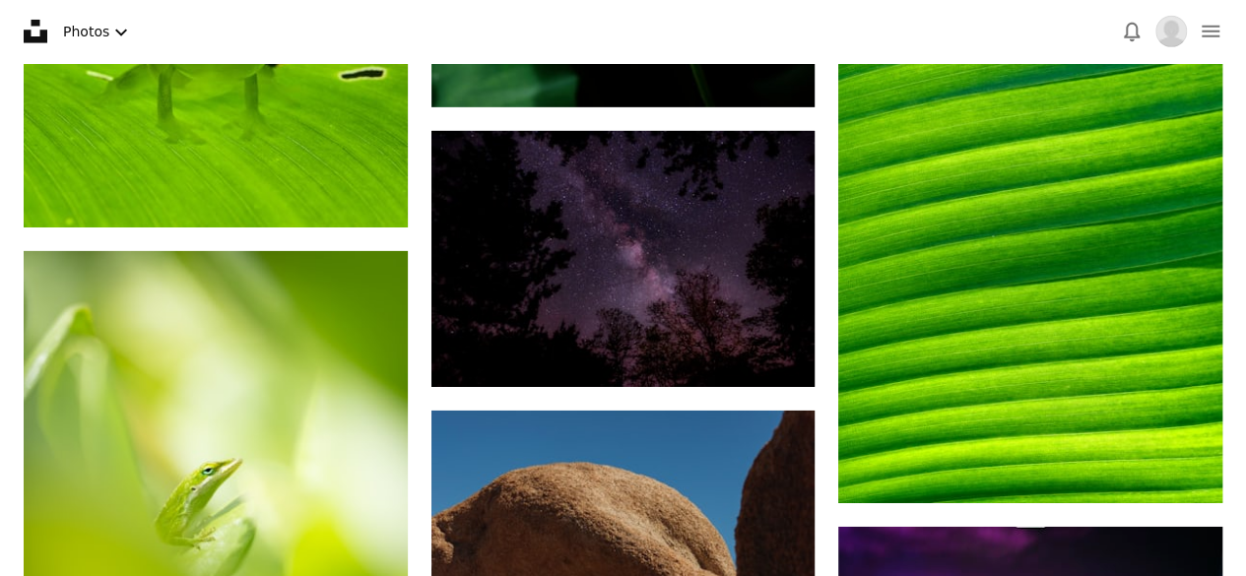
scroll to position [21749, 0]
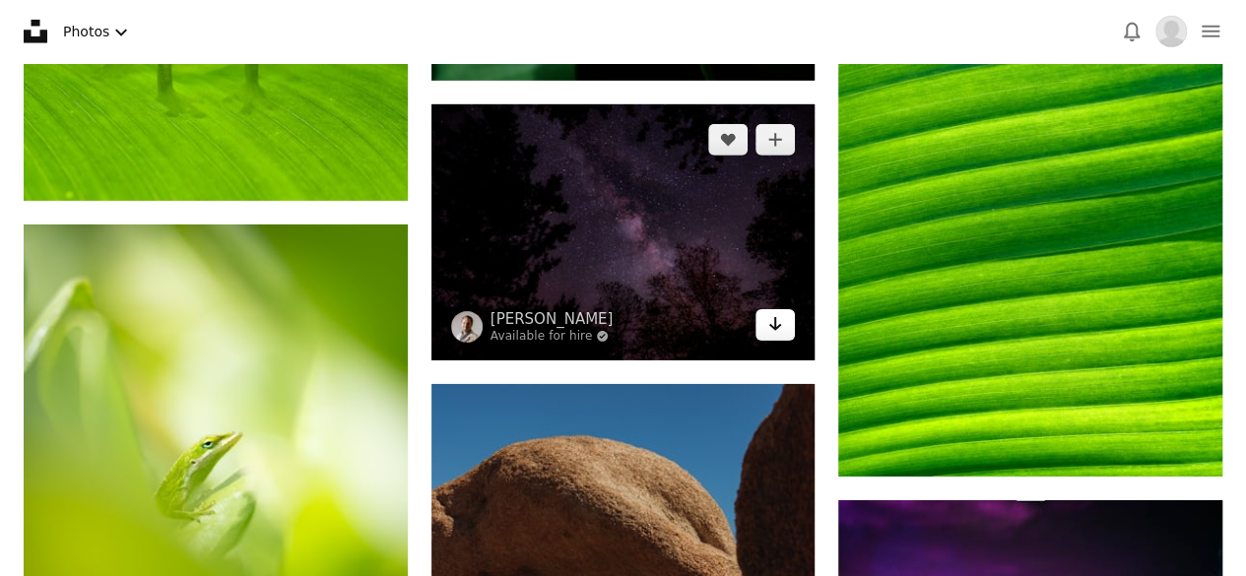
click at [789, 317] on link "Arrow pointing down" at bounding box center [774, 325] width 39 height 32
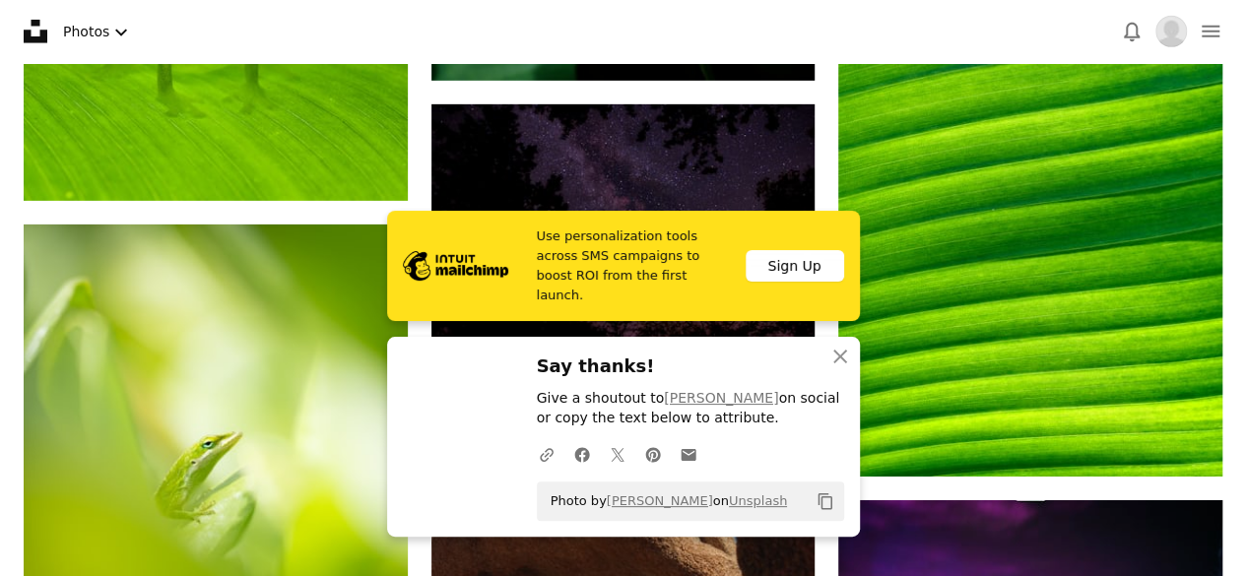
click at [732, 349] on div "An X shape Close Say thanks! Give a shoutout to [PERSON_NAME] on social or copy…" at bounding box center [623, 437] width 473 height 200
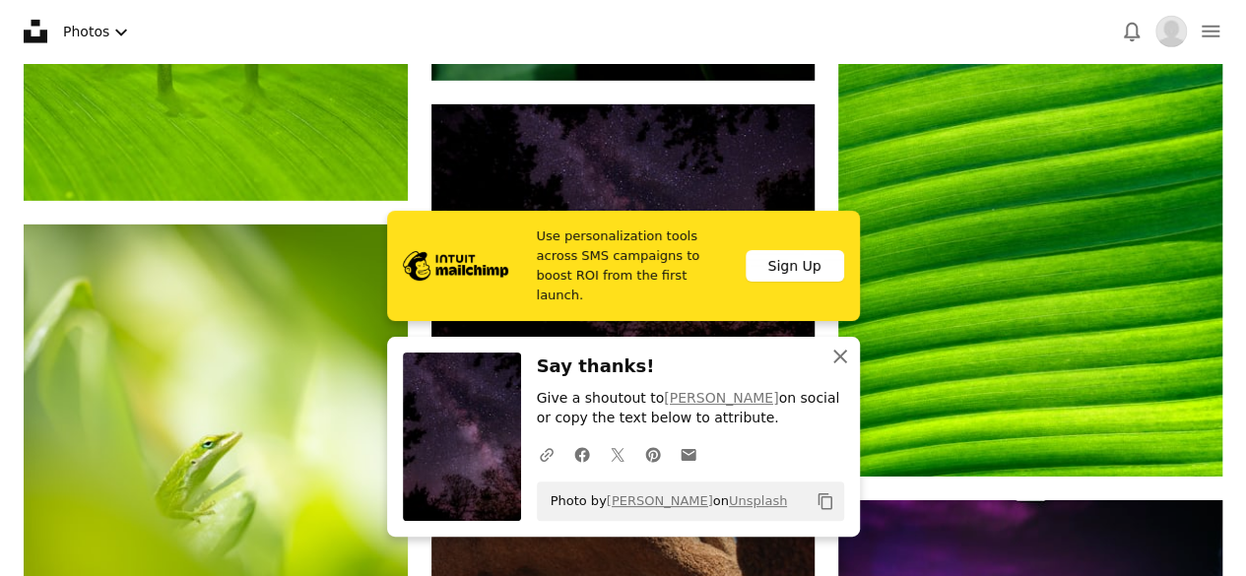
click at [841, 366] on icon "An X shape" at bounding box center [840, 357] width 24 height 24
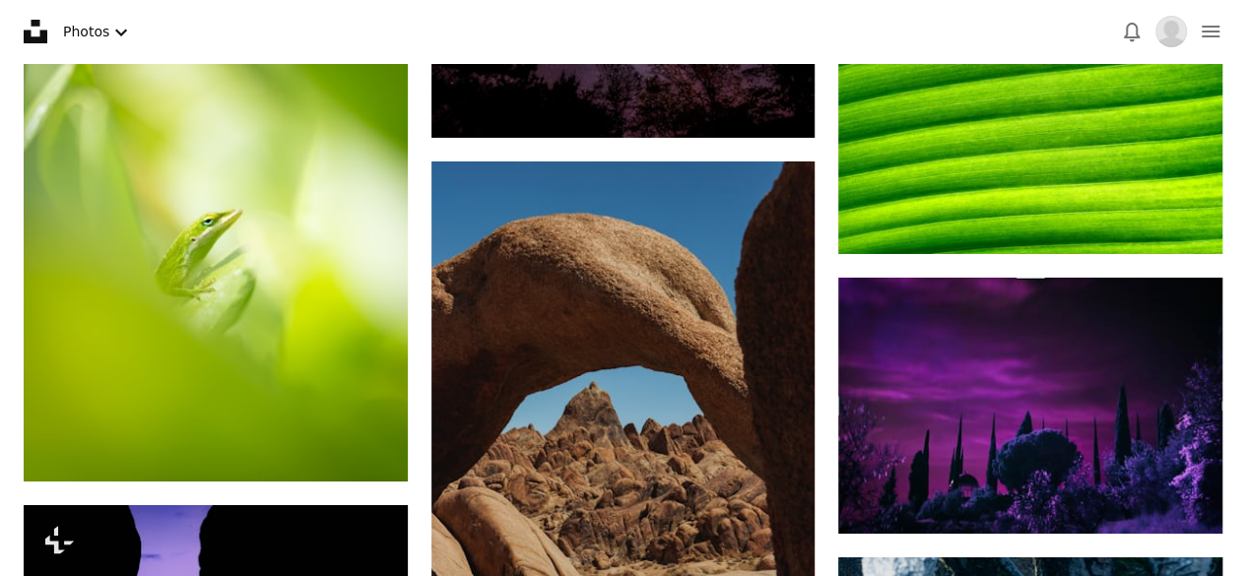
scroll to position [22129, 0]
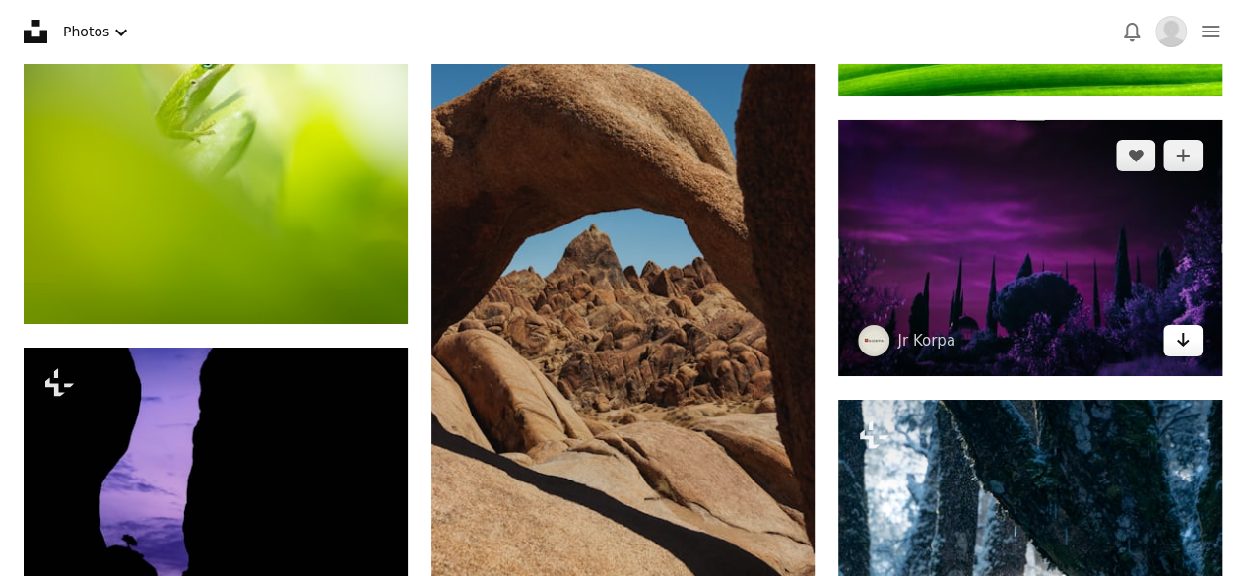
click at [1175, 337] on icon "Arrow pointing down" at bounding box center [1183, 340] width 16 height 24
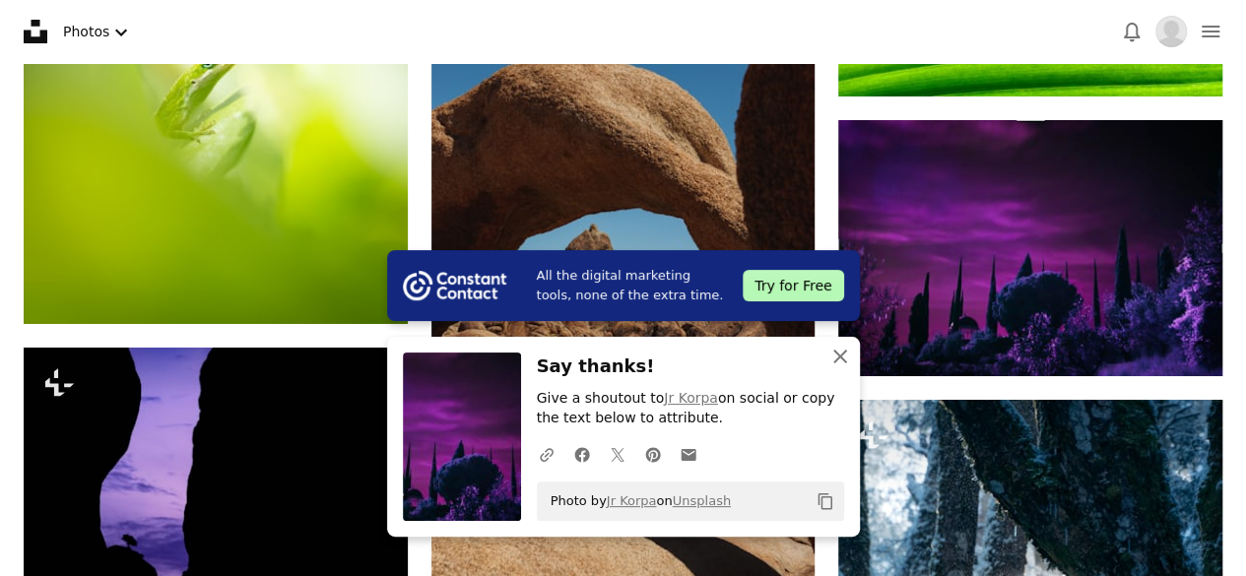
click at [837, 358] on icon "button" at bounding box center [840, 357] width 14 height 14
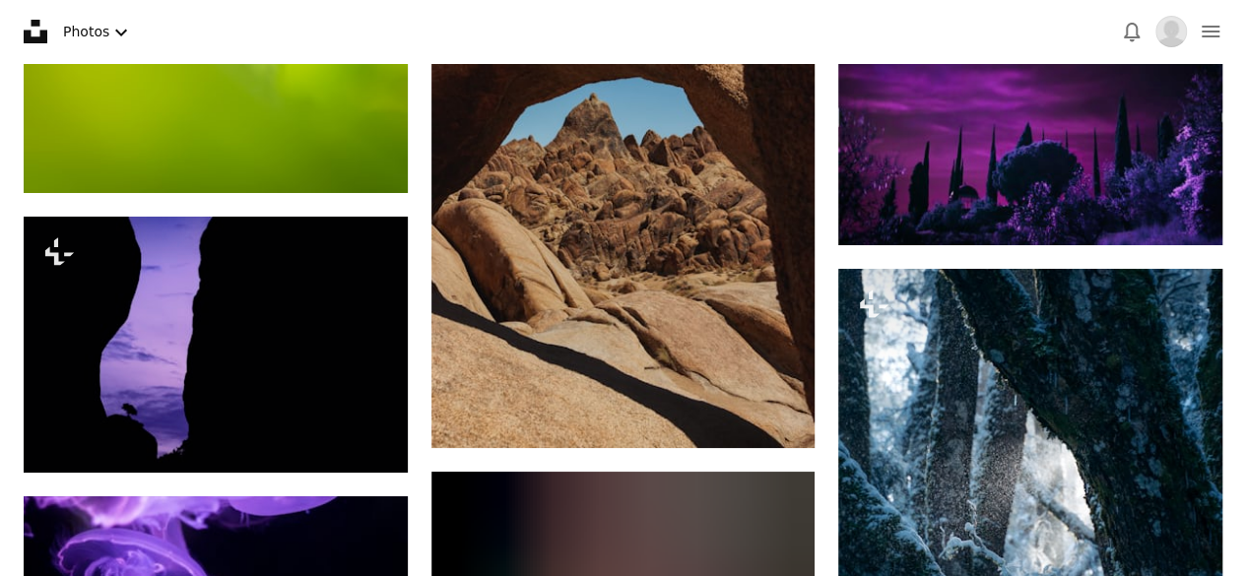
scroll to position [22272, 0]
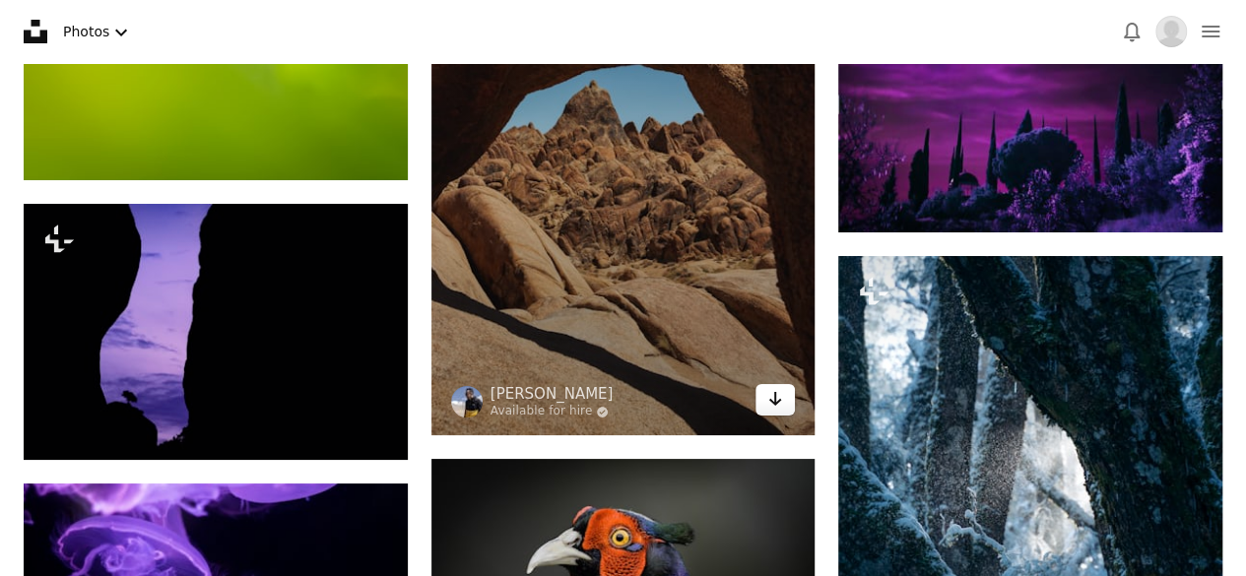
click at [785, 397] on link "Arrow pointing down" at bounding box center [774, 400] width 39 height 32
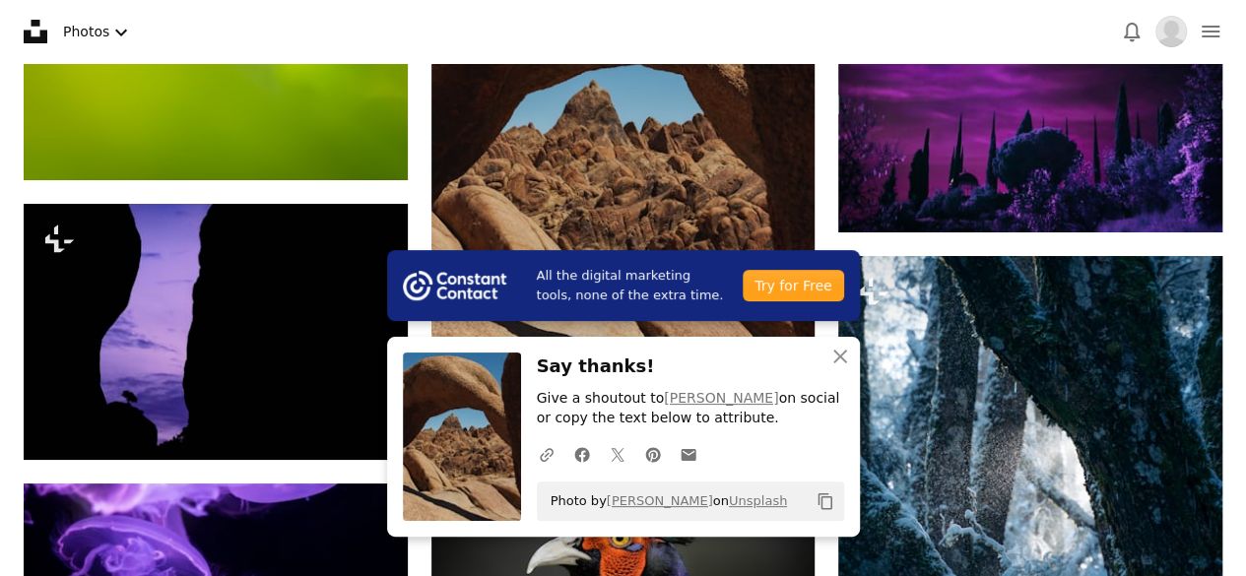
click at [754, 359] on h3 "Say thanks!" at bounding box center [690, 367] width 307 height 29
click at [839, 361] on icon "An X shape" at bounding box center [840, 357] width 24 height 24
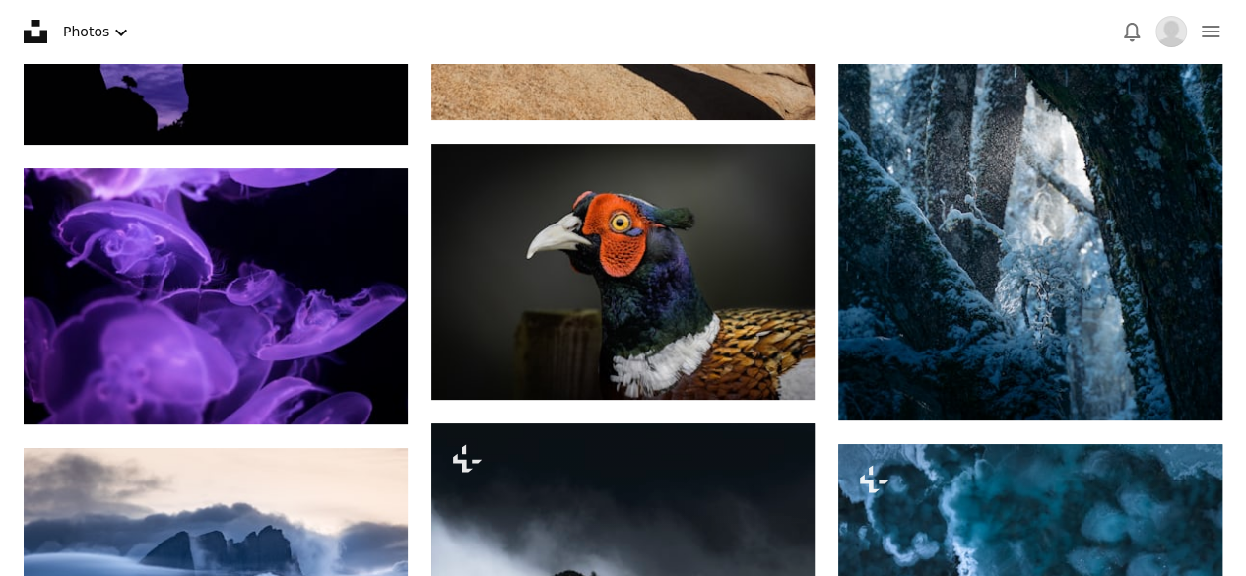
scroll to position [22654, 0]
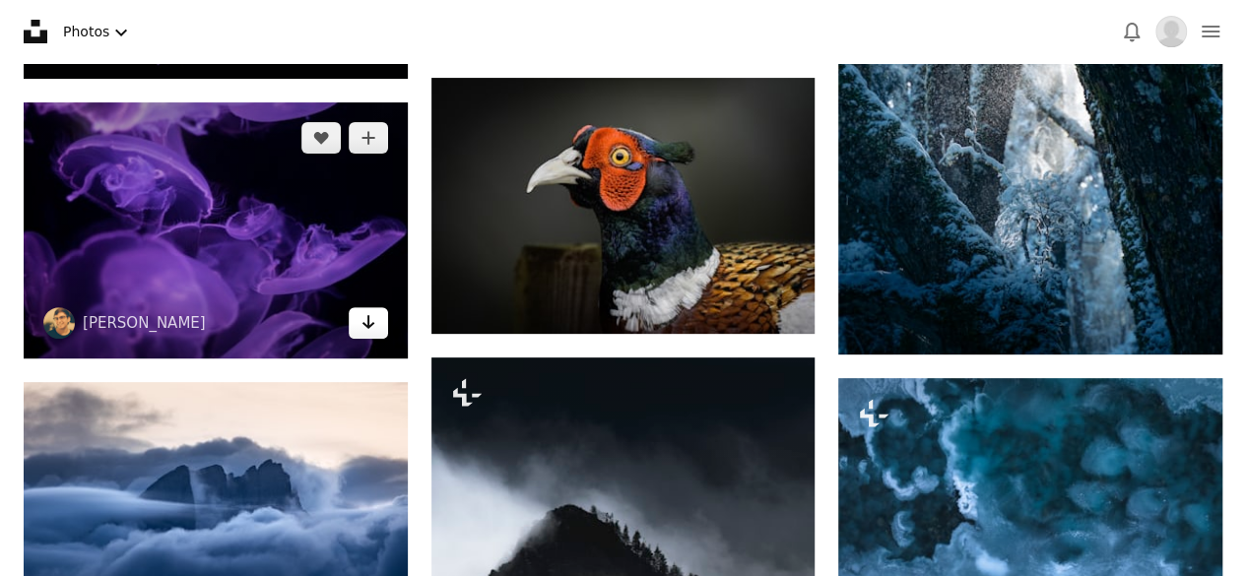
click at [372, 311] on icon "Arrow pointing down" at bounding box center [368, 322] width 16 height 24
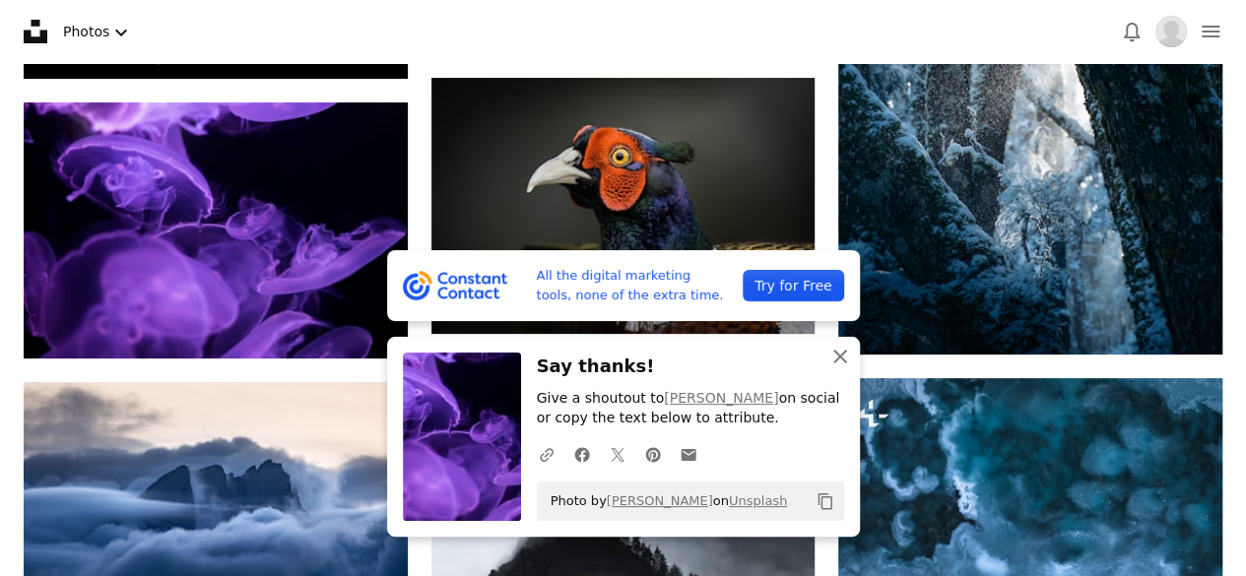
click at [837, 355] on icon "button" at bounding box center [840, 357] width 14 height 14
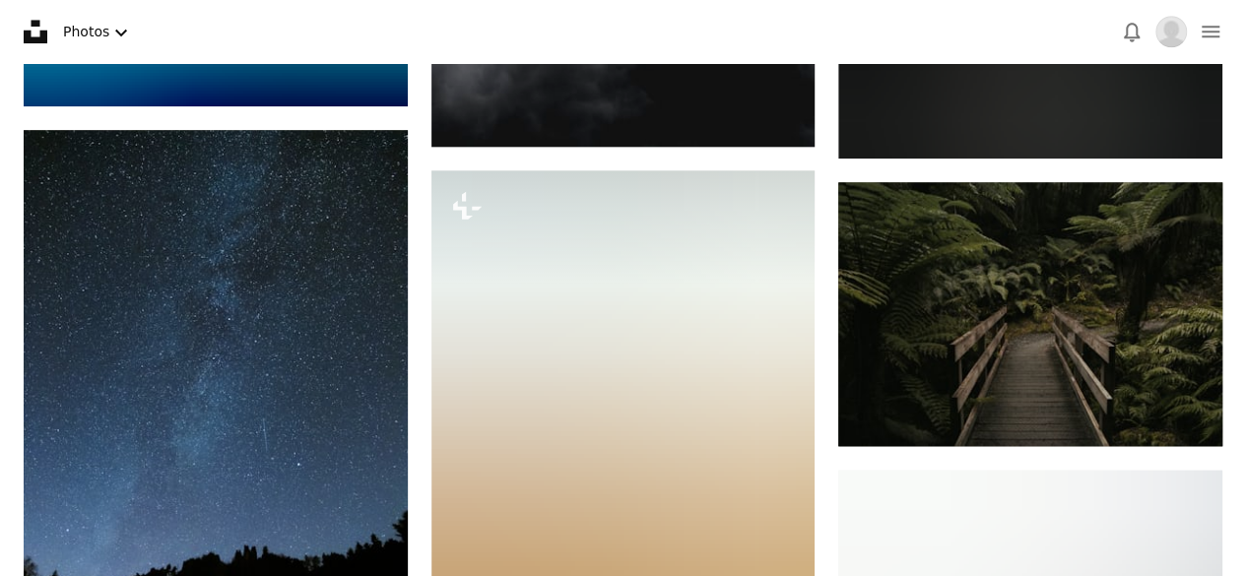
scroll to position [23494, 0]
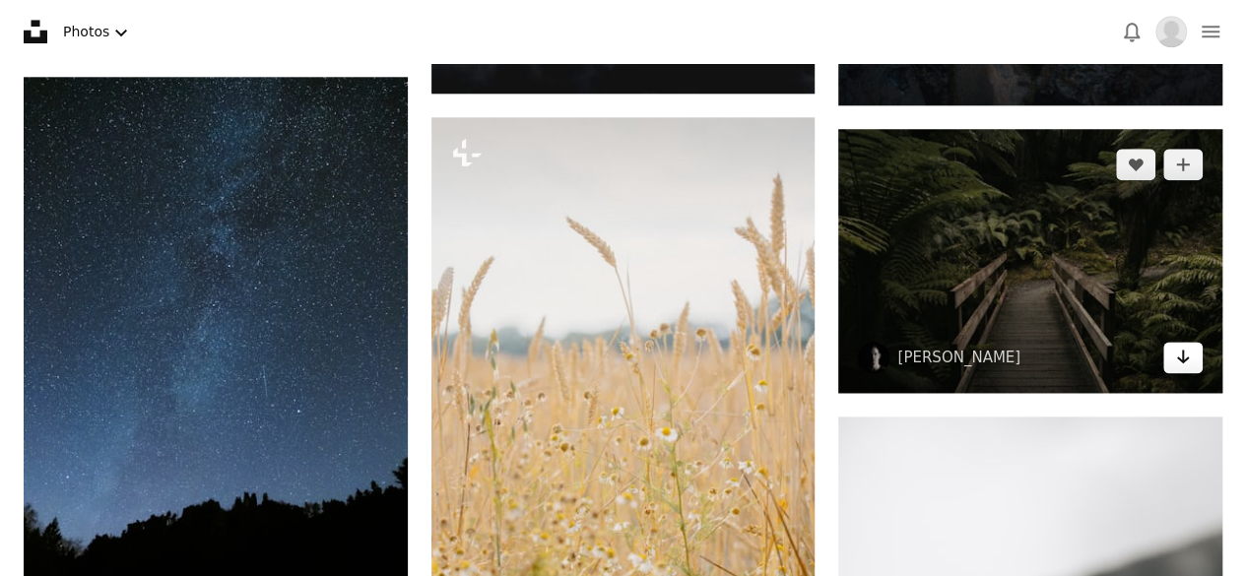
click at [1193, 354] on link "Arrow pointing down" at bounding box center [1182, 358] width 39 height 32
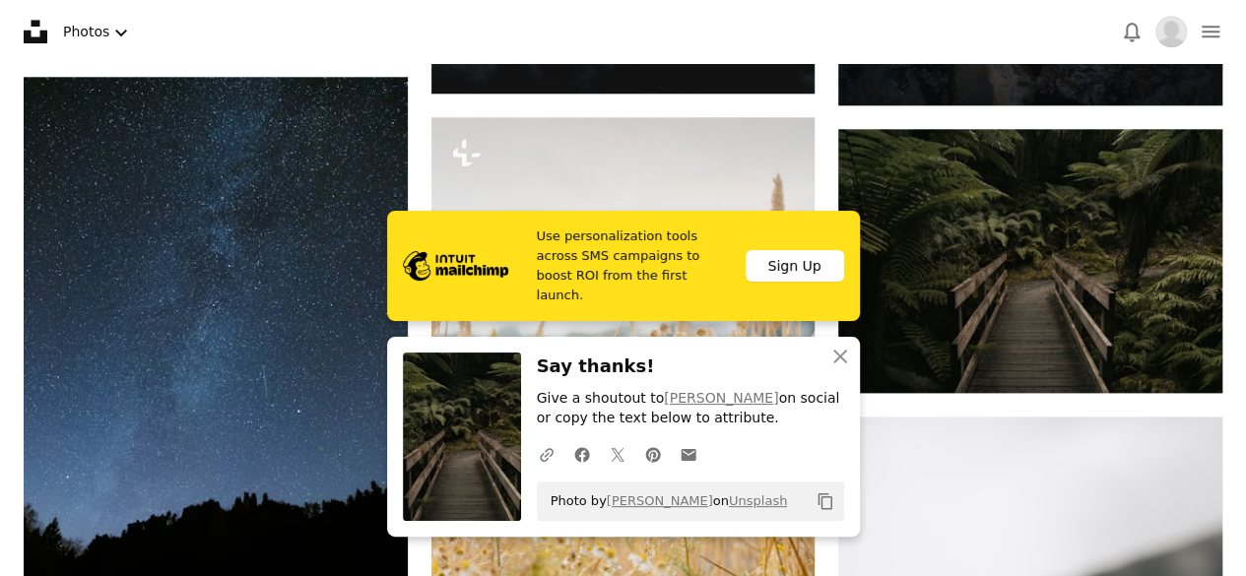
click at [752, 350] on div "An X shape Close Say thanks! Give a shoutout to [PERSON_NAME] on social or copy…" at bounding box center [623, 437] width 473 height 200
click at [828, 355] on icon "An X shape" at bounding box center [840, 357] width 24 height 24
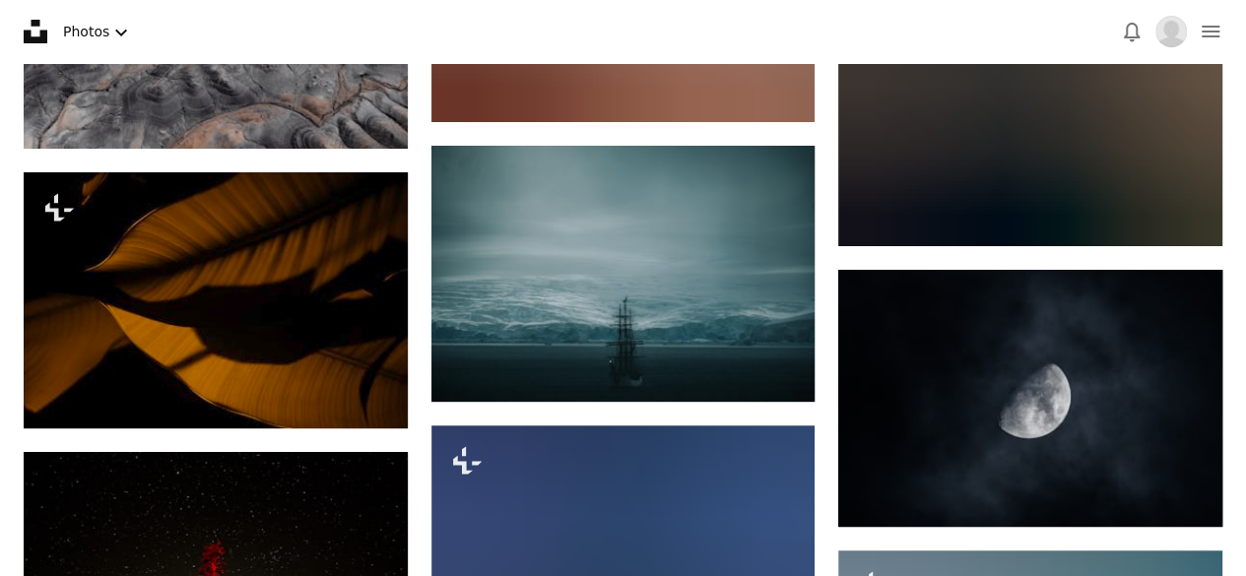
scroll to position [26418, 0]
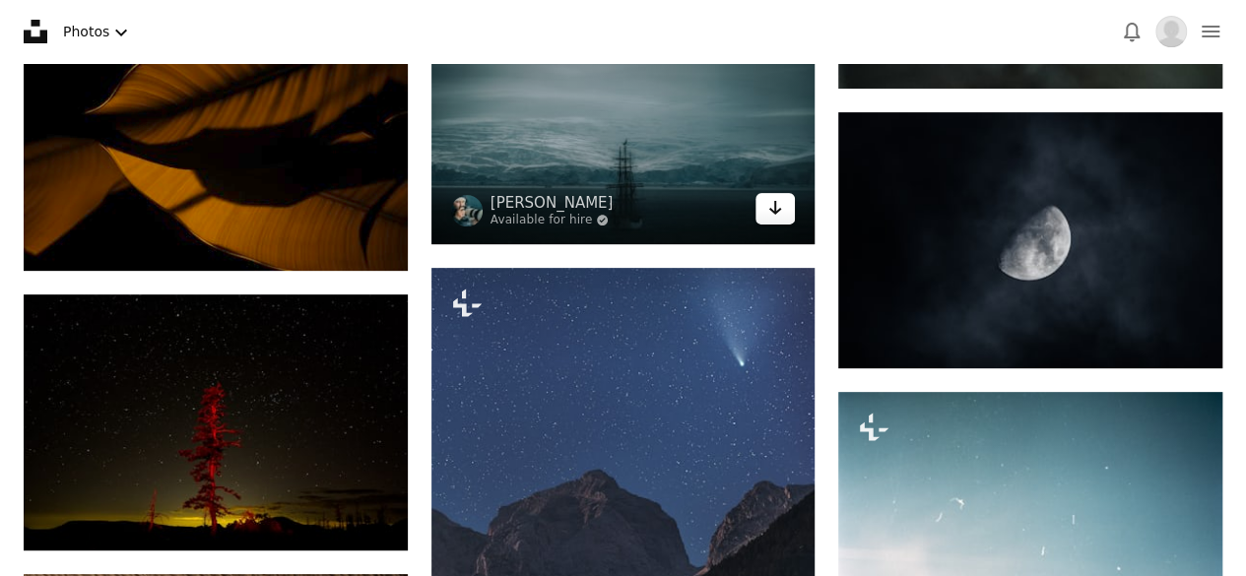
click at [771, 208] on icon "Arrow pointing down" at bounding box center [775, 208] width 16 height 24
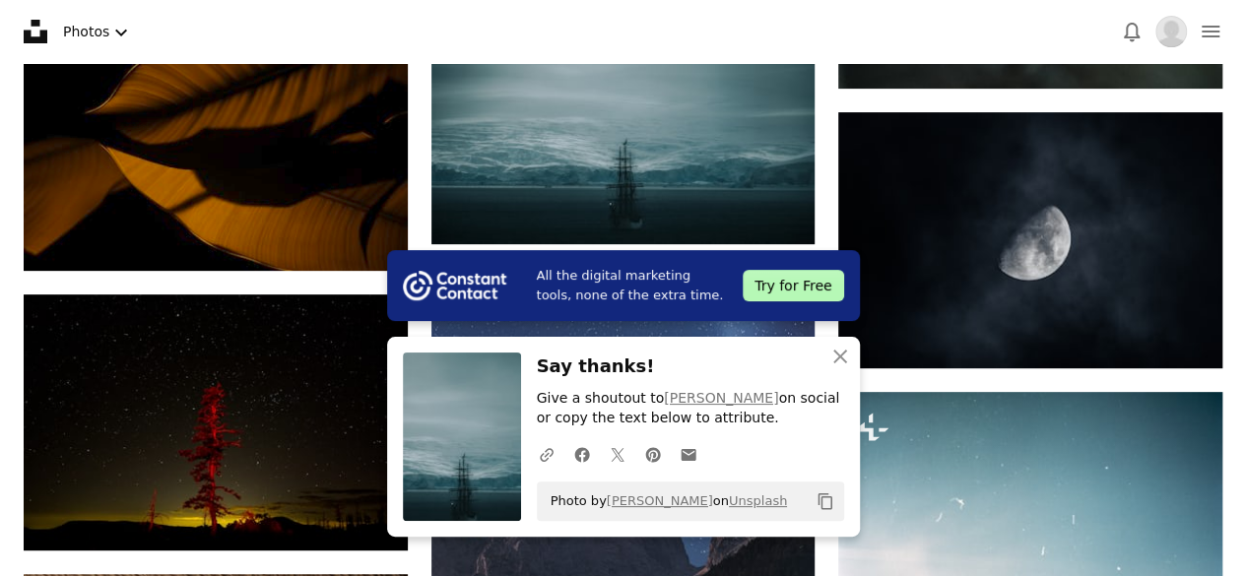
click at [721, 350] on div "An X shape Close Say thanks! Give a shoutout to [PERSON_NAME] on social or copy…" at bounding box center [623, 437] width 473 height 200
click at [835, 359] on icon "An X shape" at bounding box center [840, 357] width 24 height 24
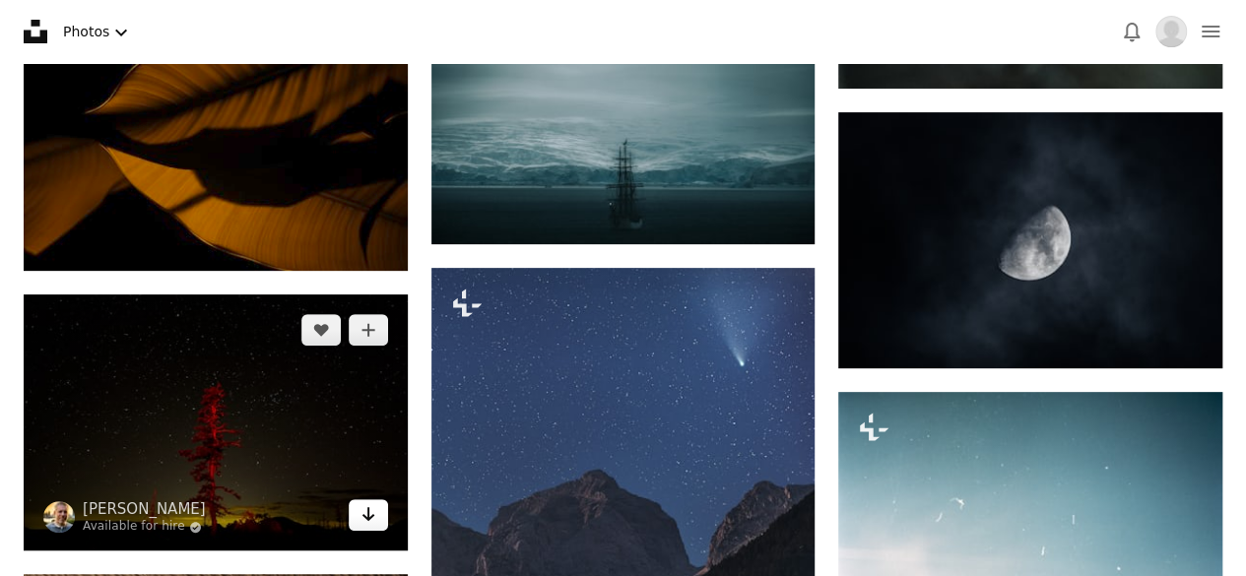
click at [369, 509] on icon "Arrow pointing down" at bounding box center [368, 514] width 16 height 24
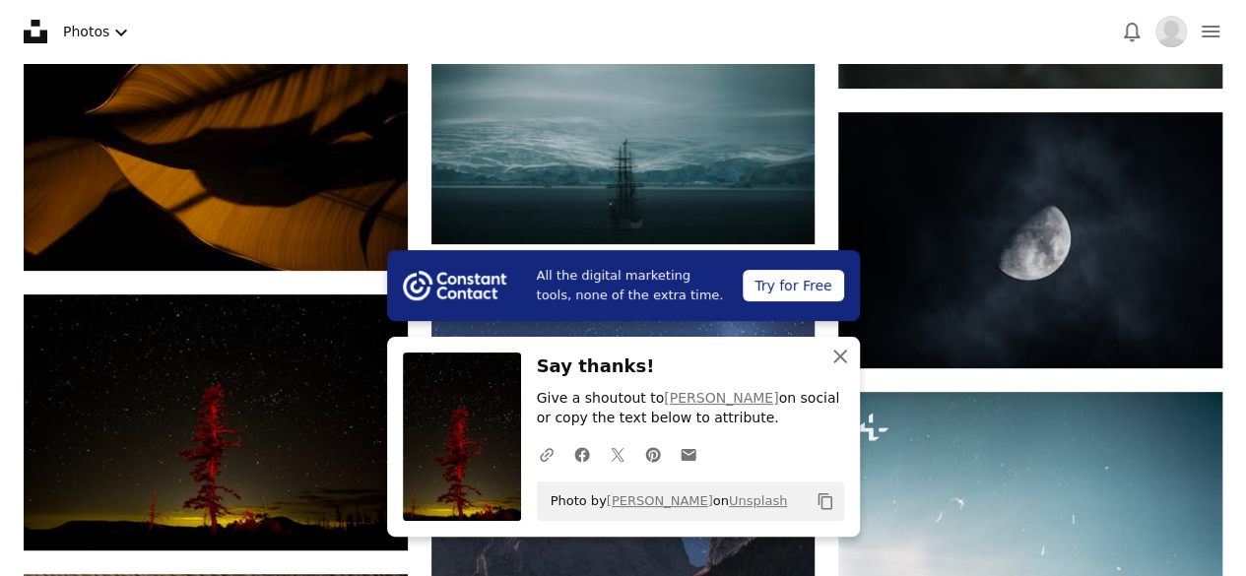
click at [839, 357] on icon "button" at bounding box center [840, 357] width 14 height 14
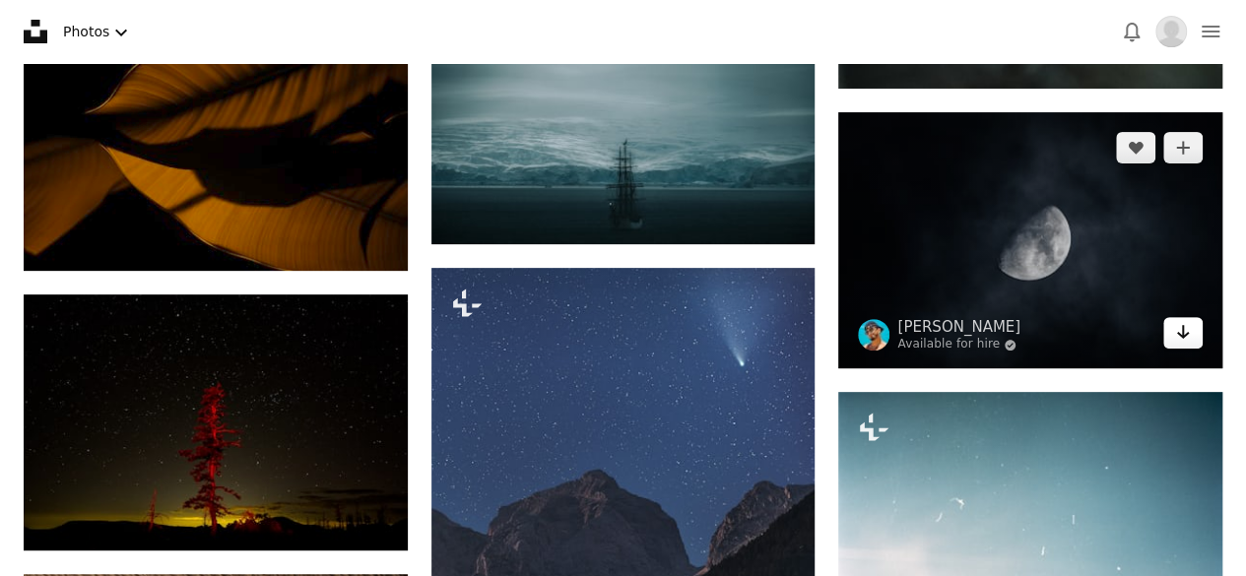
click at [1180, 326] on icon "Download" at bounding box center [1183, 332] width 13 height 14
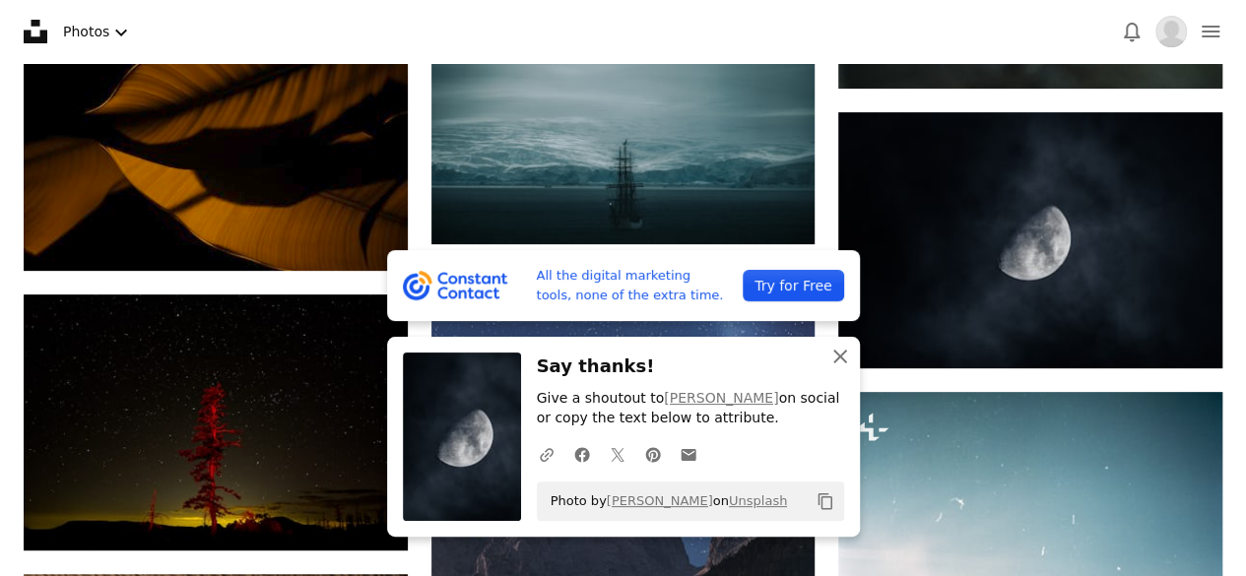
click at [836, 355] on icon "button" at bounding box center [840, 357] width 14 height 14
